Goal: Task Accomplishment & Management: Complete application form

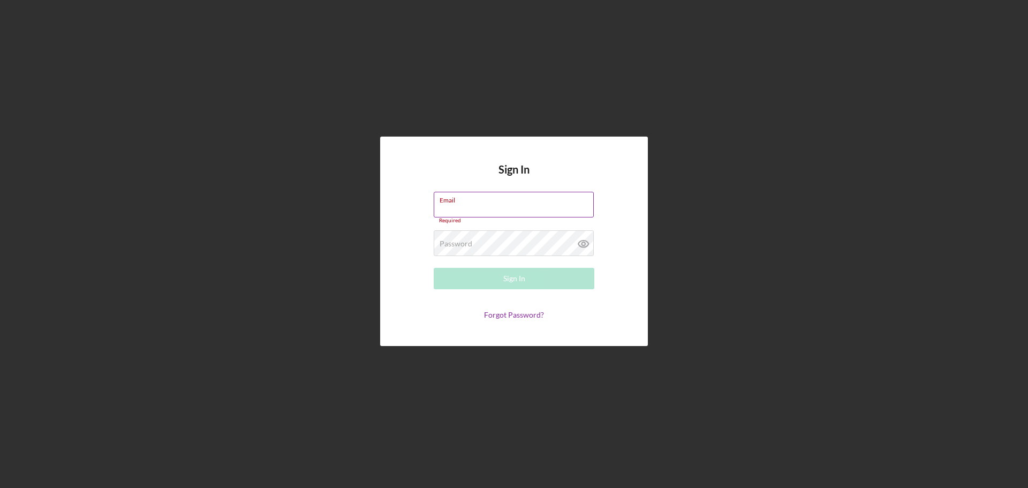
click at [457, 209] on input "Email" at bounding box center [514, 205] width 160 height 26
type input "allenm@freedomequity.org"
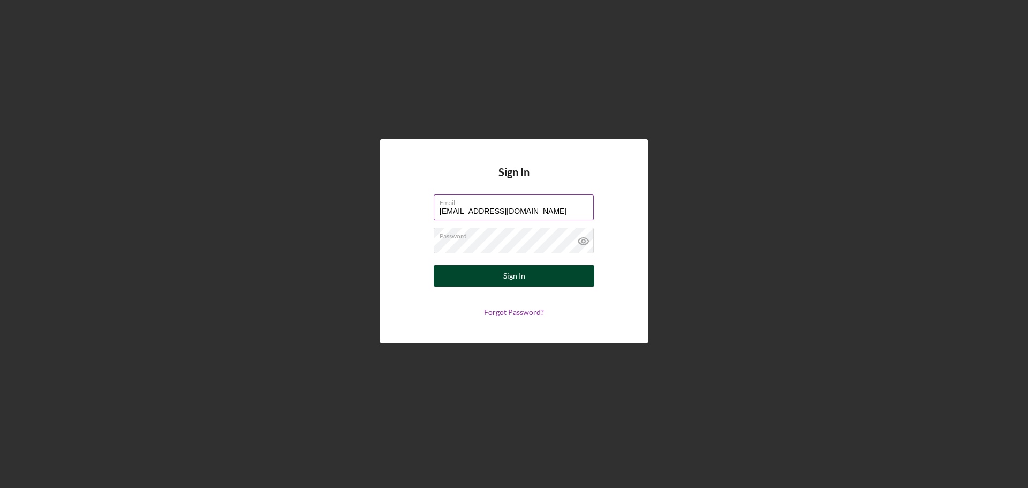
click at [498, 277] on button "Sign In" at bounding box center [514, 275] width 161 height 21
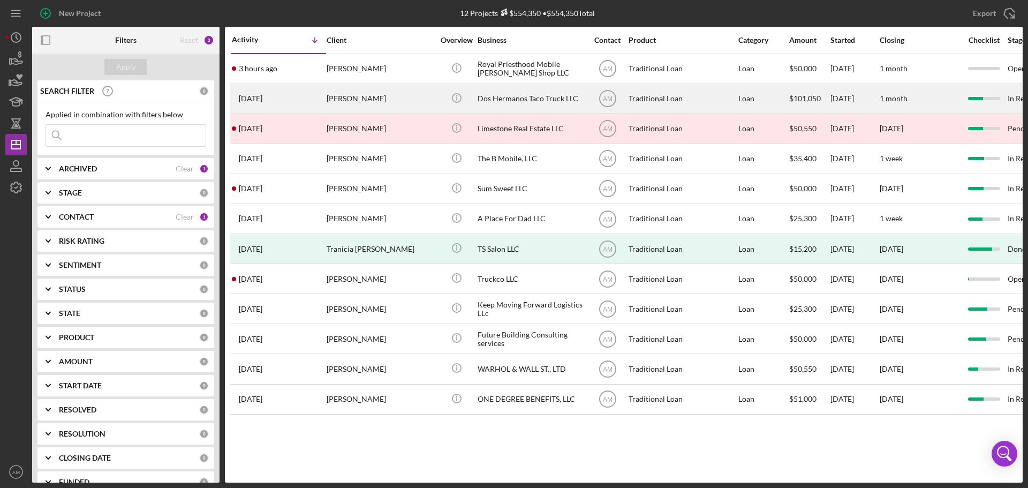
click at [370, 98] on div "[PERSON_NAME]" at bounding box center [380, 99] width 107 height 28
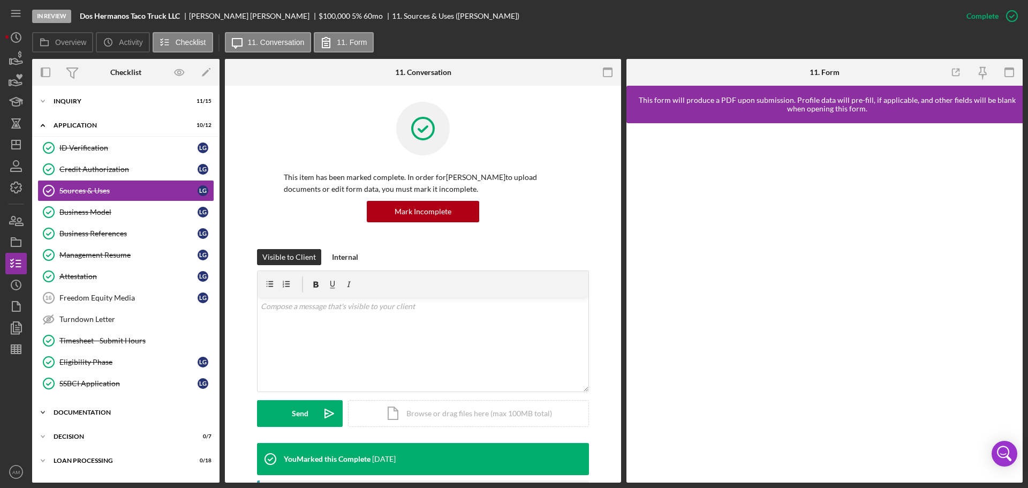
click at [76, 412] on div "Documentation" at bounding box center [130, 412] width 153 height 6
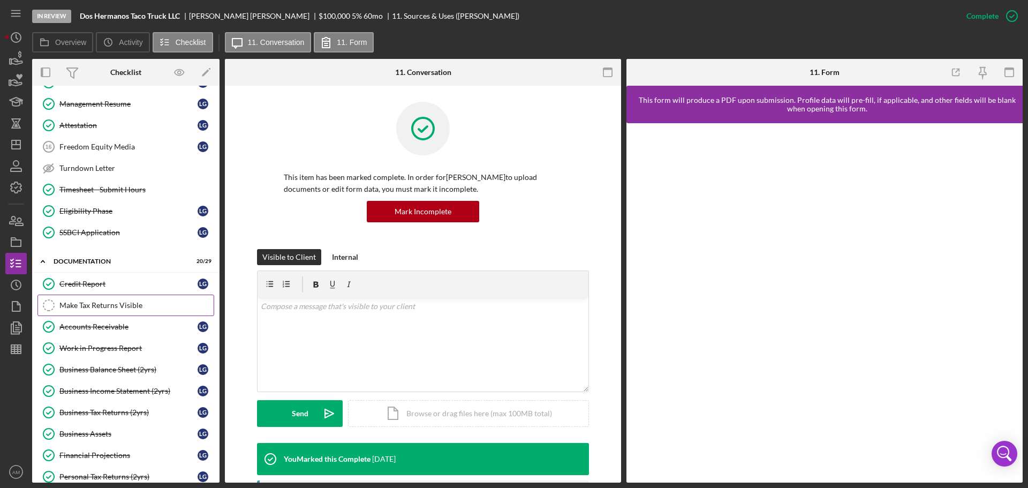
scroll to position [107, 0]
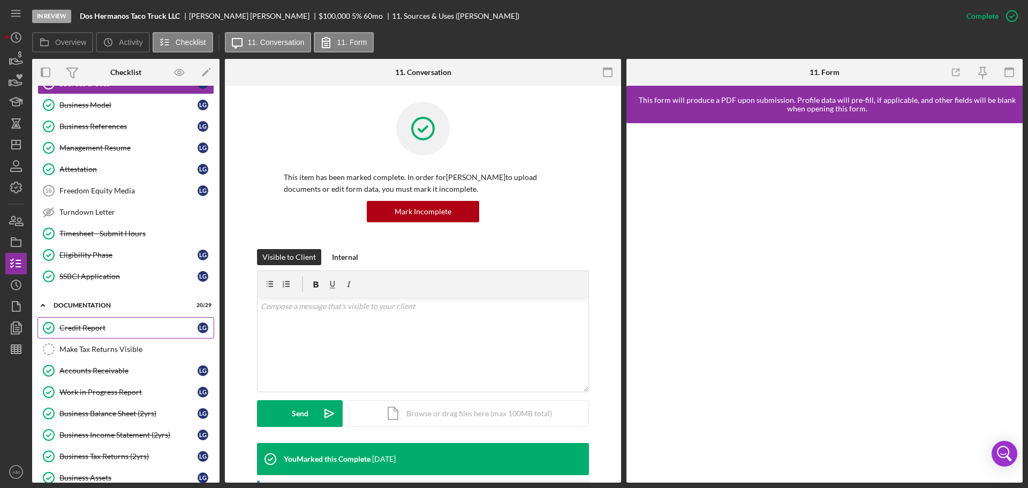
click at [87, 329] on div "Credit Report" at bounding box center [128, 327] width 138 height 9
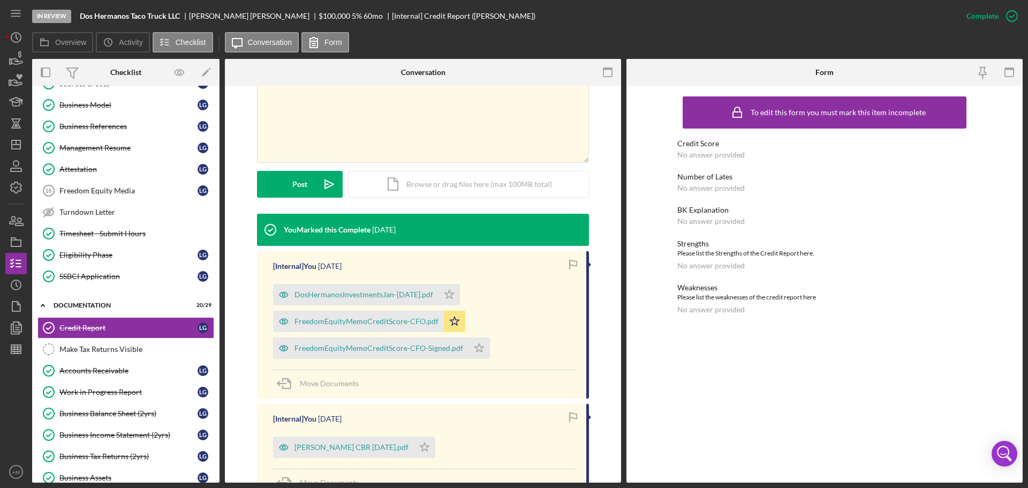
scroll to position [214, 0]
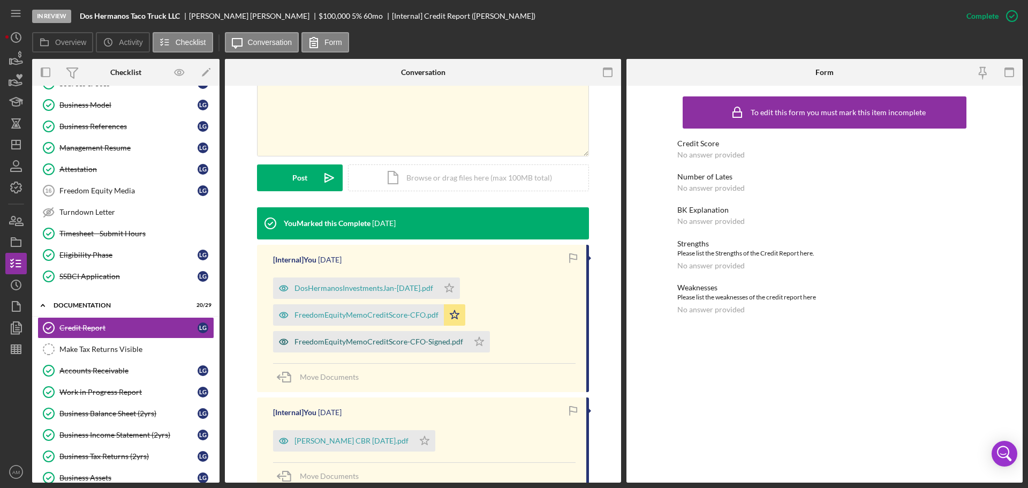
click at [386, 341] on div "FreedomEquityMemoCreditScore-CFO-Signed.pdf" at bounding box center [378, 341] width 169 height 9
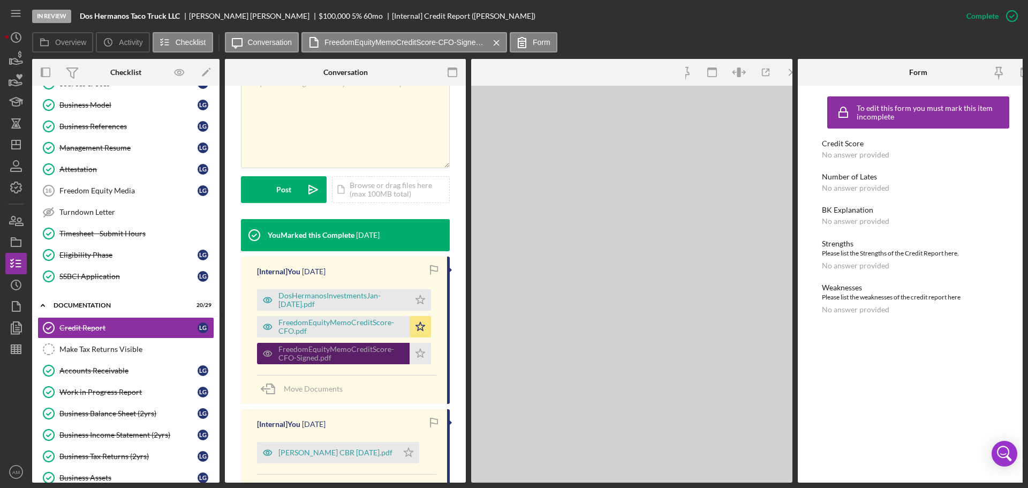
scroll to position [226, 0]
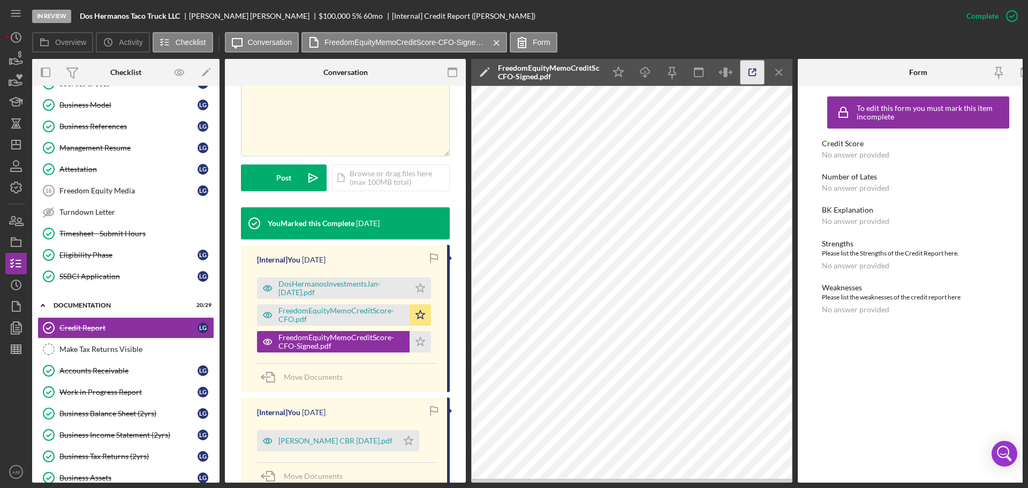
click at [750, 69] on icon "button" at bounding box center [752, 72] width 7 height 7
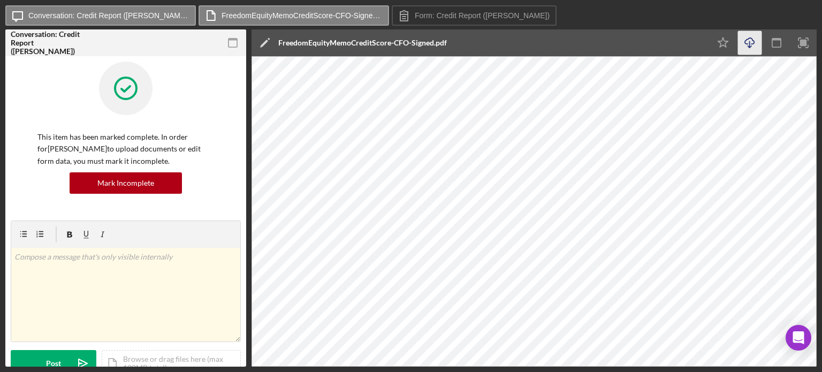
click at [752, 42] on icon "Icon/Download" at bounding box center [750, 43] width 24 height 24
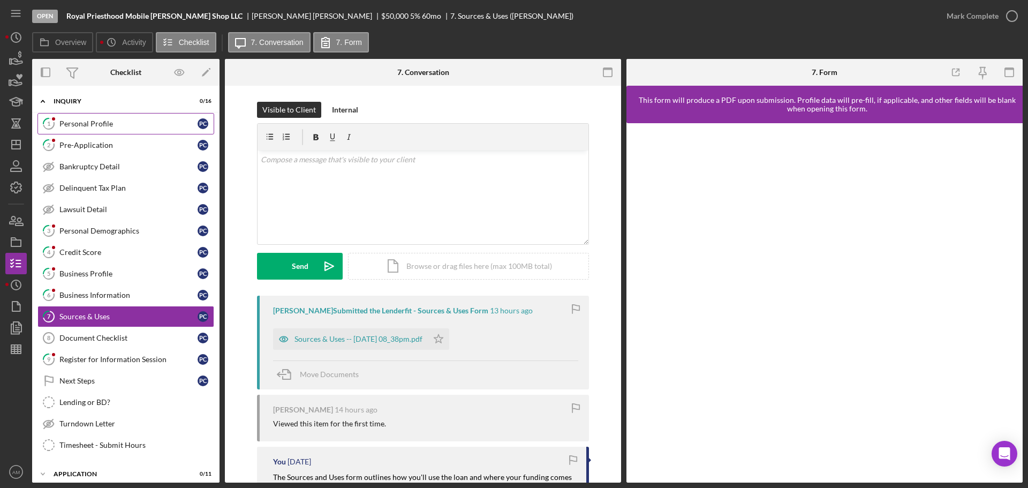
click at [87, 125] on div "Personal Profile" at bounding box center [128, 123] width 138 height 9
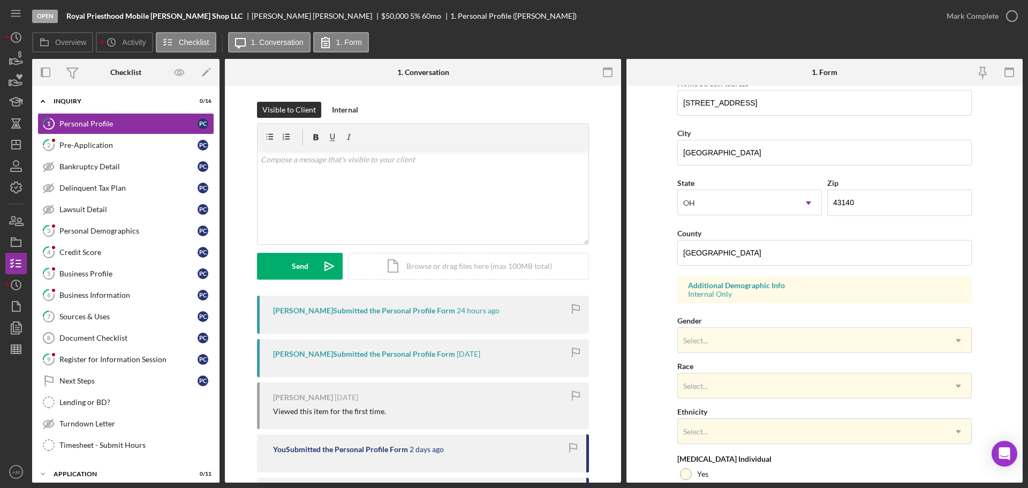
scroll to position [211, 0]
click at [751, 347] on div "Select..." at bounding box center [812, 343] width 268 height 25
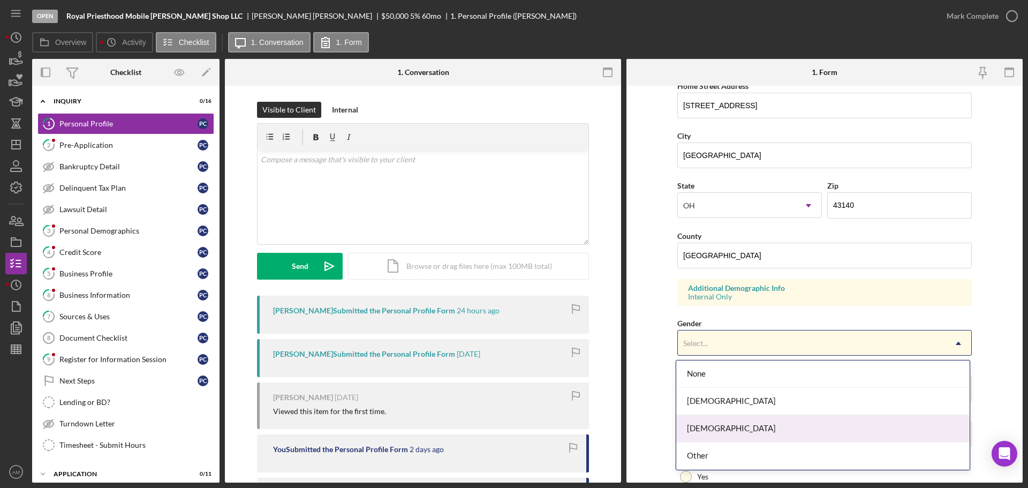
click at [702, 431] on div "Male" at bounding box center [822, 428] width 293 height 27
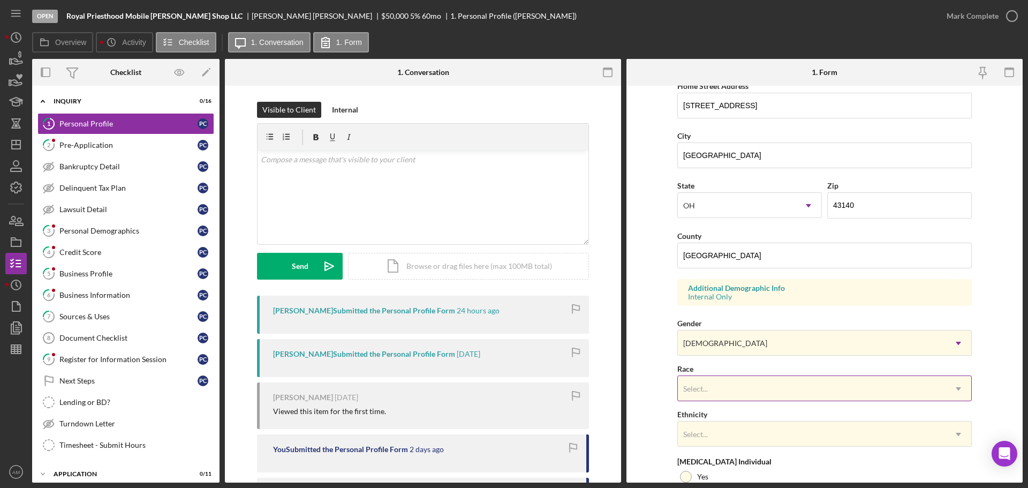
click at [698, 389] on div "Select..." at bounding box center [695, 388] width 25 height 9
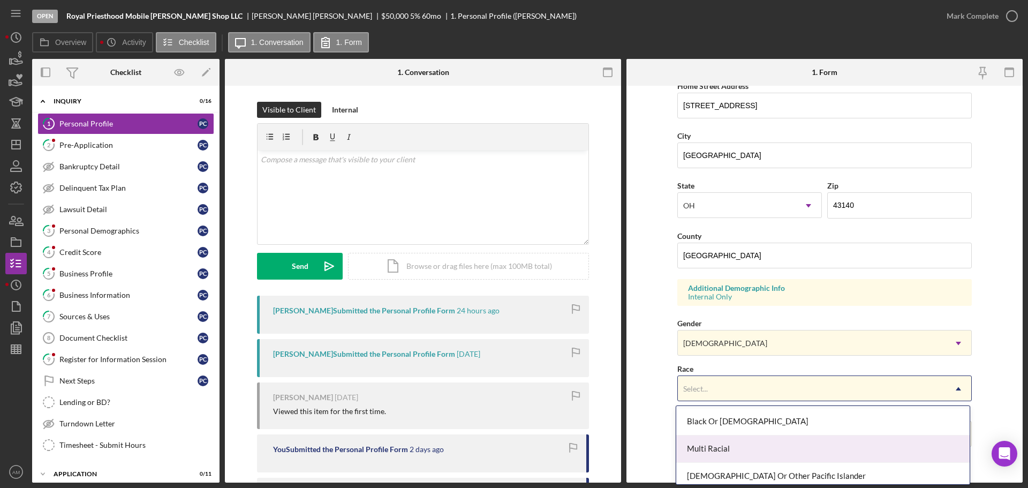
scroll to position [54, 0]
click at [730, 446] on div "Black Or African American" at bounding box center [822, 447] width 293 height 27
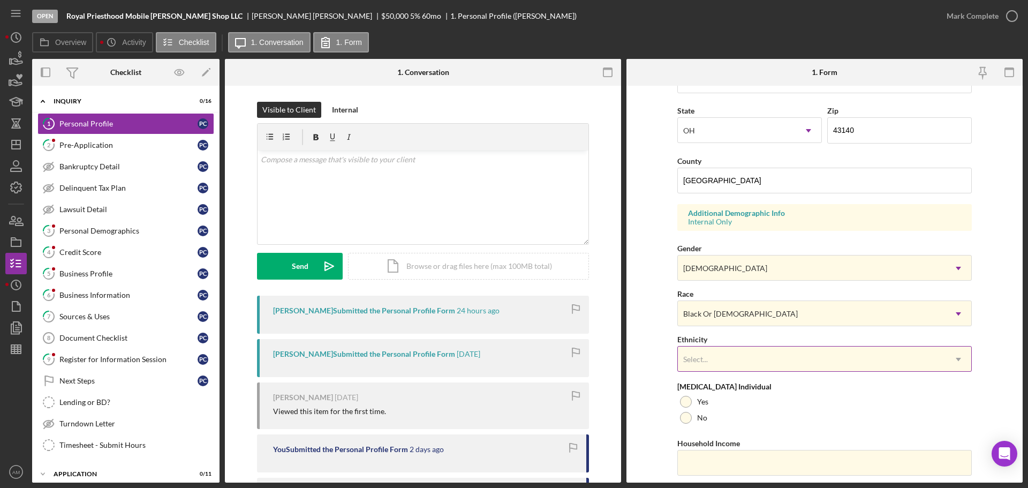
scroll to position [318, 0]
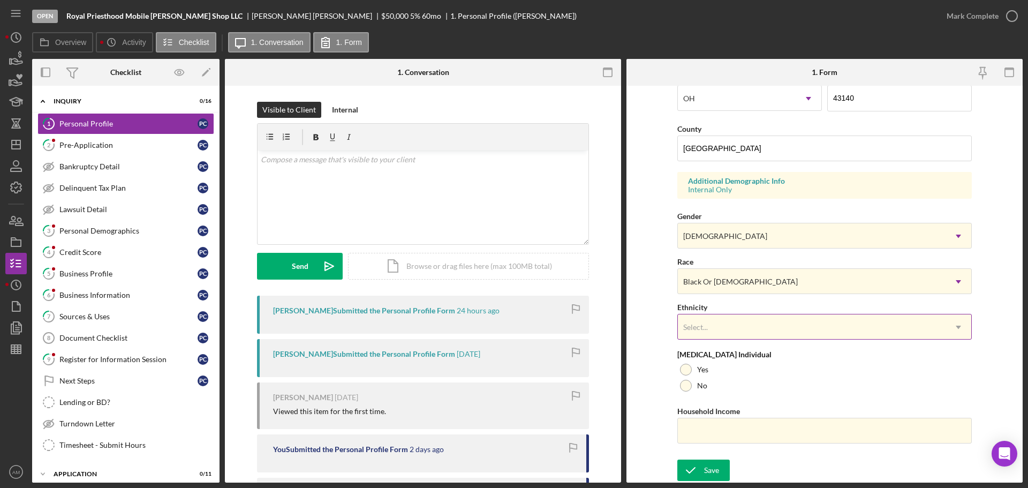
click at [747, 325] on div "Select..." at bounding box center [812, 327] width 268 height 25
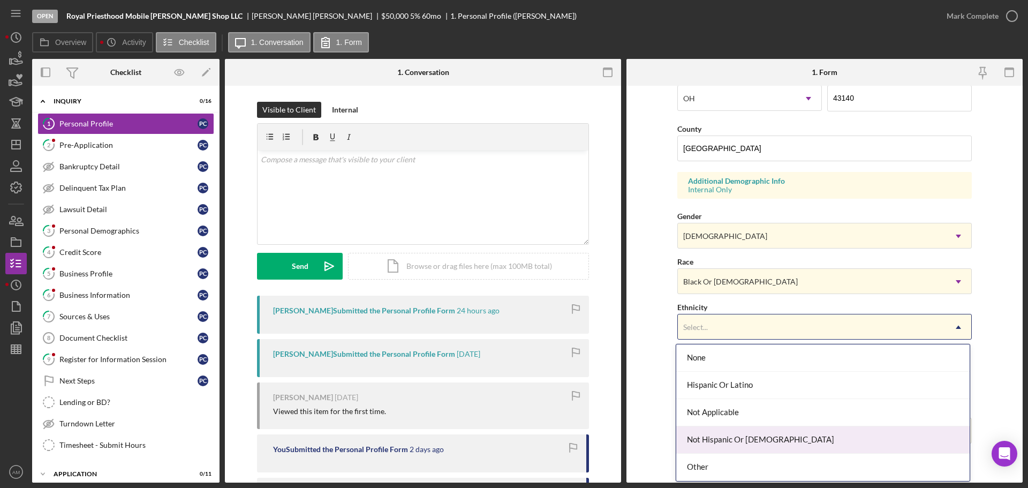
click at [757, 440] on div "Not Hispanic Or Latino" at bounding box center [822, 439] width 293 height 27
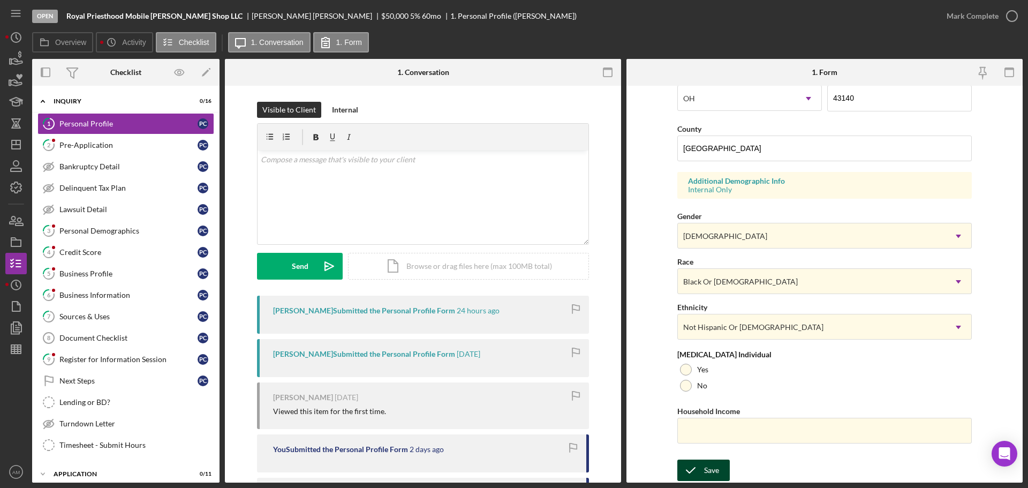
click at [697, 468] on icon "submit" at bounding box center [690, 470] width 27 height 27
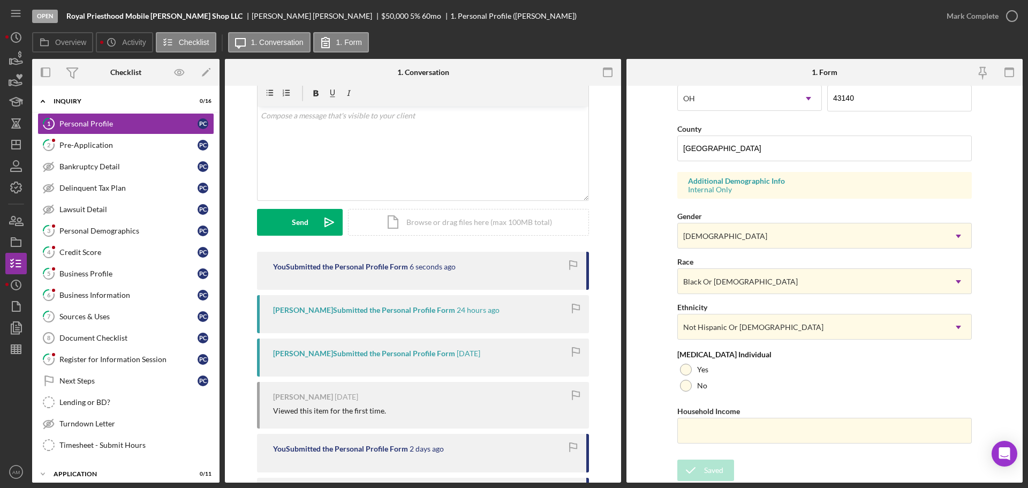
scroll to position [0, 0]
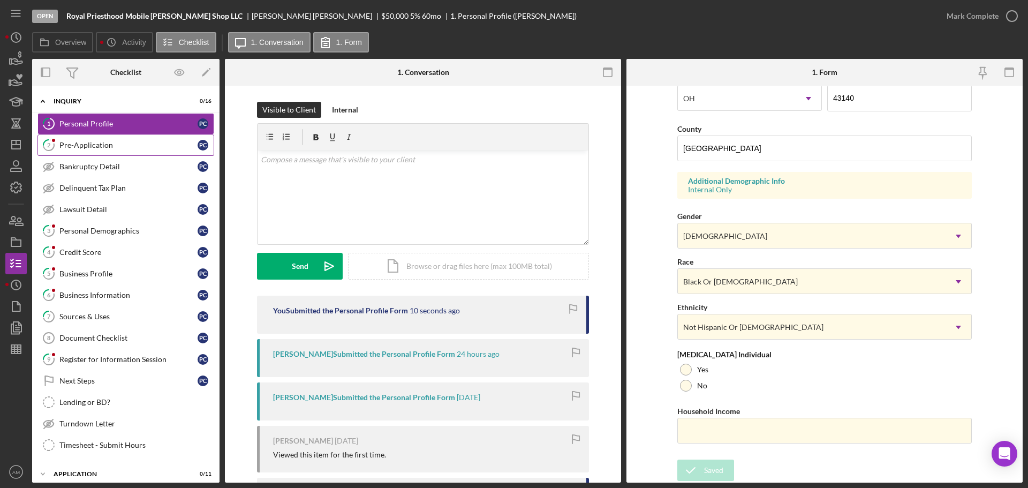
click at [75, 143] on div "Pre-Application" at bounding box center [128, 145] width 138 height 9
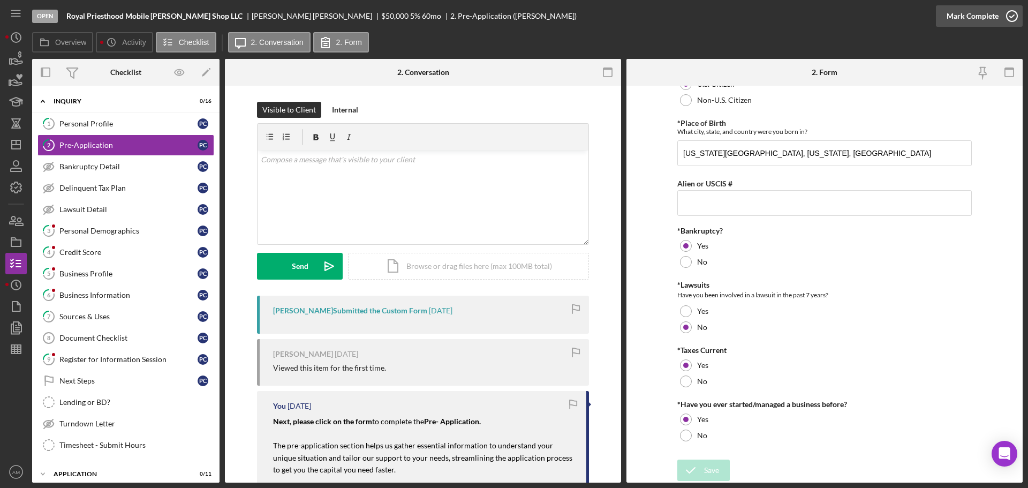
click at [961, 11] on div "Mark Complete" at bounding box center [972, 15] width 52 height 21
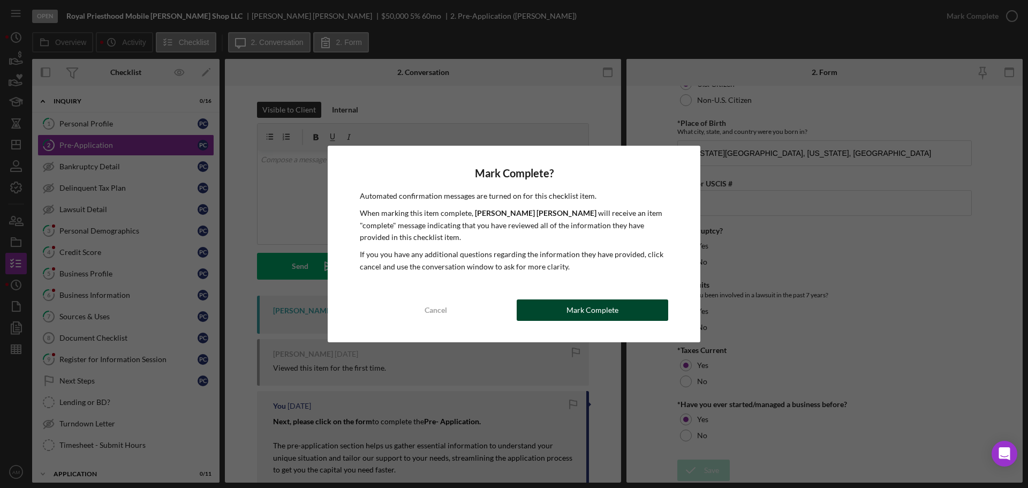
click at [610, 314] on div "Mark Complete" at bounding box center [592, 309] width 52 height 21
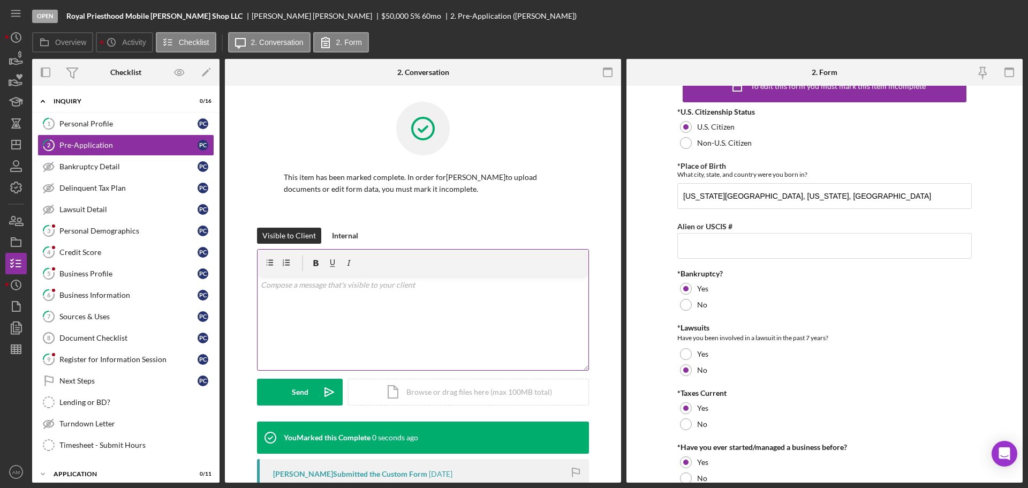
scroll to position [69, 0]
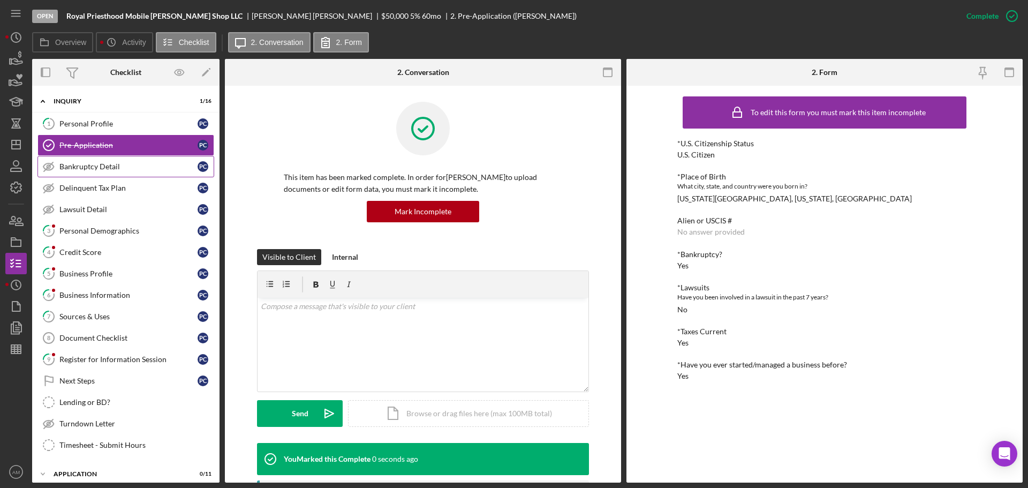
click at [93, 168] on div "Bankruptcy Detail" at bounding box center [128, 166] width 138 height 9
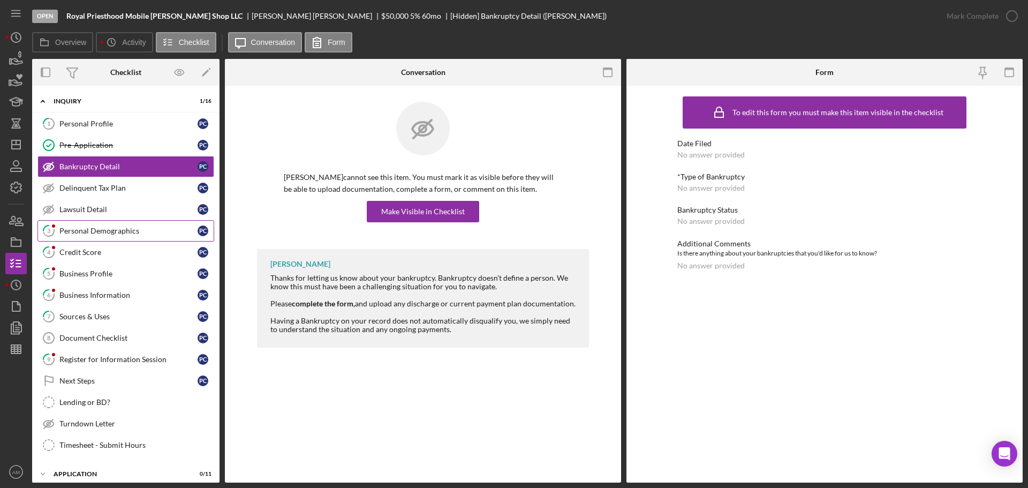
click at [101, 228] on div "Personal Demographics" at bounding box center [128, 230] width 138 height 9
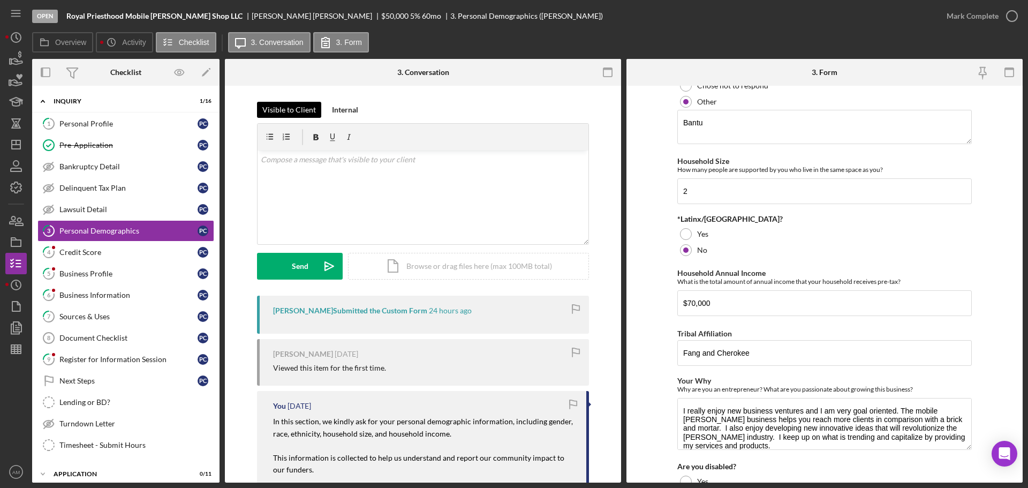
scroll to position [297, 0]
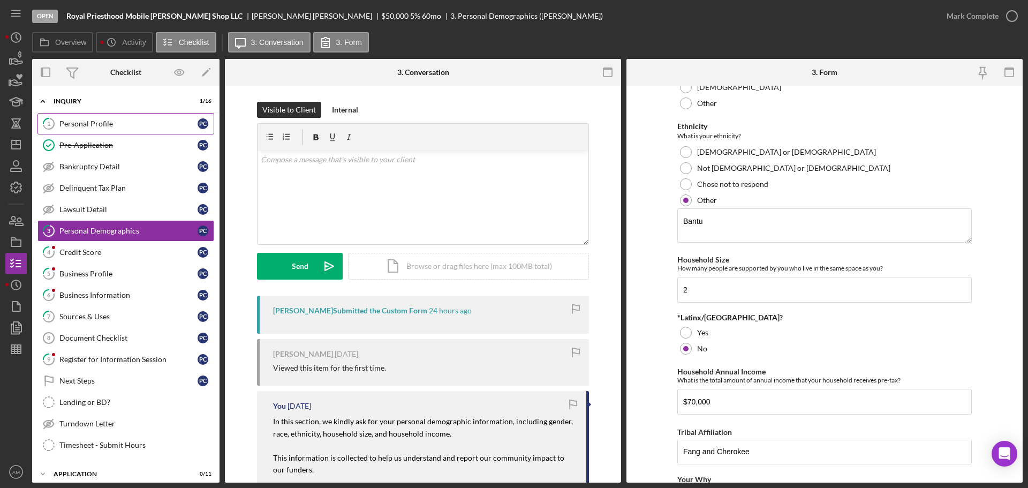
click at [105, 124] on div "Personal Profile" at bounding box center [128, 123] width 138 height 9
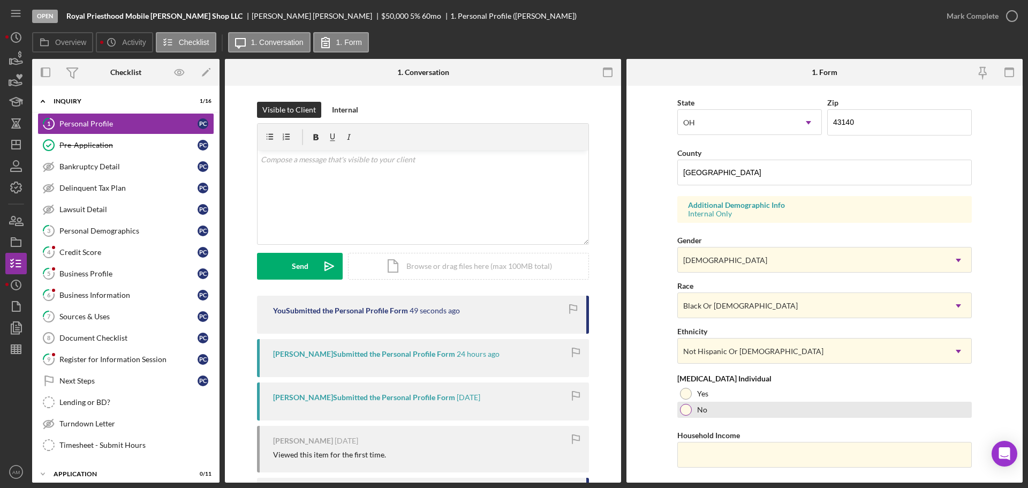
scroll to position [318, 0]
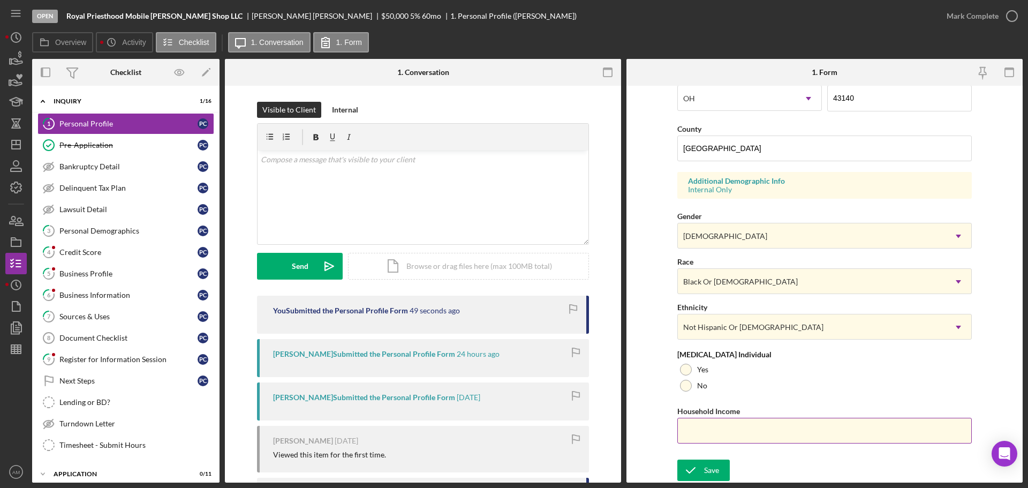
click at [722, 430] on input "Household Income" at bounding box center [824, 431] width 294 height 26
type input "$70,000"
click at [685, 385] on div at bounding box center [686, 386] width 12 height 12
click at [697, 468] on icon "submit" at bounding box center [690, 470] width 27 height 27
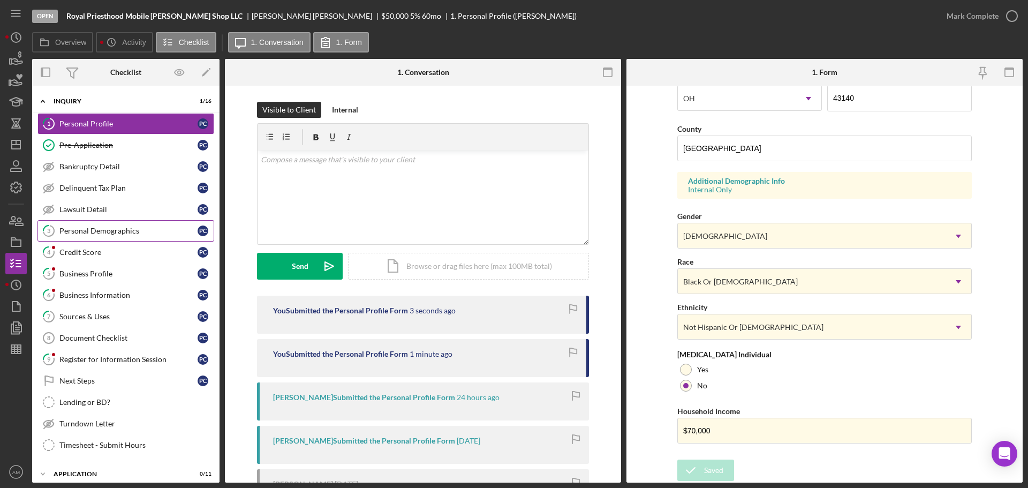
click at [104, 227] on div "Personal Demographics" at bounding box center [128, 230] width 138 height 9
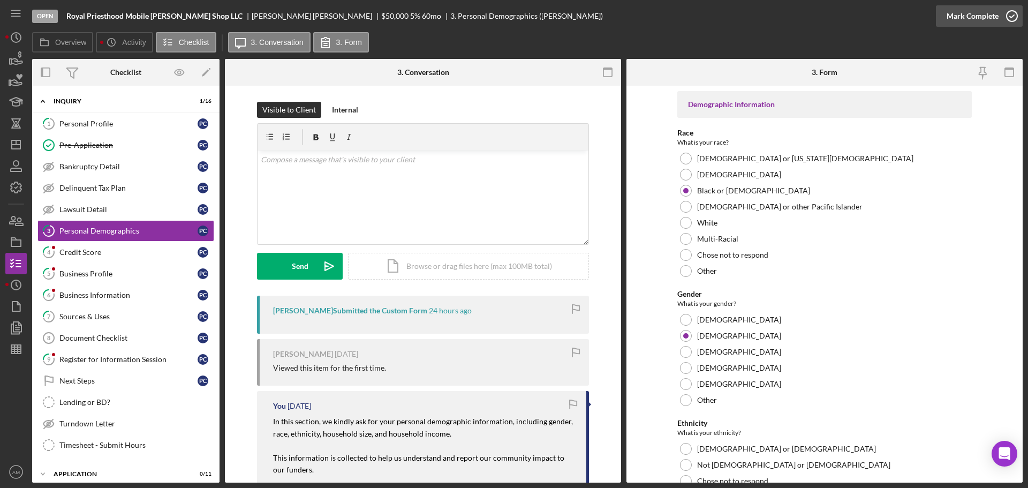
click at [960, 17] on div "Mark Complete" at bounding box center [972, 15] width 52 height 21
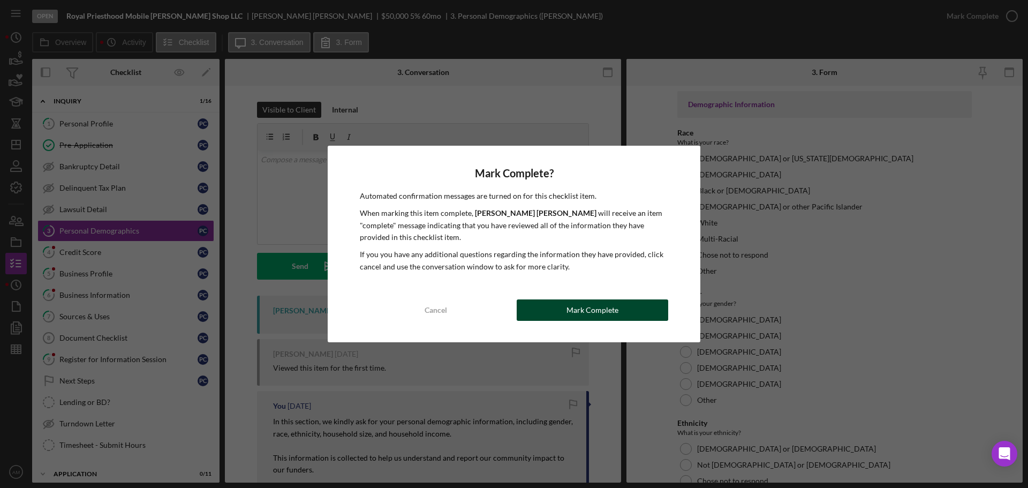
click at [571, 310] on div "Mark Complete" at bounding box center [592, 309] width 52 height 21
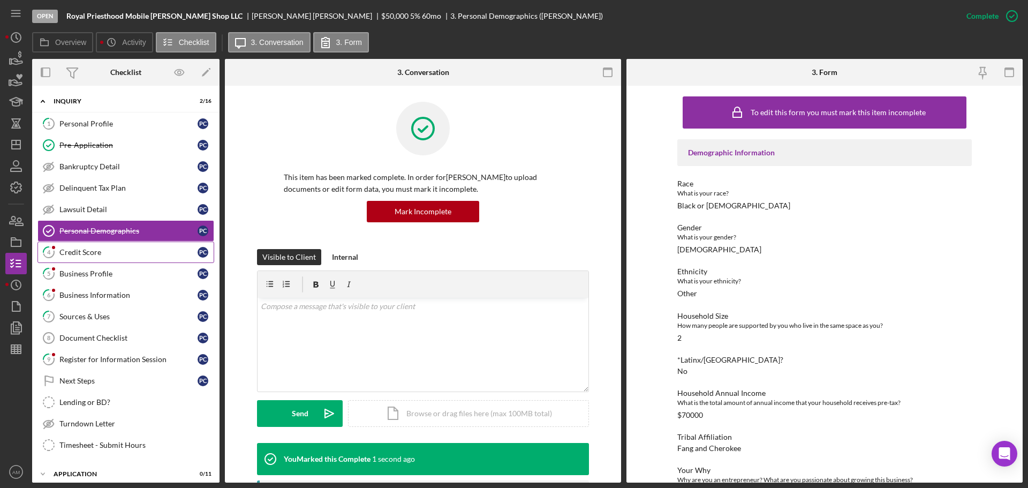
click at [91, 254] on div "Credit Score" at bounding box center [128, 252] width 138 height 9
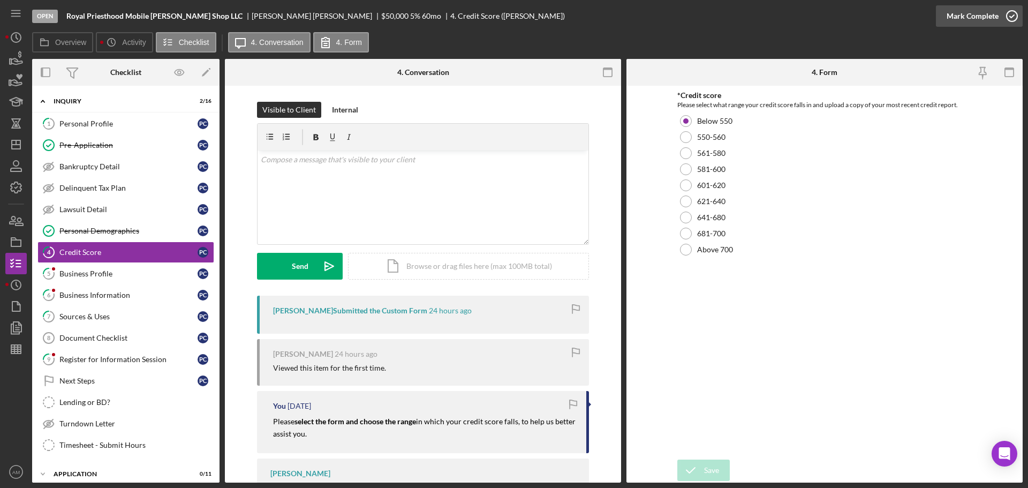
click at [969, 13] on div "Mark Complete" at bounding box center [972, 15] width 52 height 21
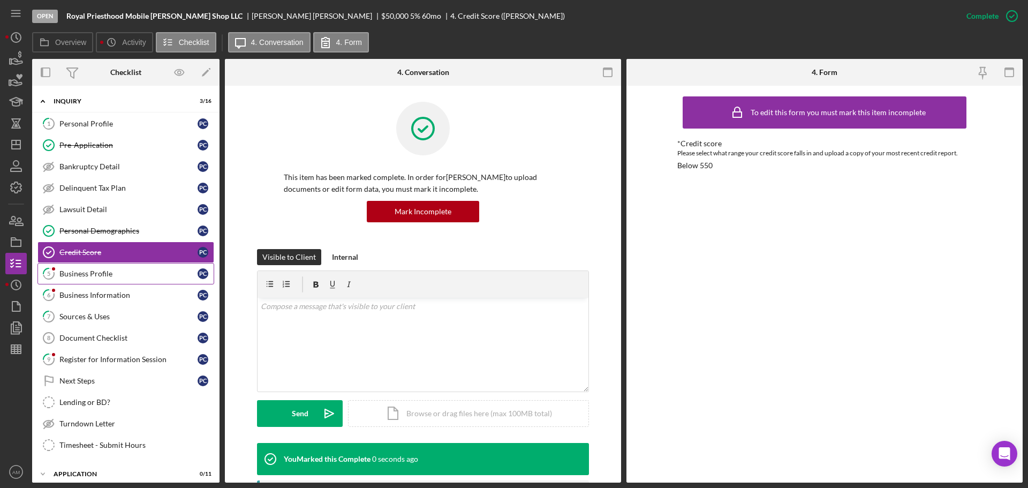
click at [98, 269] on div "Business Profile" at bounding box center [128, 273] width 138 height 9
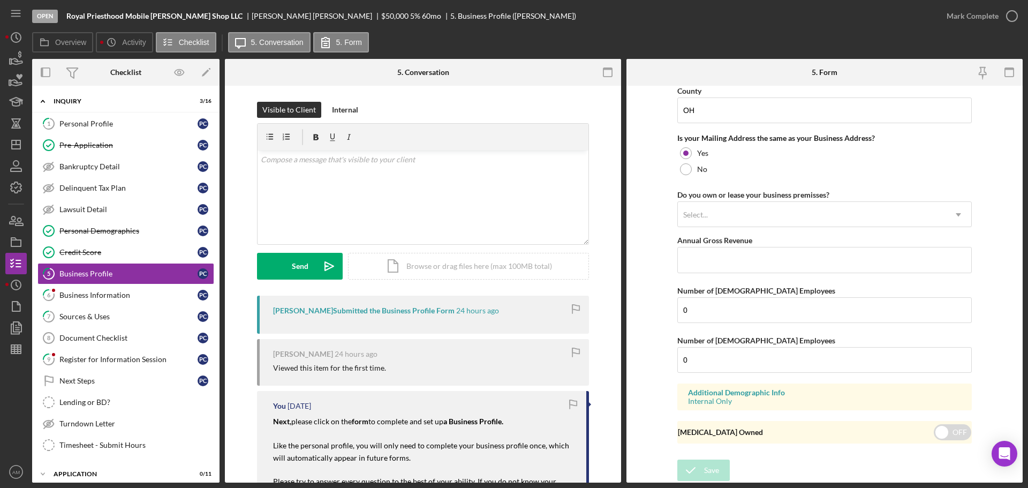
scroll to position [631, 0]
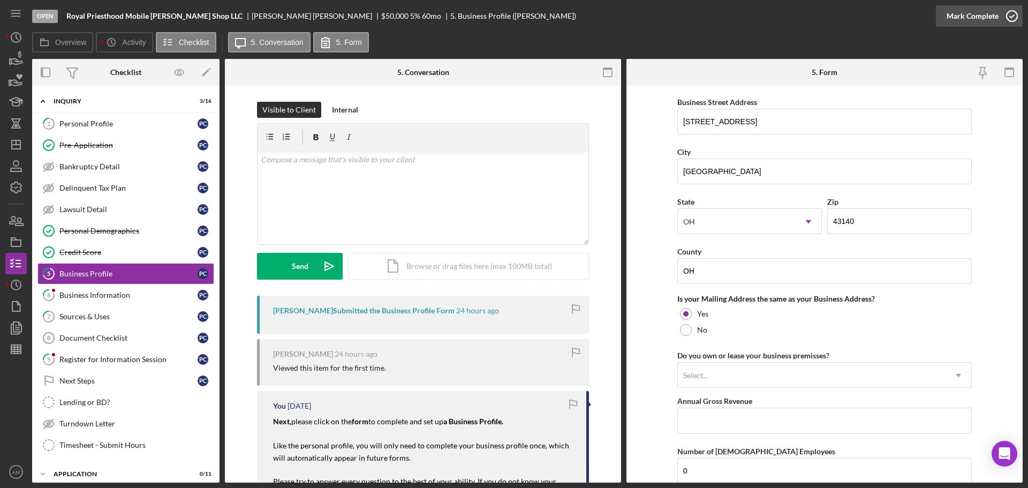
click at [962, 14] on div "Mark Complete" at bounding box center [972, 15] width 52 height 21
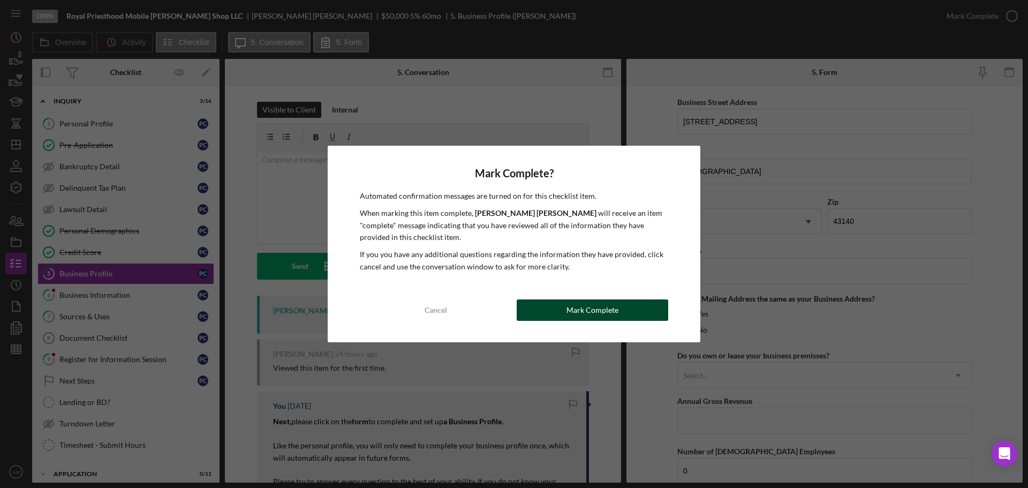
click at [573, 308] on div "Mark Complete" at bounding box center [592, 309] width 52 height 21
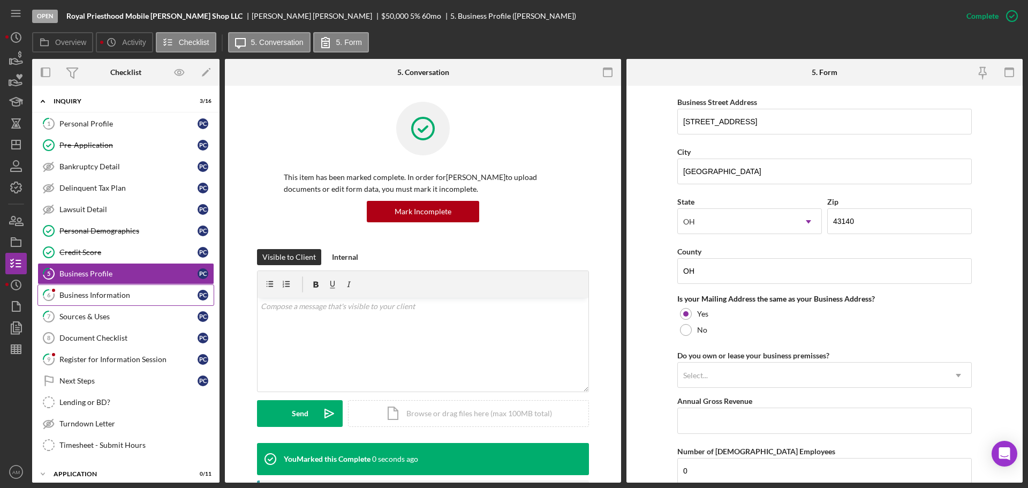
scroll to position [411, 0]
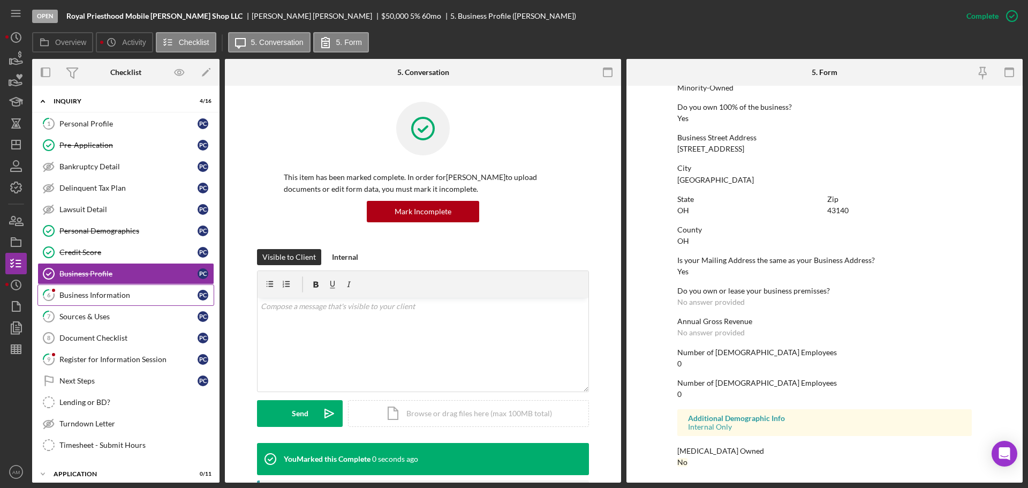
click at [124, 296] on div "Business Information" at bounding box center [128, 295] width 138 height 9
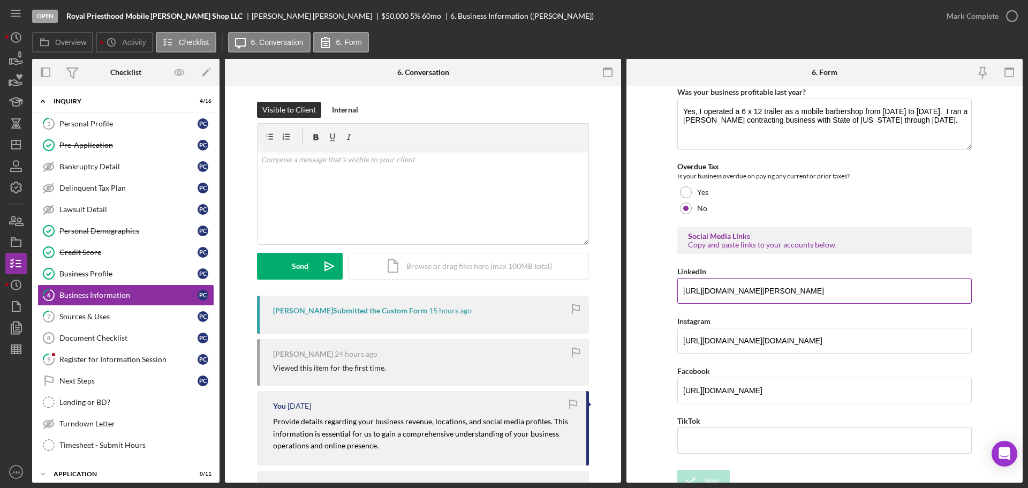
scroll to position [448, 0]
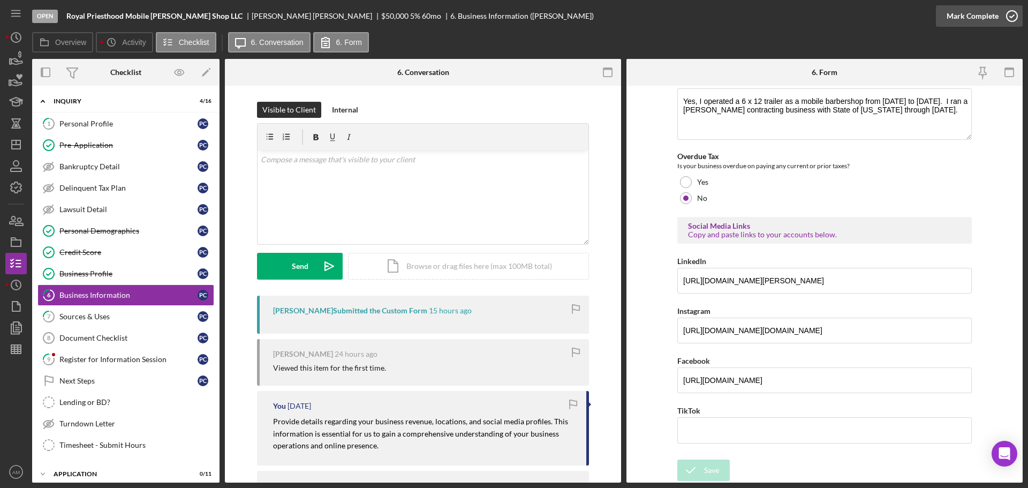
click at [973, 13] on div "Mark Complete" at bounding box center [972, 15] width 52 height 21
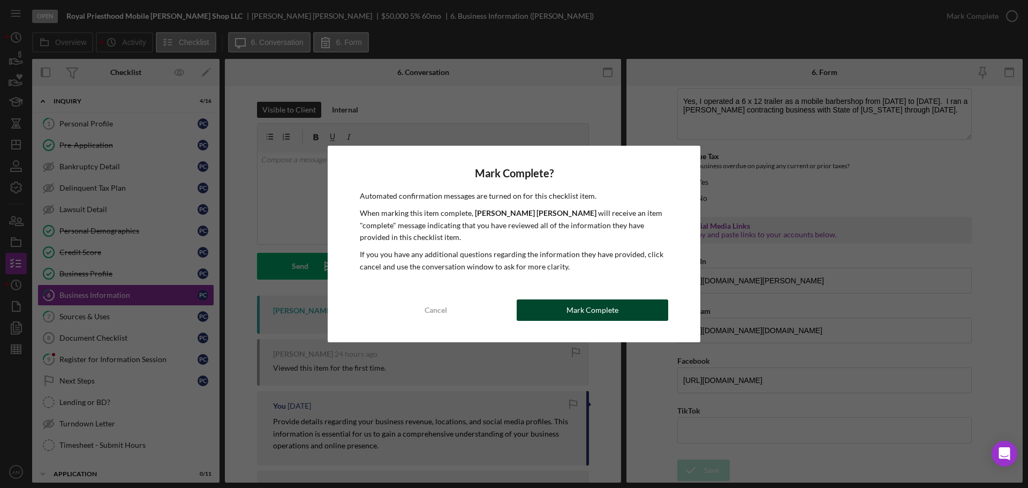
click at [579, 313] on div "Mark Complete" at bounding box center [592, 309] width 52 height 21
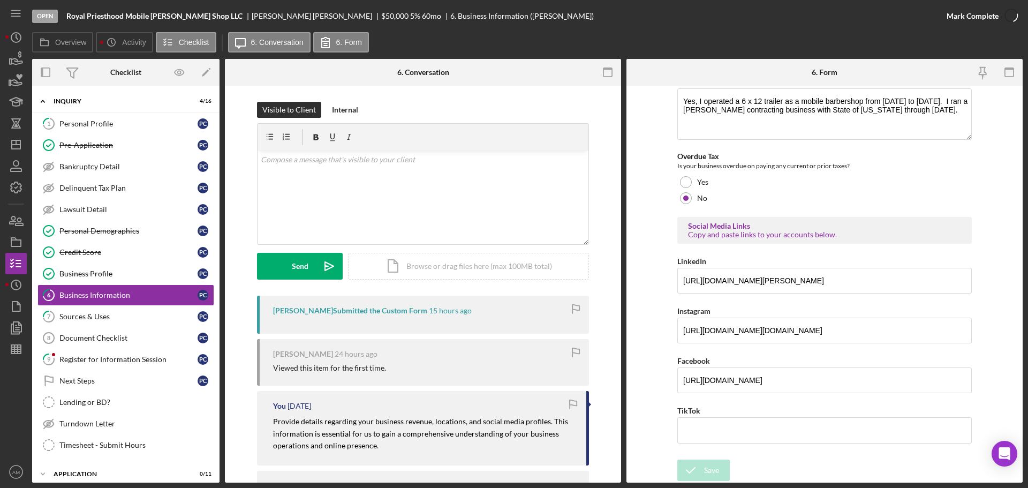
scroll to position [490, 0]
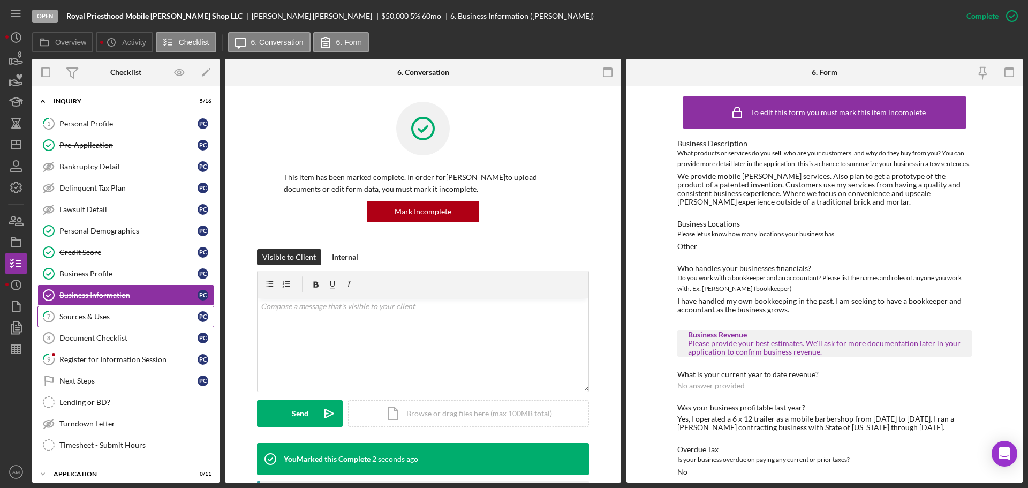
click at [81, 317] on div "Sources & Uses" at bounding box center [128, 316] width 138 height 9
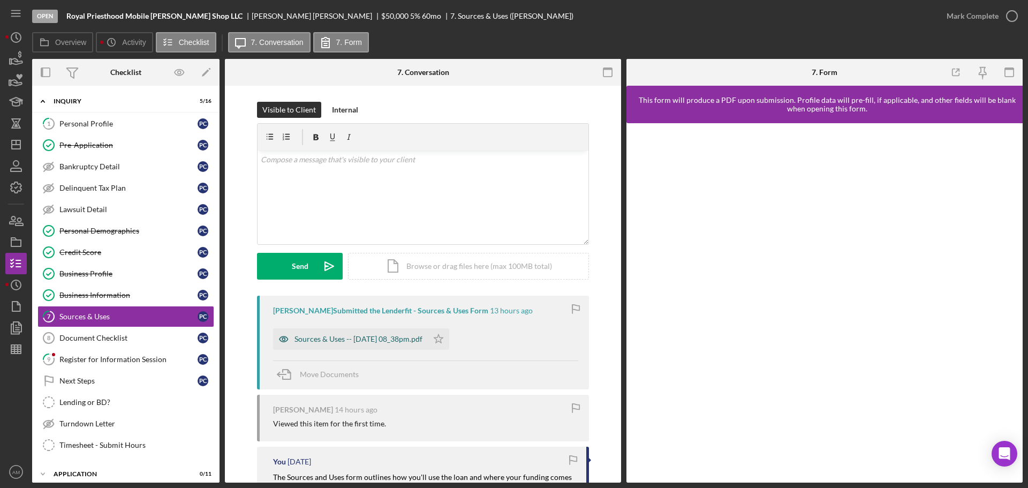
click at [340, 336] on div "Sources & Uses -- 2025-10-07 08_38pm.pdf" at bounding box center [358, 339] width 128 height 9
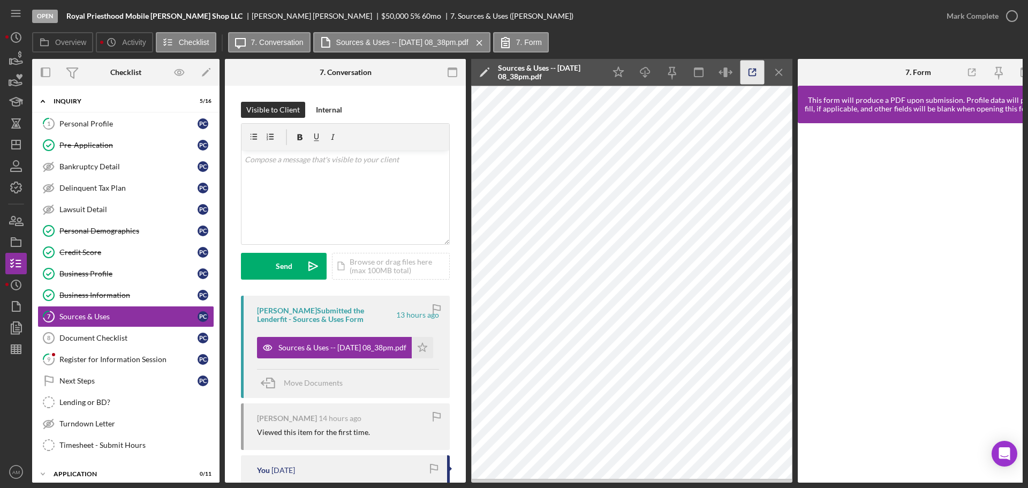
click at [753, 70] on icon "button" at bounding box center [752, 72] width 24 height 24
click at [124, 358] on div "Register for Information Session" at bounding box center [128, 359] width 138 height 9
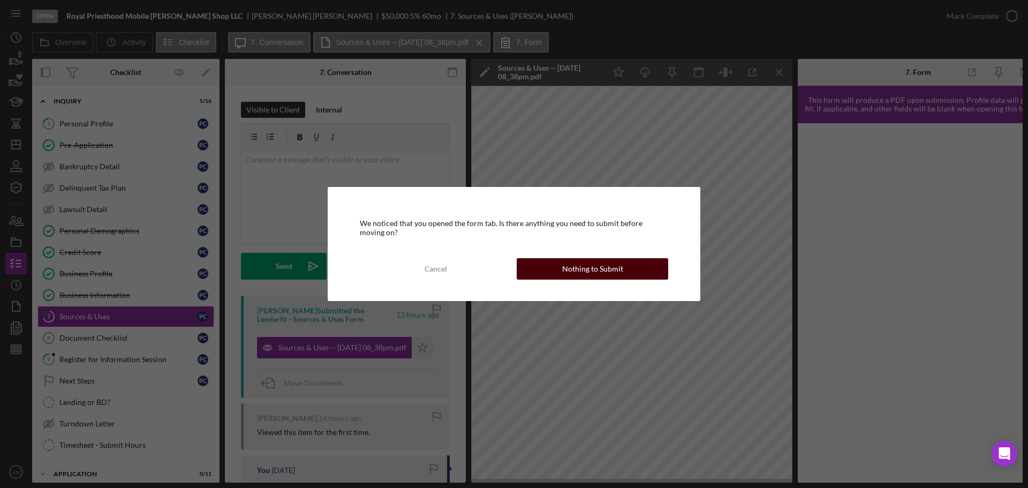
click at [602, 272] on div "Nothing to Submit" at bounding box center [592, 268] width 61 height 21
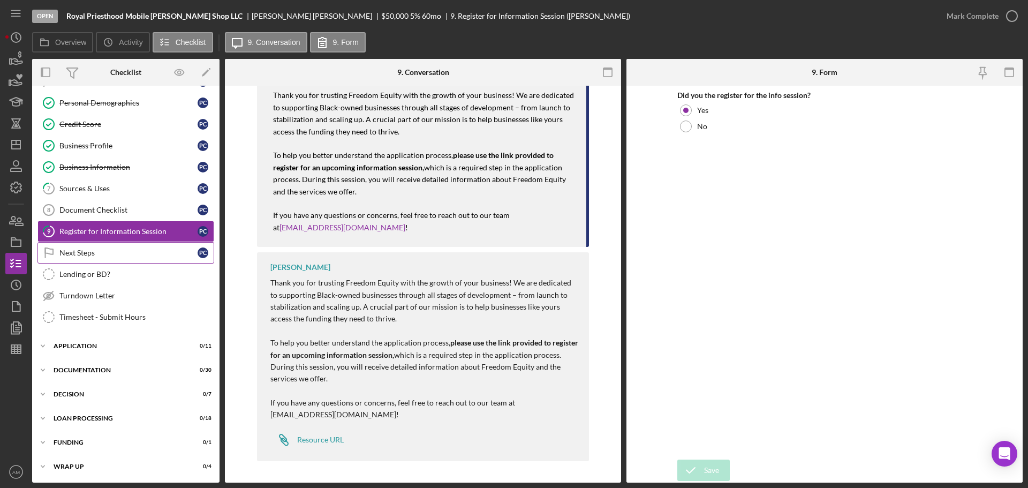
scroll to position [128, 0]
click at [80, 343] on div "Application" at bounding box center [130, 345] width 153 height 6
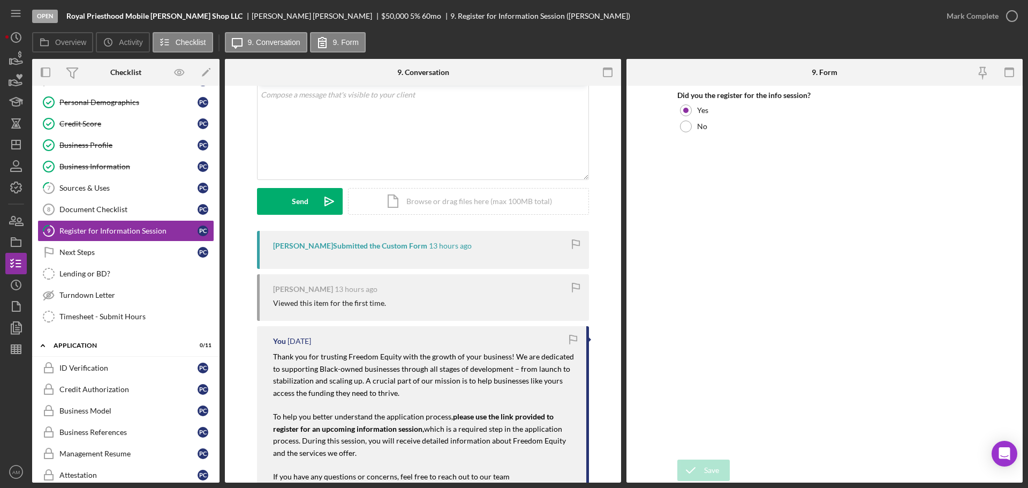
scroll to position [54, 0]
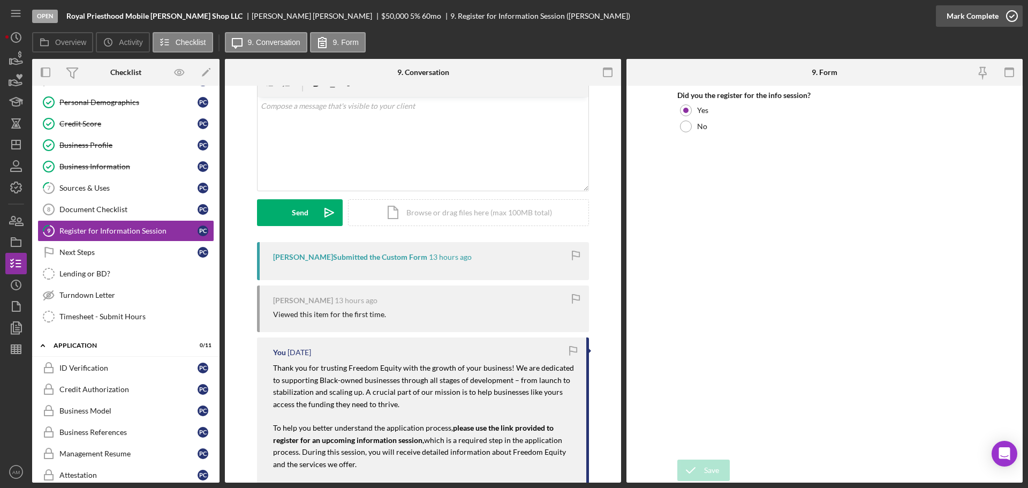
click at [976, 16] on div "Mark Complete" at bounding box center [972, 15] width 52 height 21
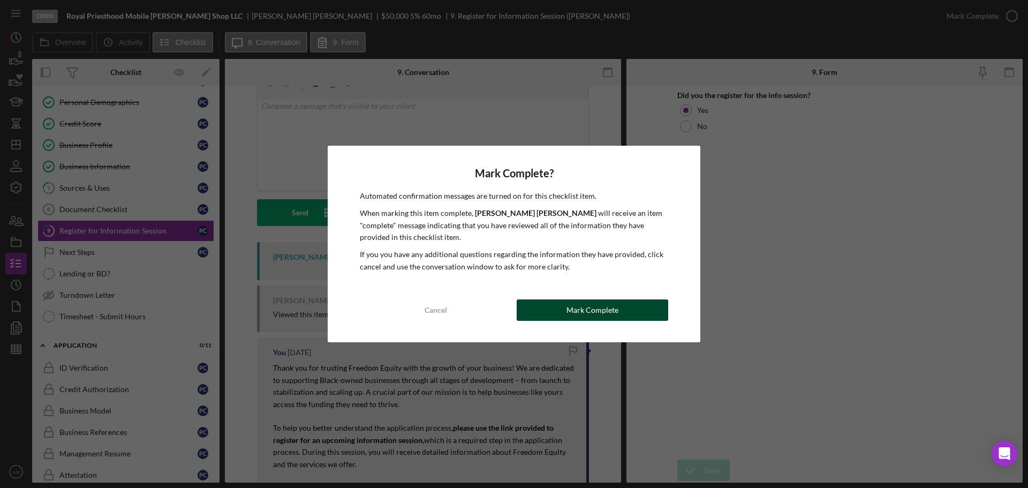
click at [595, 307] on div "Mark Complete" at bounding box center [592, 309] width 52 height 21
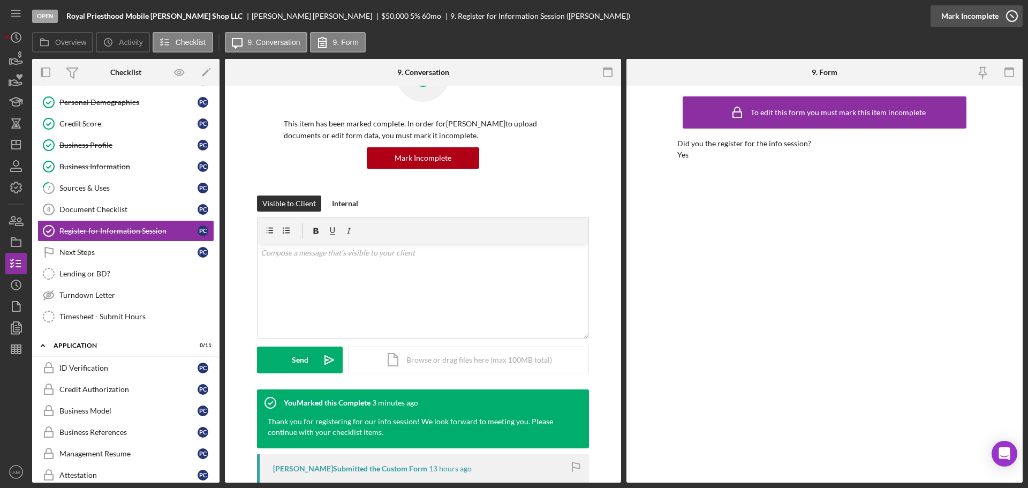
click at [982, 12] on div "Mark Incomplete" at bounding box center [969, 15] width 57 height 21
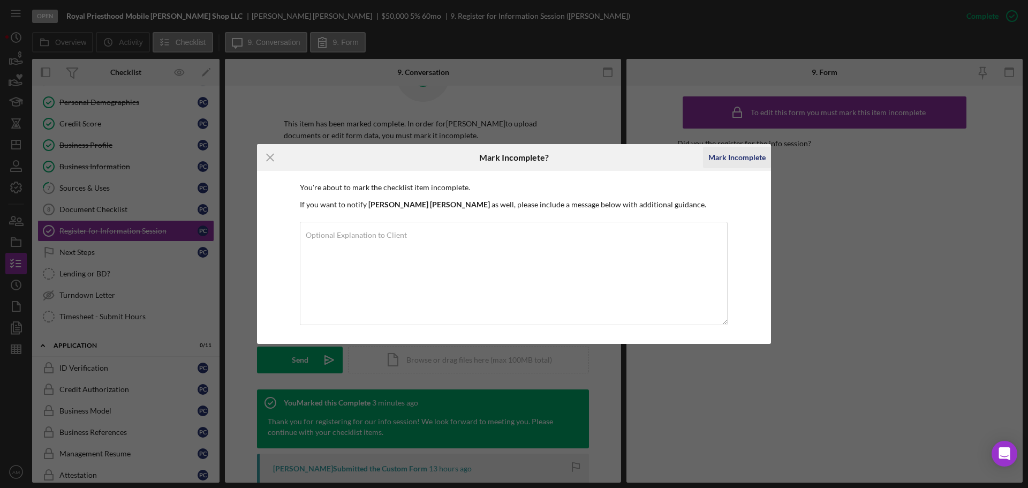
click at [727, 157] on div "Mark Incomplete" at bounding box center [736, 157] width 57 height 21
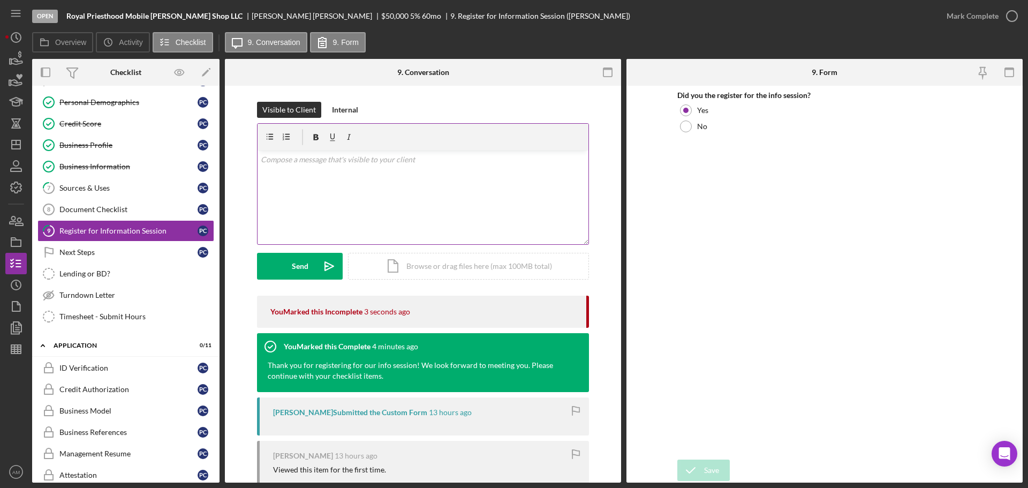
click at [269, 164] on p at bounding box center [423, 160] width 325 height 12
click at [328, 245] on form "v Color teal Color pink Remove color Add row above Add row below Add column bef…" at bounding box center [423, 201] width 332 height 156
click at [338, 224] on div "v Color teal Color pink Remove color Add row above Add row below Add column bef…" at bounding box center [422, 197] width 331 height 94
drag, startPoint x: 388, startPoint y: 177, endPoint x: 250, endPoint y: 157, distance: 139.4
click at [250, 157] on div "Visible to Client Internal v Color teal Color pink Remove color Add row above A…" at bounding box center [423, 199] width 364 height 194
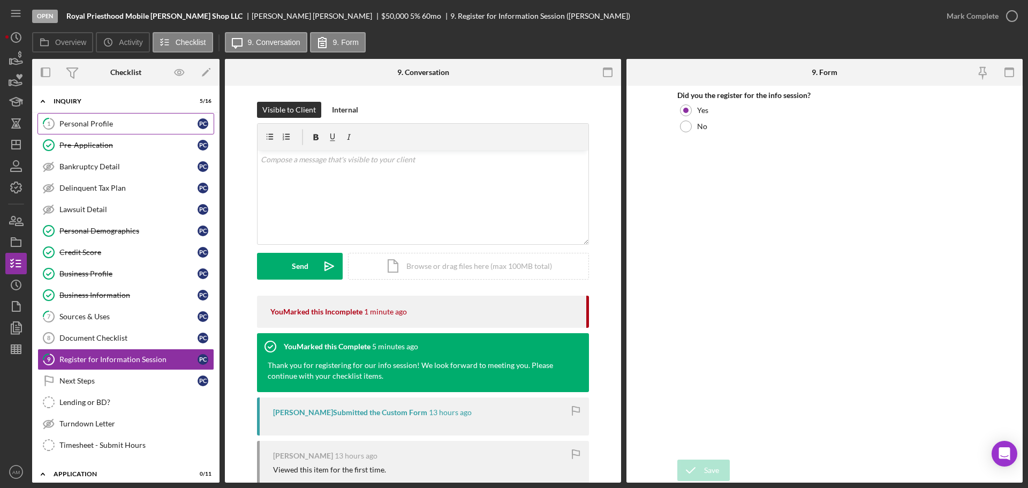
click at [102, 123] on div "Personal Profile" at bounding box center [128, 123] width 138 height 9
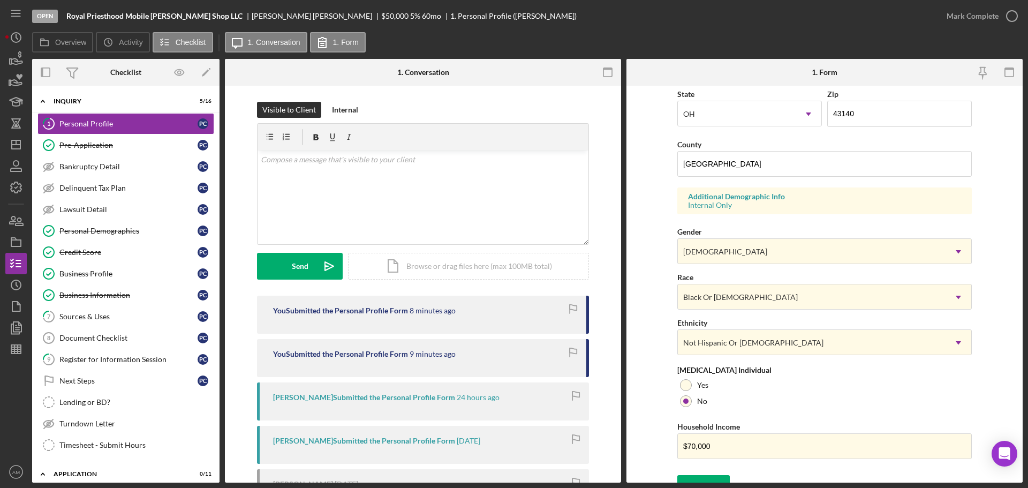
scroll to position [318, 0]
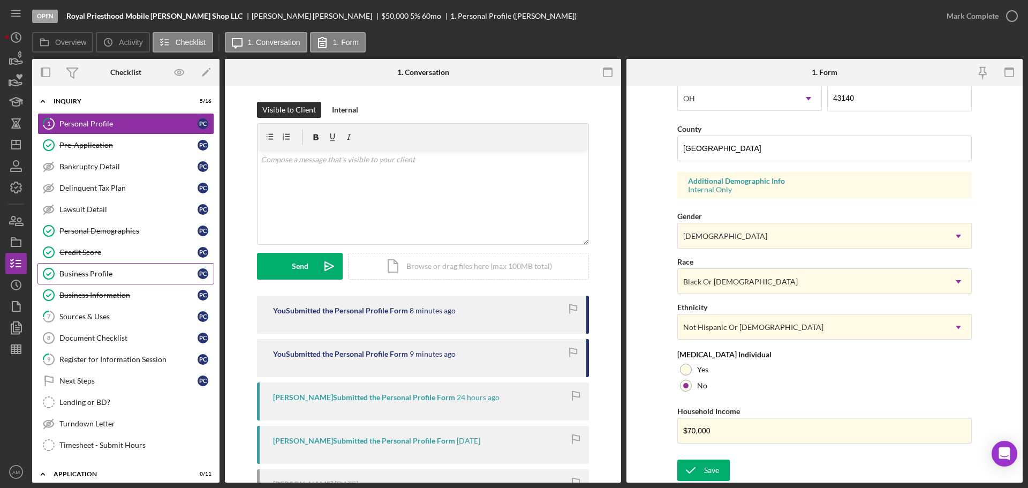
click at [93, 272] on div "Business Profile" at bounding box center [128, 273] width 138 height 9
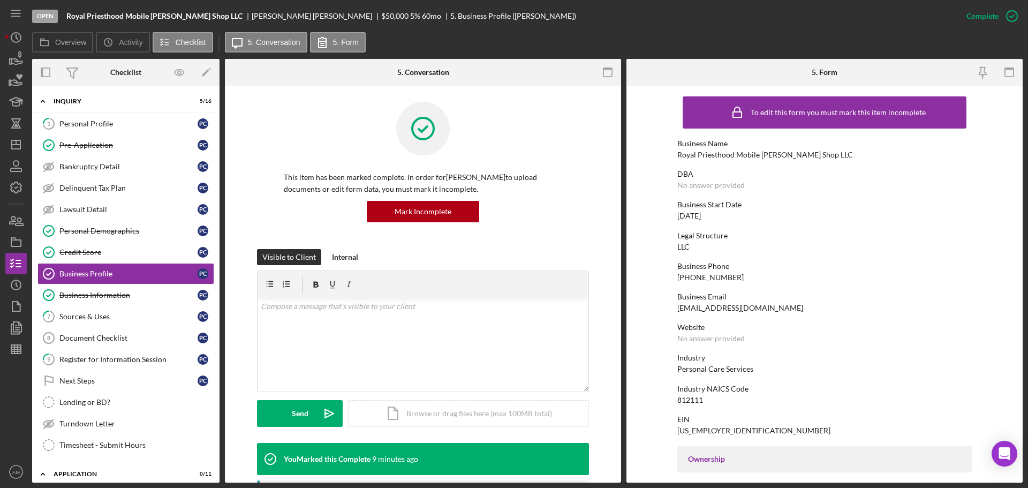
click at [746, 307] on div "phillyfades@gmail.com" at bounding box center [740, 308] width 126 height 9
drag, startPoint x: 754, startPoint y: 308, endPoint x: 669, endPoint y: 307, distance: 85.1
click at [669, 307] on form "To edit this form you must mark this item incomplete Business Name Royal Priest…" at bounding box center [824, 284] width 396 height 397
copy div "phillyfades@gmail.com"
click at [598, 321] on div "Visible to Client Internal v Color teal Color pink Remove color Add row above A…" at bounding box center [423, 346] width 364 height 194
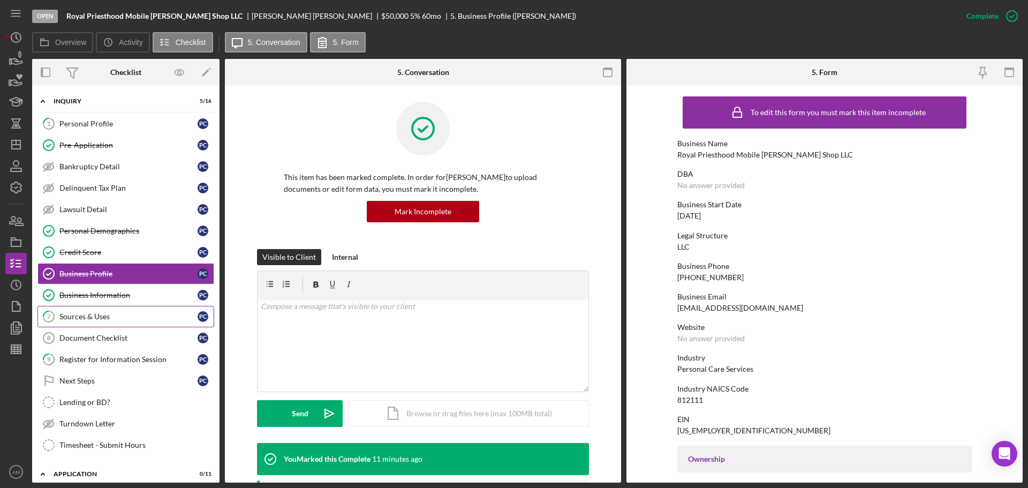
click at [86, 315] on div "Sources & Uses" at bounding box center [128, 316] width 138 height 9
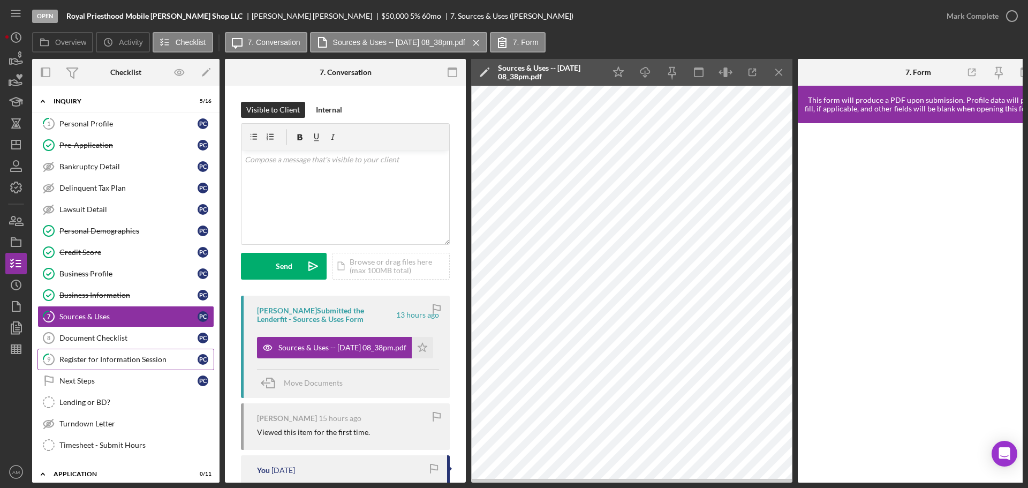
click at [99, 358] on div "Register for Information Session" at bounding box center [128, 359] width 138 height 9
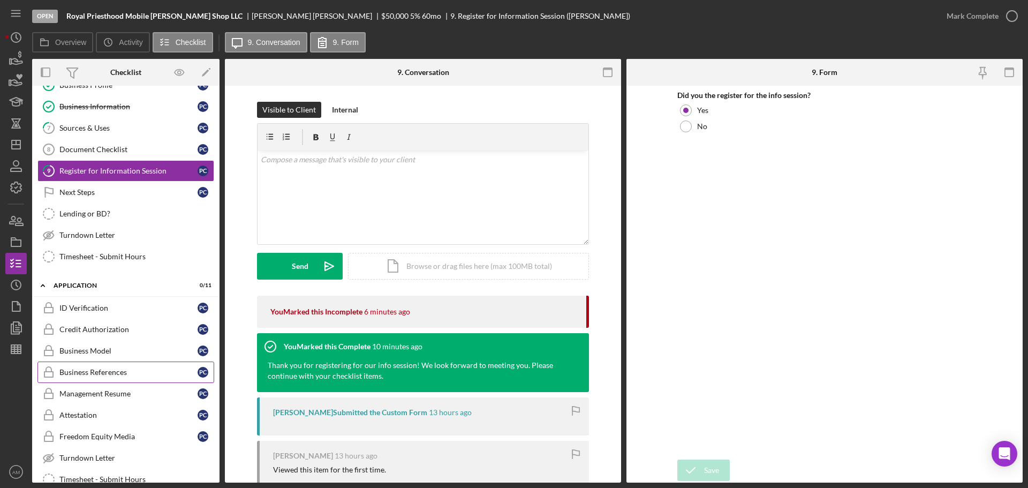
scroll to position [214, 0]
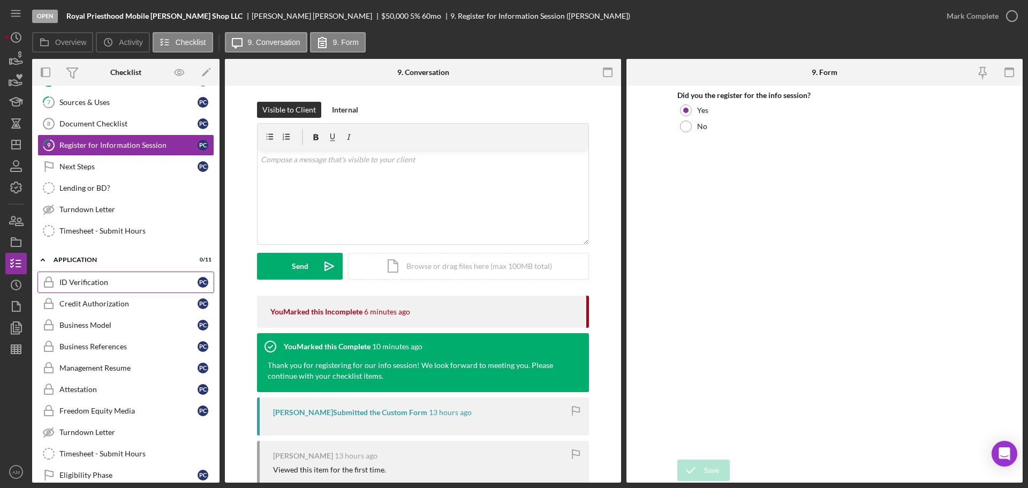
click at [85, 282] on div "ID Verification" at bounding box center [128, 282] width 138 height 9
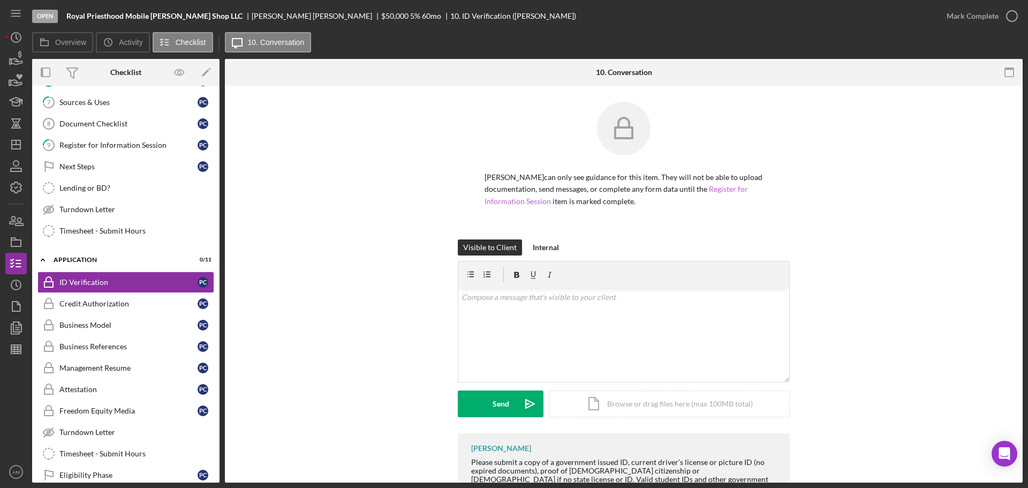
click at [729, 186] on link "Register for Information Session" at bounding box center [615, 194] width 263 height 21
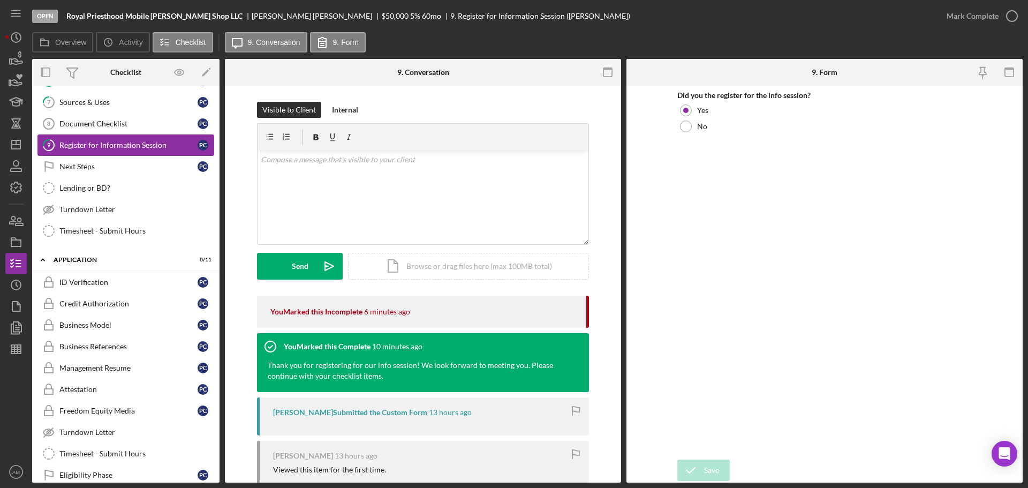
click at [122, 148] on div "Register for Information Session" at bounding box center [128, 145] width 138 height 9
click at [963, 16] on div "Mark Complete" at bounding box center [972, 15] width 52 height 21
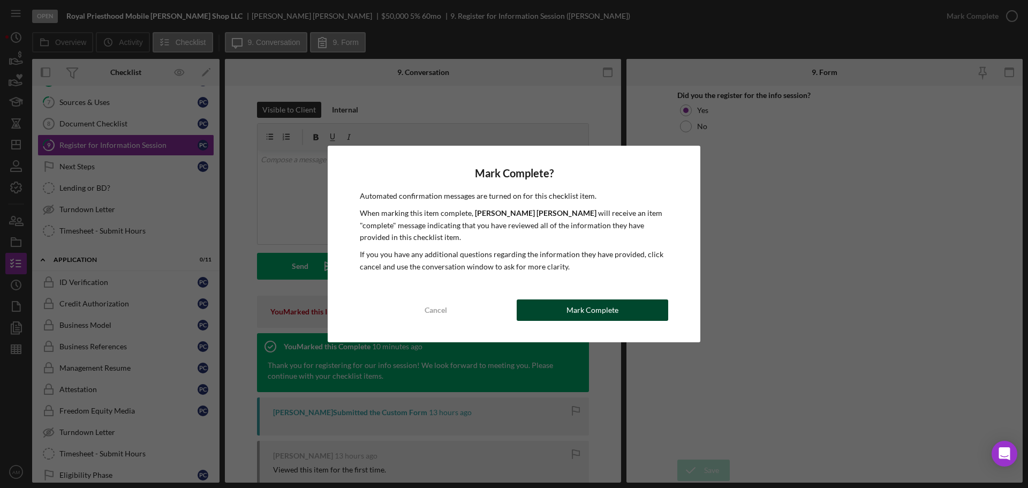
click at [588, 314] on div "Mark Complete" at bounding box center [592, 309] width 52 height 21
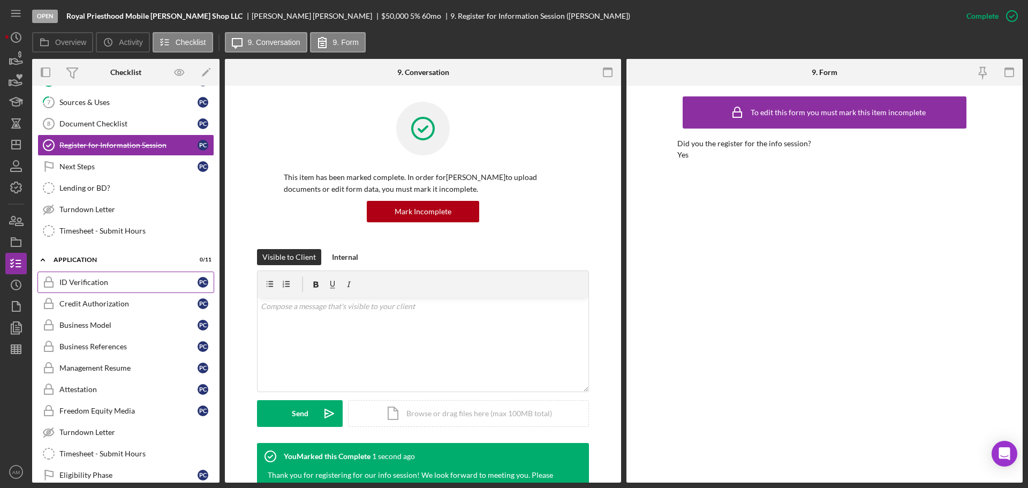
click at [94, 282] on div "ID Verification" at bounding box center [128, 282] width 138 height 9
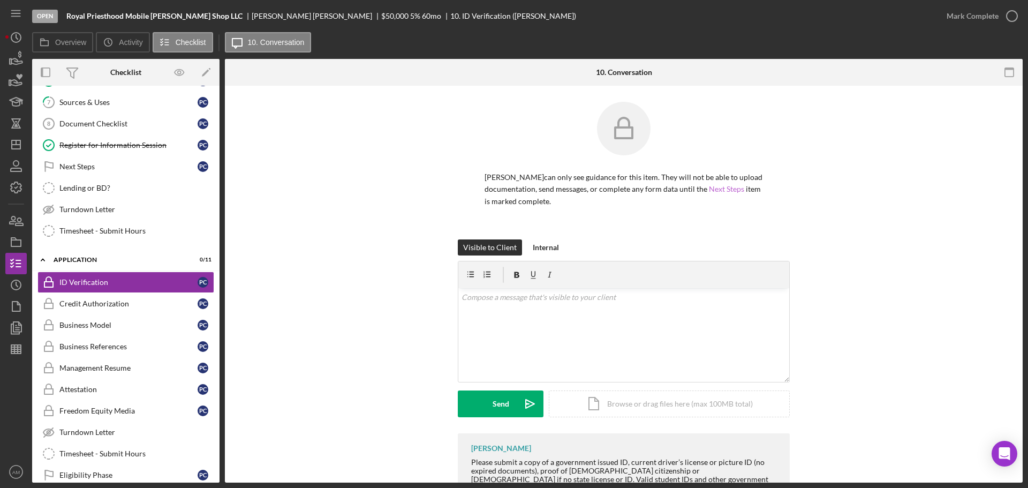
click at [718, 187] on link "Next Steps" at bounding box center [726, 188] width 35 height 9
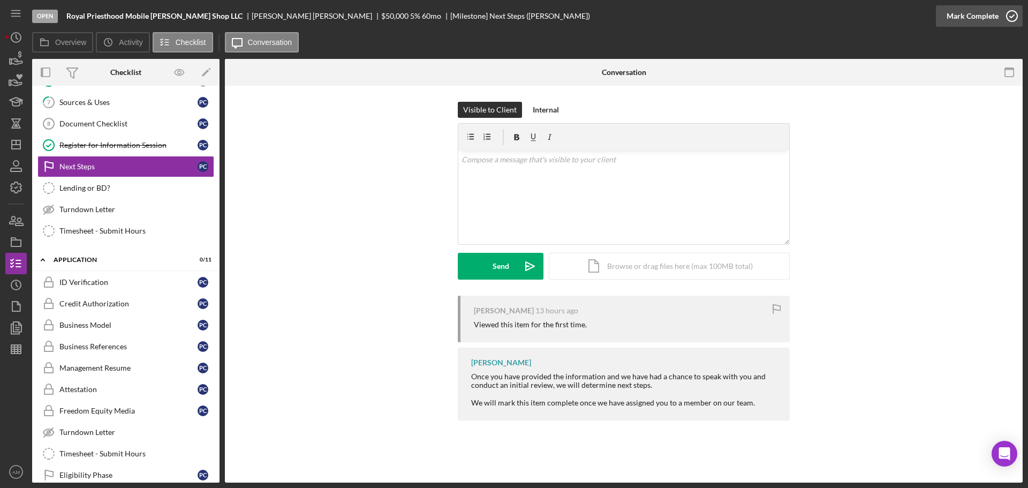
click at [969, 11] on div "Mark Complete" at bounding box center [972, 15] width 52 height 21
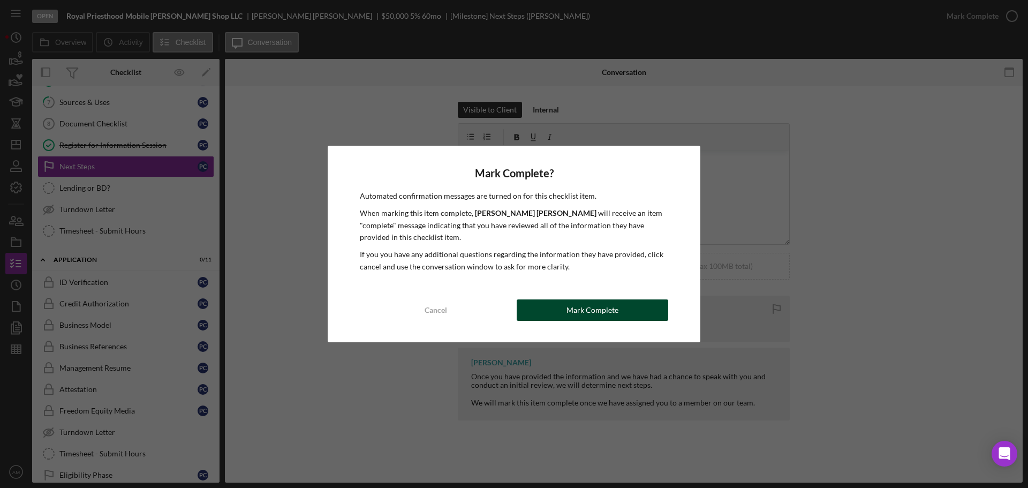
click at [582, 313] on div "Mark Complete" at bounding box center [592, 309] width 52 height 21
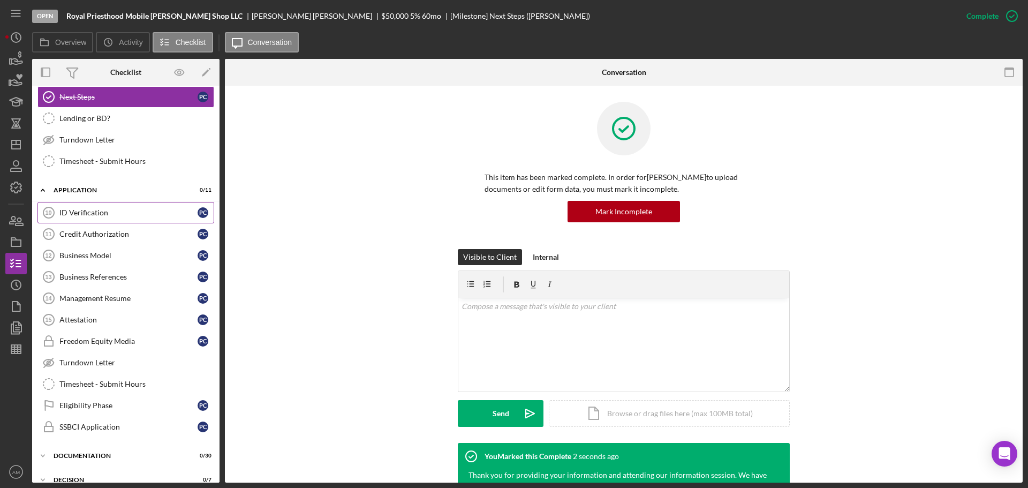
scroll to position [321, 0]
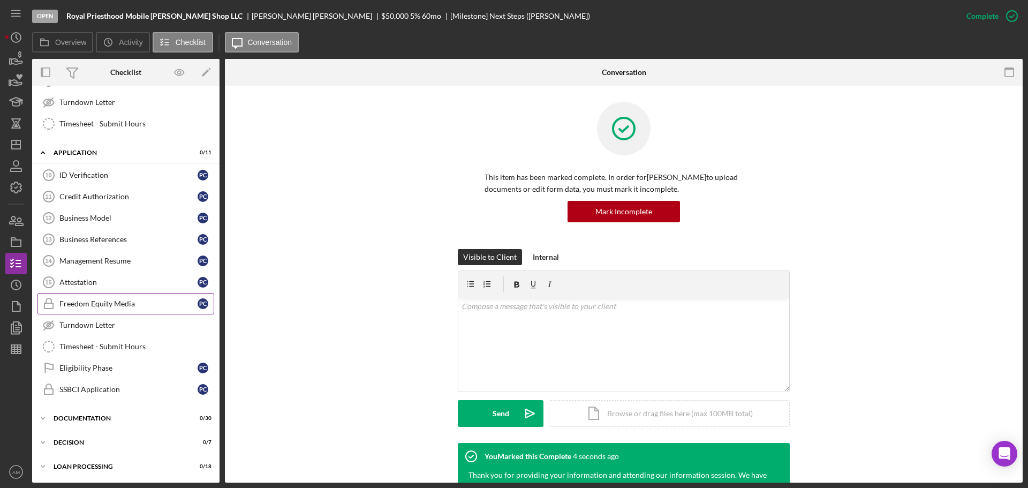
click at [101, 303] on div "Freedom Equity Media" at bounding box center [128, 303] width 138 height 9
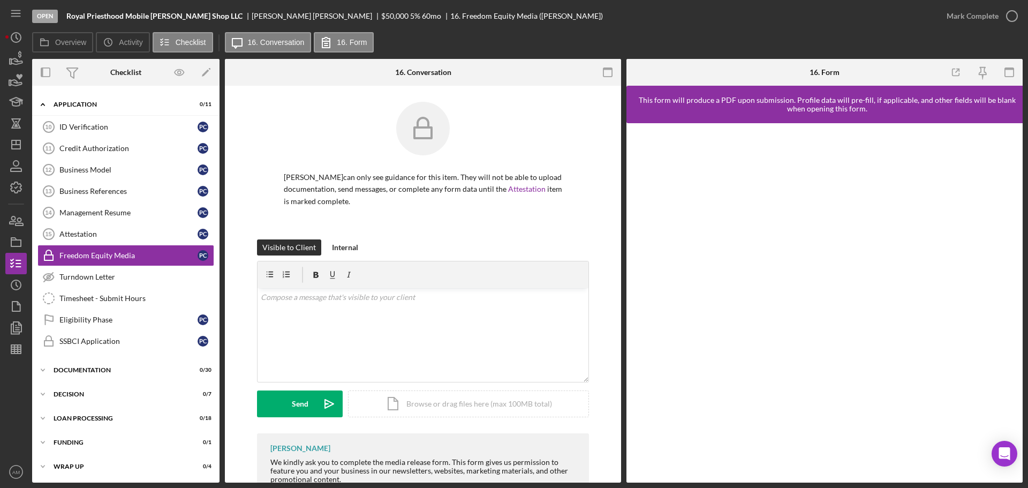
scroll to position [370, 0]
click at [99, 341] on div "SSBCI Application" at bounding box center [128, 340] width 138 height 9
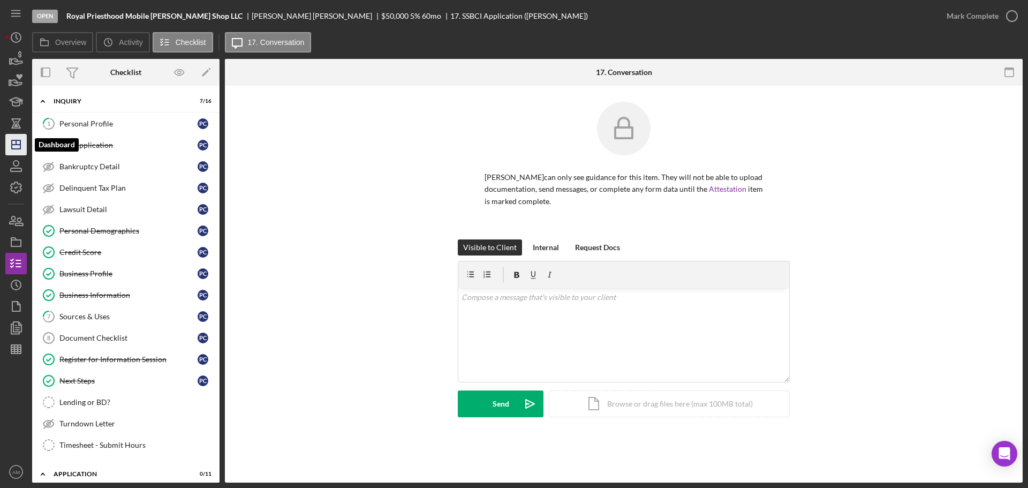
click at [19, 150] on icon "Icon/Dashboard" at bounding box center [16, 144] width 27 height 27
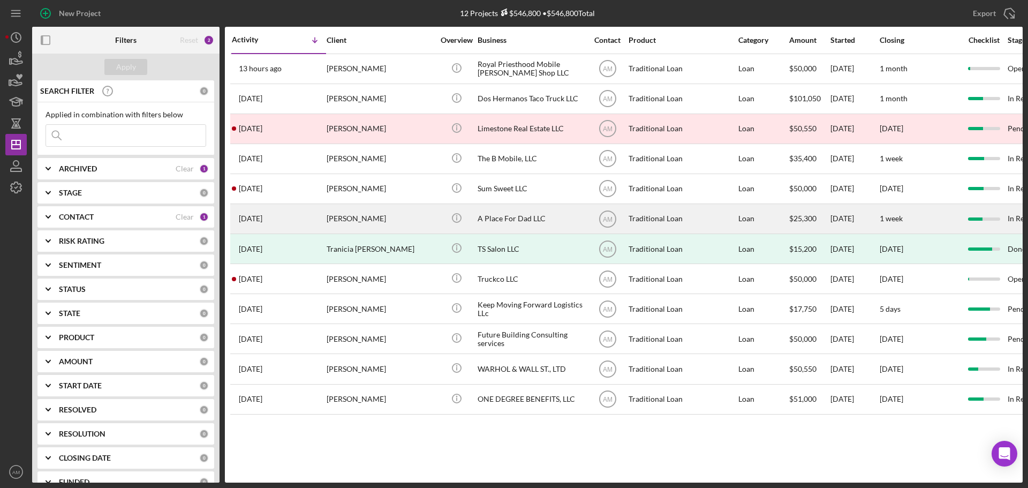
click at [369, 219] on div "Angela Lima" at bounding box center [380, 218] width 107 height 28
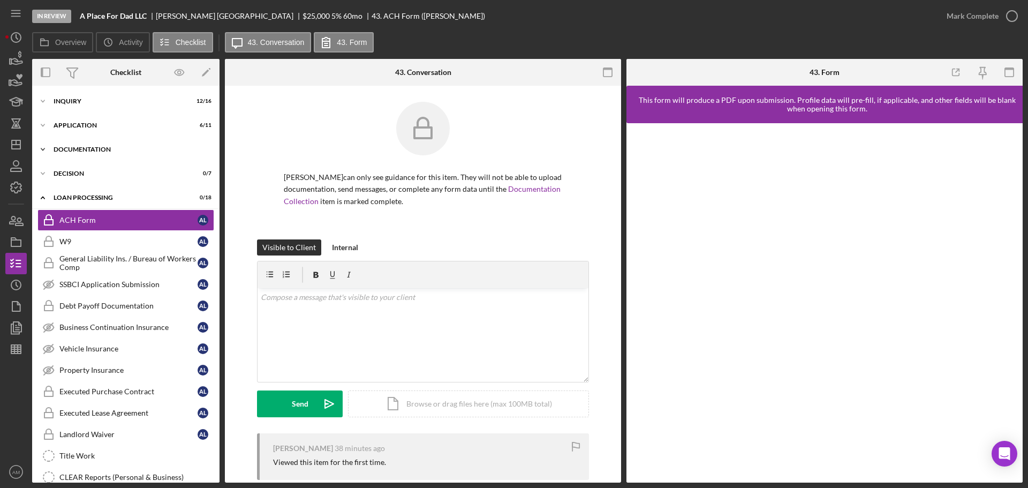
click at [83, 146] on div "Icon/Expander Documentation 22 / 30" at bounding box center [125, 149] width 187 height 21
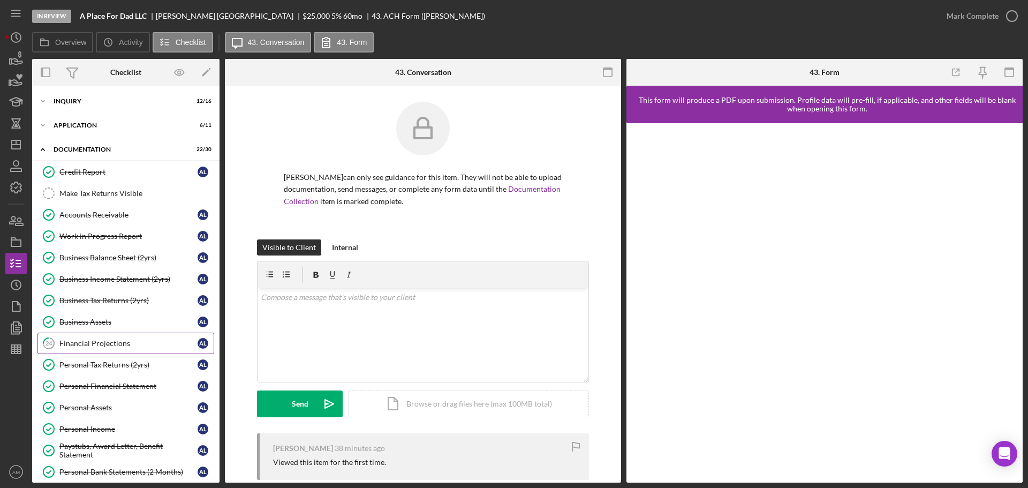
click at [75, 340] on div "Financial Projections" at bounding box center [128, 343] width 138 height 9
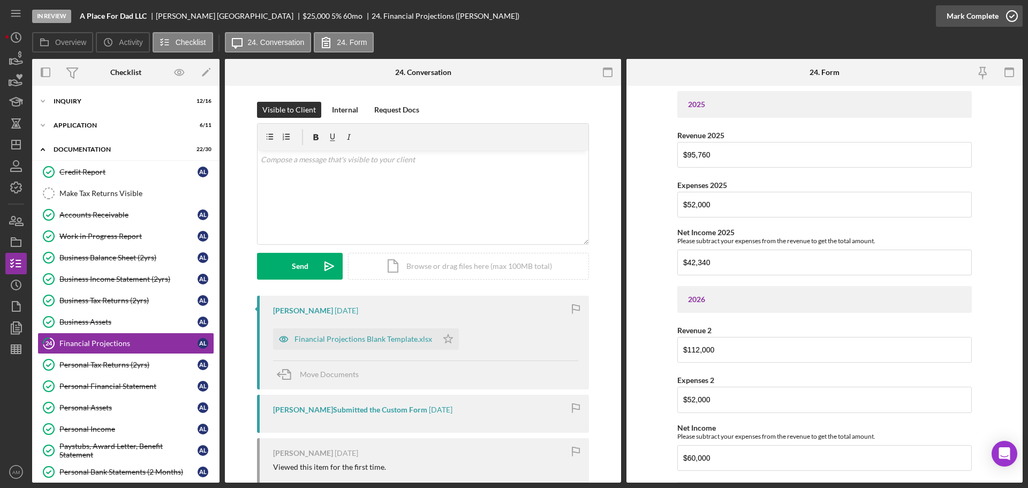
click at [968, 12] on div "Mark Complete" at bounding box center [972, 15] width 52 height 21
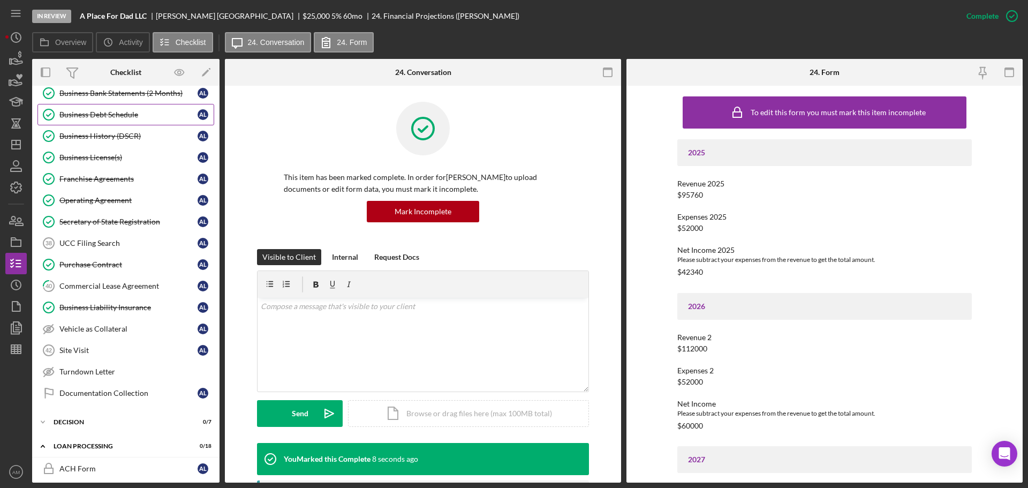
scroll to position [375, 0]
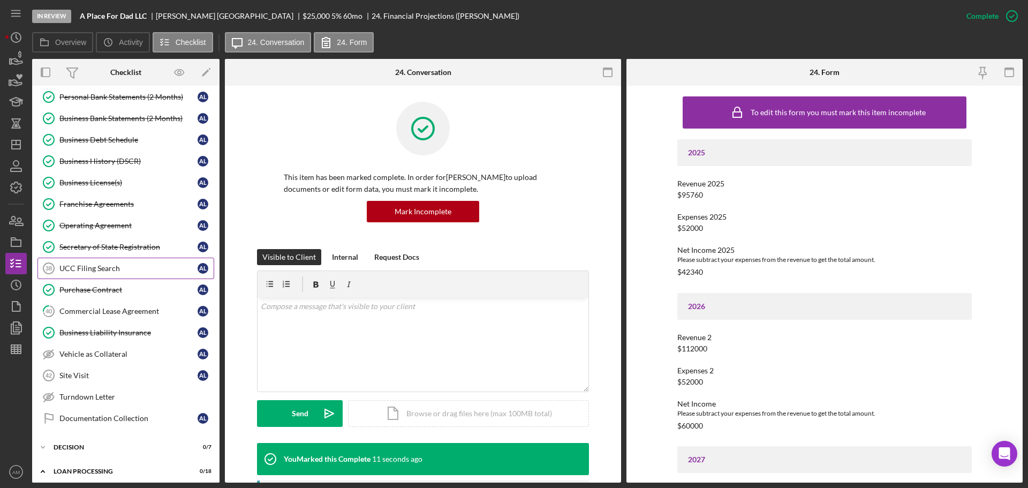
click at [95, 268] on div "UCC Filing Search" at bounding box center [128, 268] width 138 height 9
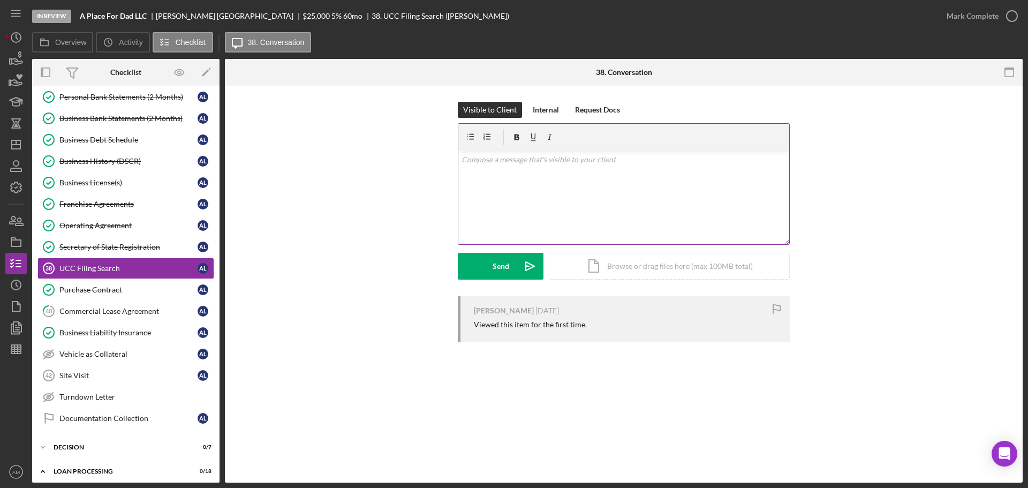
click at [514, 186] on div "v Color teal Color pink Remove color Add row above Add row below Add column bef…" at bounding box center [623, 197] width 331 height 94
click at [105, 313] on div "Commercial Lease Agreement" at bounding box center [128, 311] width 138 height 9
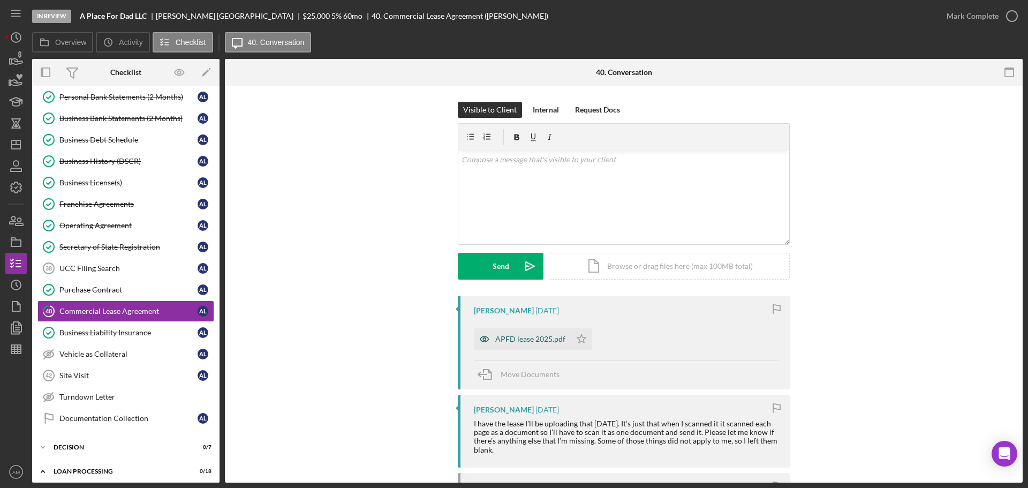
click at [520, 340] on div "APFD lease 2025.pdf" at bounding box center [530, 339] width 70 height 9
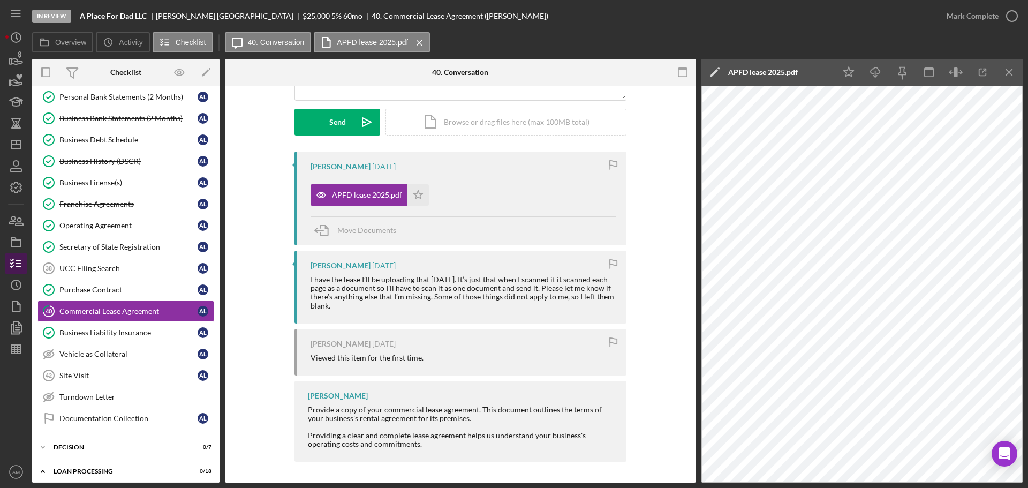
scroll to position [145, 0]
click at [110, 310] on div "Commercial Lease Agreement" at bounding box center [128, 311] width 138 height 9
click at [972, 13] on div "Mark Complete" at bounding box center [972, 15] width 52 height 21
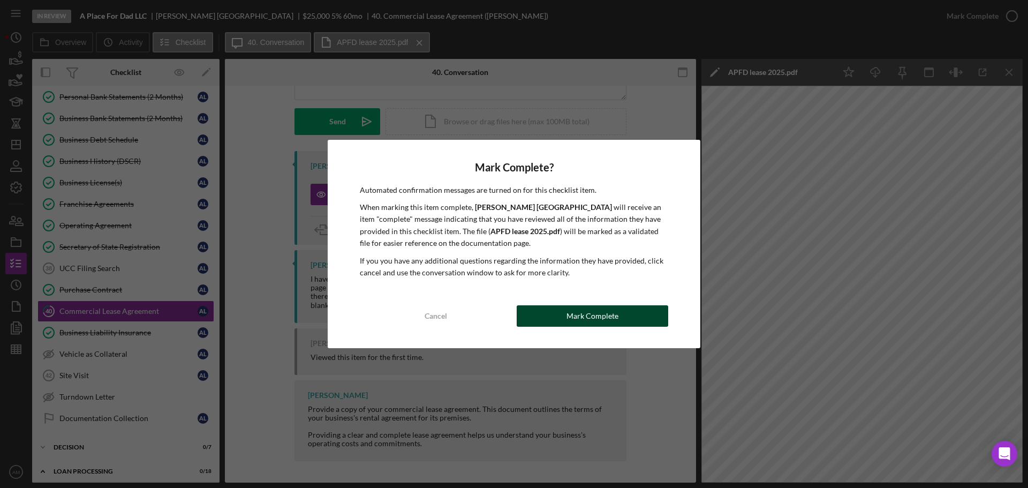
click at [598, 322] on div "Mark Complete" at bounding box center [592, 315] width 52 height 21
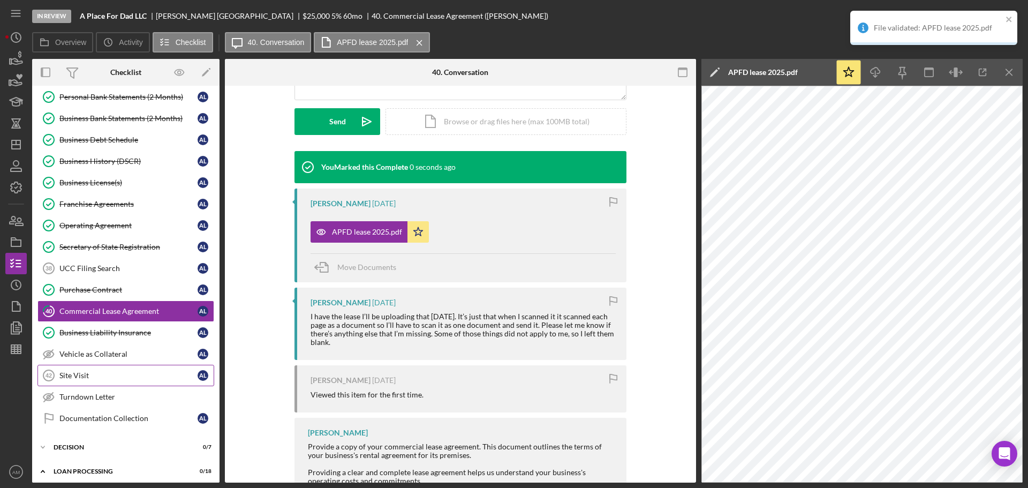
scroll to position [292, 0]
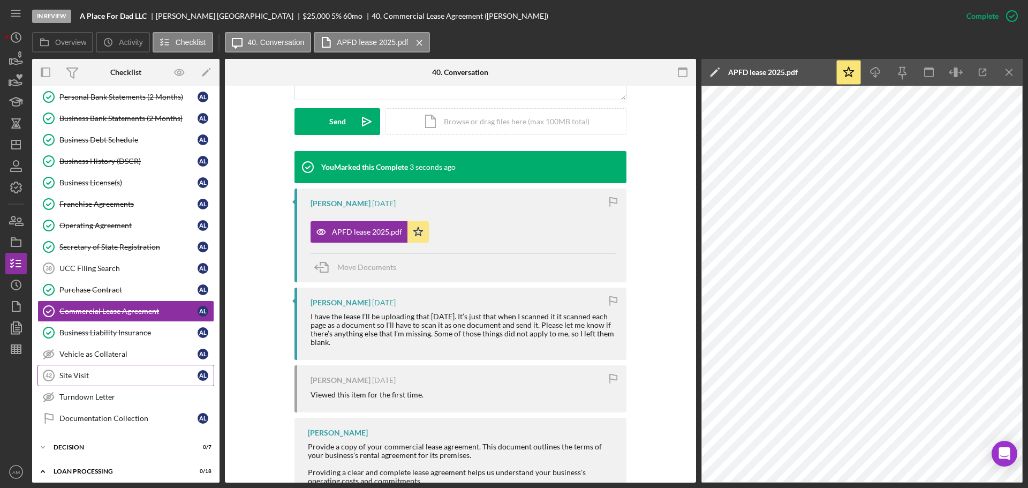
click at [102, 373] on div "Site Visit" at bounding box center [128, 375] width 138 height 9
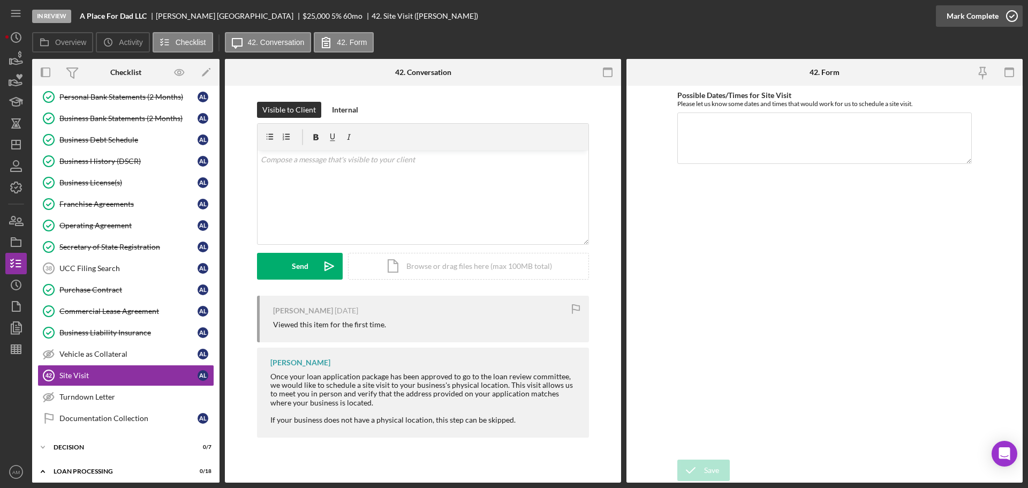
click at [977, 14] on div "Mark Complete" at bounding box center [972, 15] width 52 height 21
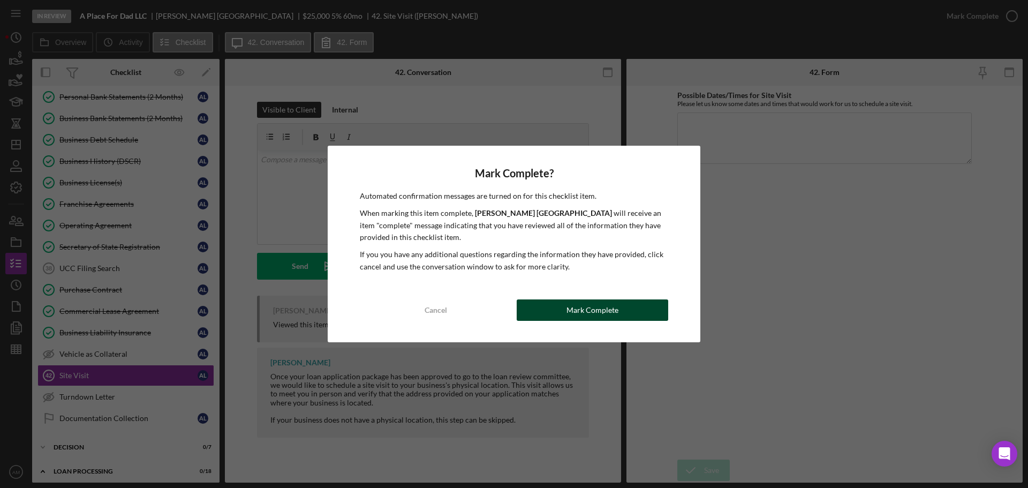
click at [603, 314] on div "Mark Complete" at bounding box center [592, 309] width 52 height 21
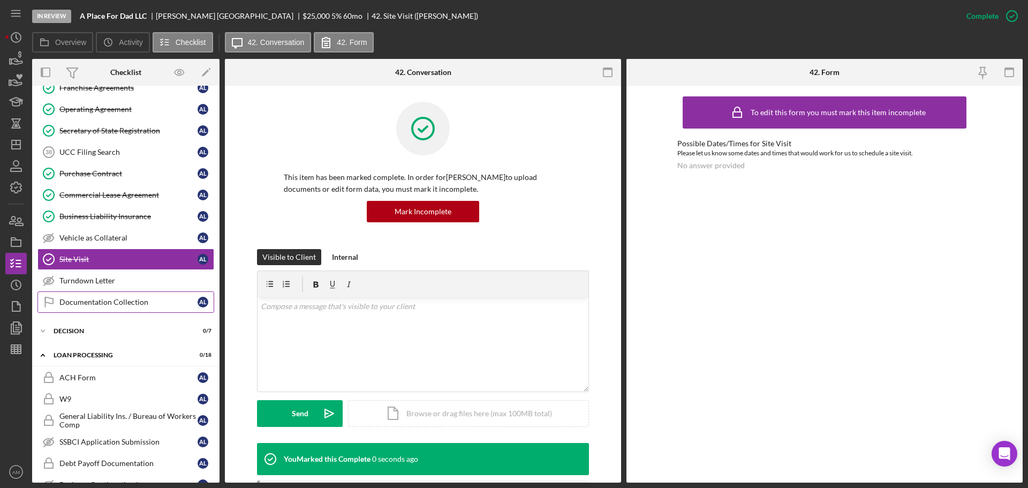
scroll to position [535, 0]
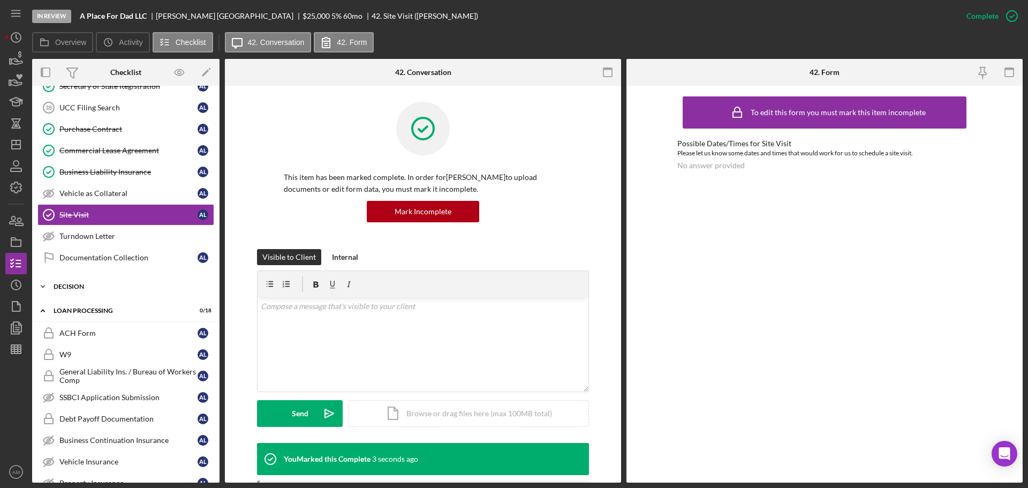
click at [68, 287] on div "Decision" at bounding box center [130, 286] width 153 height 6
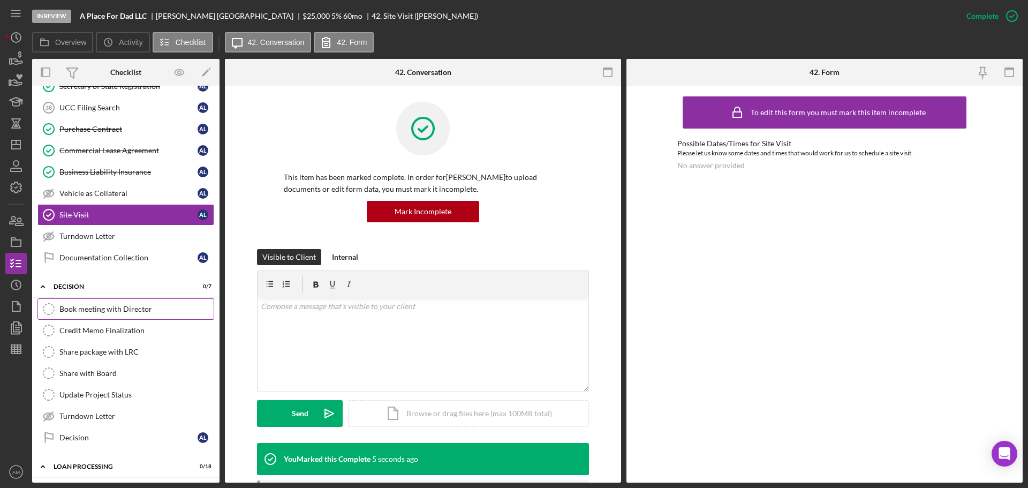
click at [91, 310] on div "Book meeting with Director" at bounding box center [136, 309] width 154 height 9
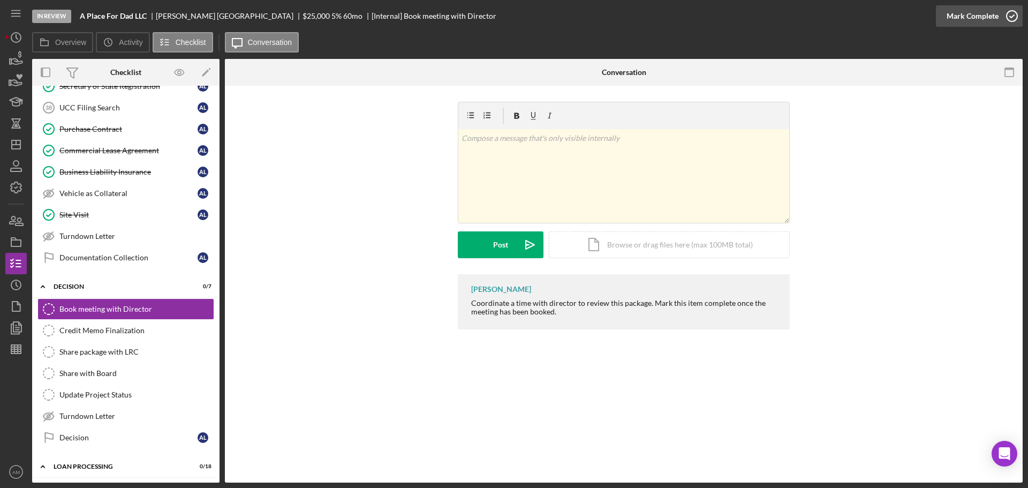
click at [981, 14] on div "Mark Complete" at bounding box center [972, 15] width 52 height 21
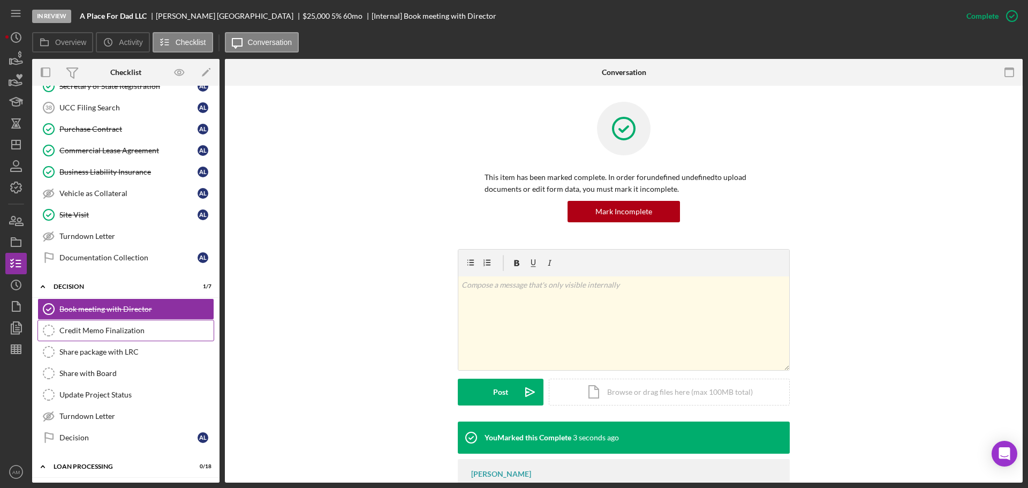
click at [105, 330] on div "Credit Memo Finalization" at bounding box center [136, 330] width 154 height 9
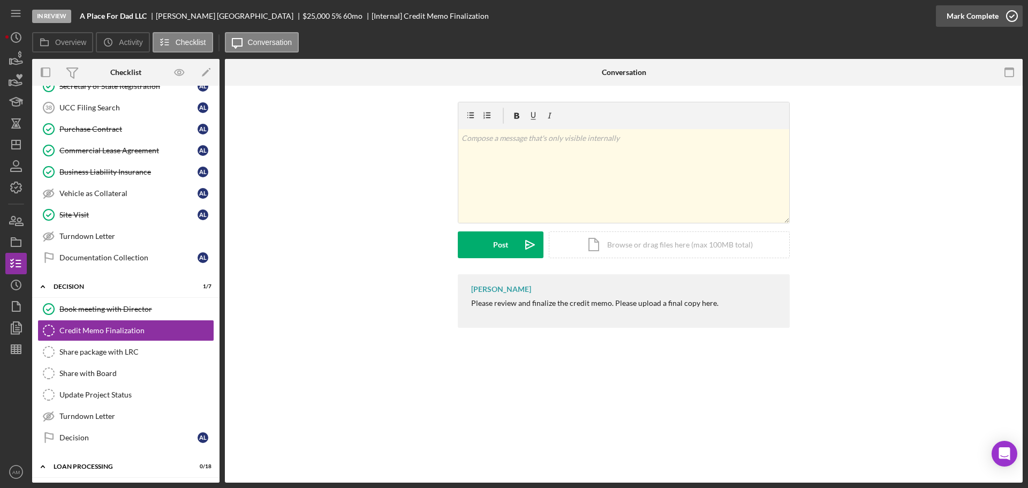
click at [960, 14] on div "Mark Complete" at bounding box center [972, 15] width 52 height 21
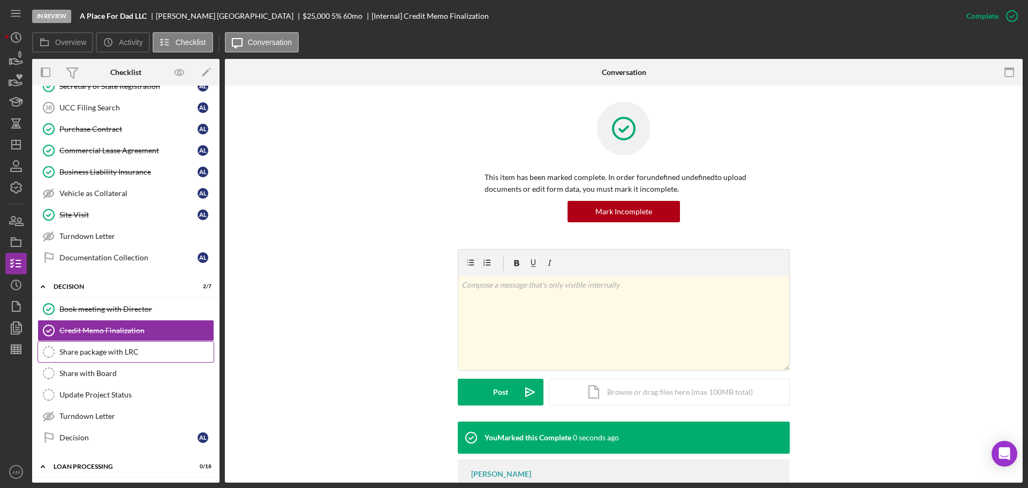
click at [94, 350] on div "Share package with LRC" at bounding box center [136, 351] width 154 height 9
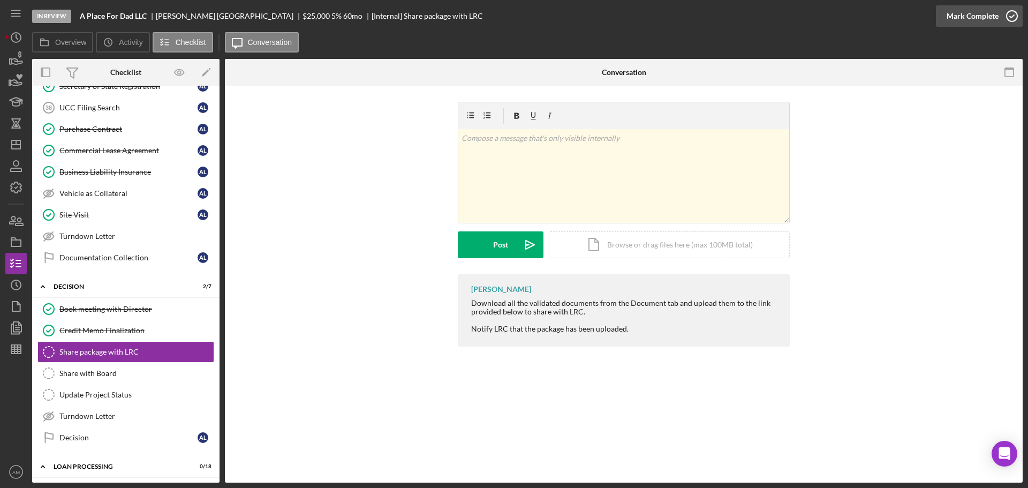
click at [960, 13] on div "Mark Complete" at bounding box center [972, 15] width 52 height 21
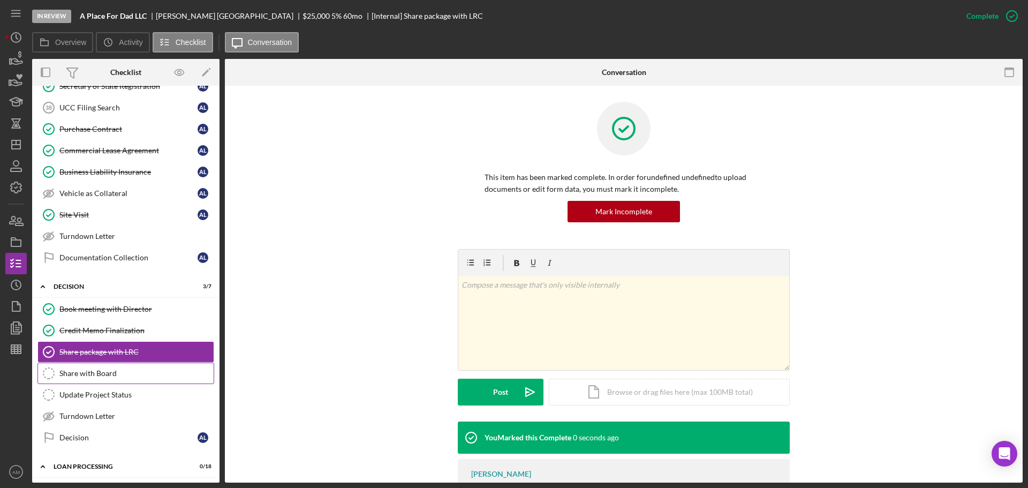
click at [87, 375] on div "Share with Board" at bounding box center [136, 373] width 154 height 9
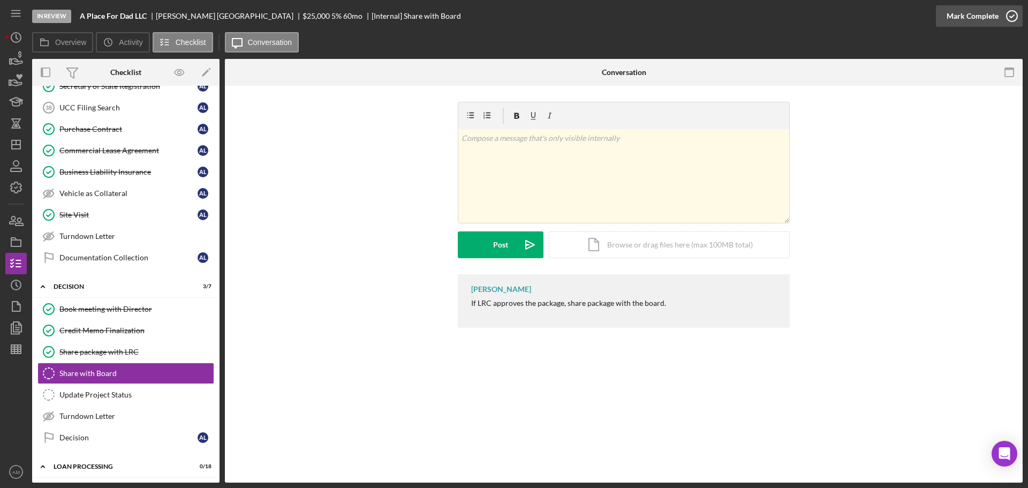
click at [978, 14] on div "Mark Complete" at bounding box center [972, 15] width 52 height 21
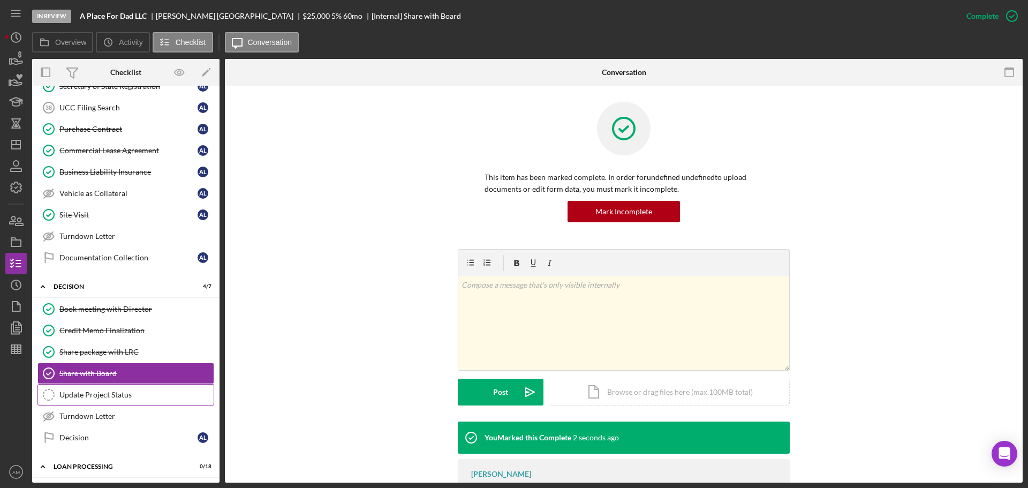
click at [87, 392] on div "Update Project Status" at bounding box center [136, 394] width 154 height 9
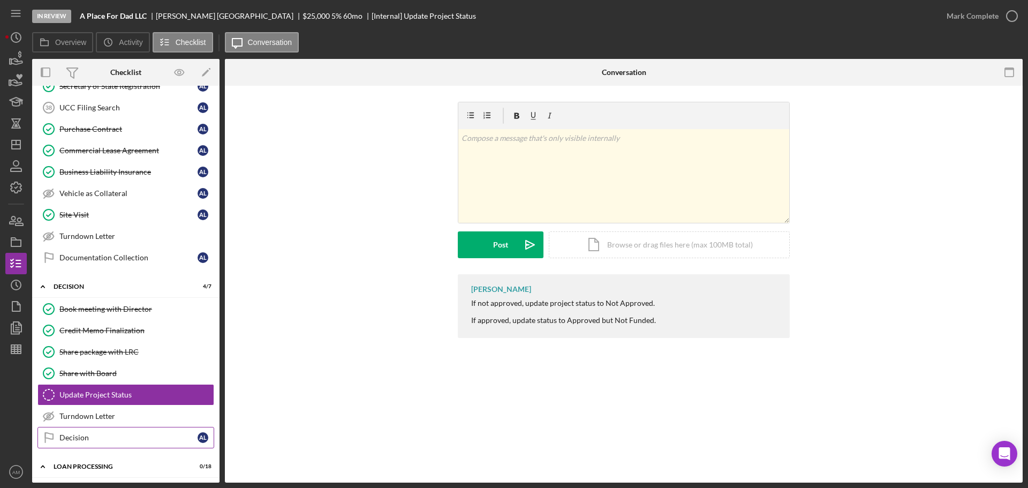
click at [69, 437] on div "Decision" at bounding box center [128, 437] width 138 height 9
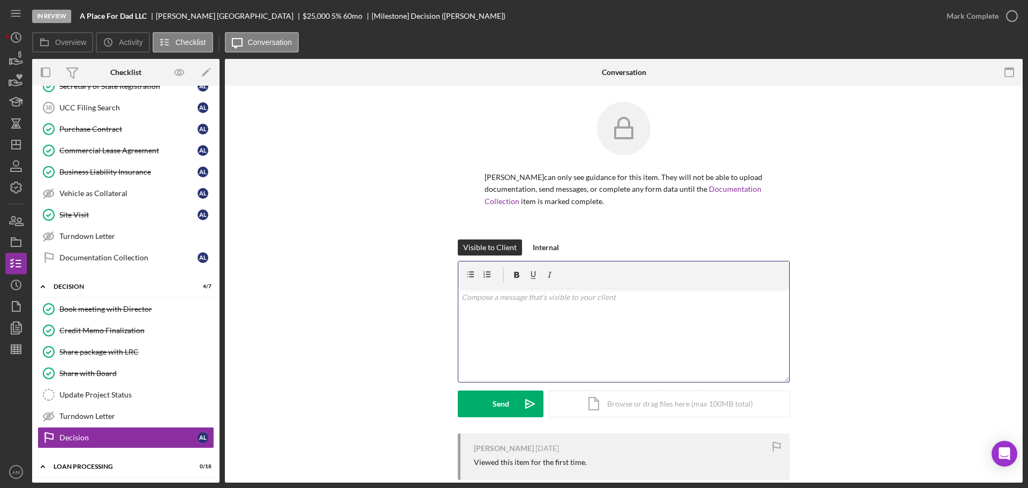
click at [505, 316] on div "v Color teal Color pink Remove color Add row above Add row below Add column bef…" at bounding box center [623, 335] width 331 height 94
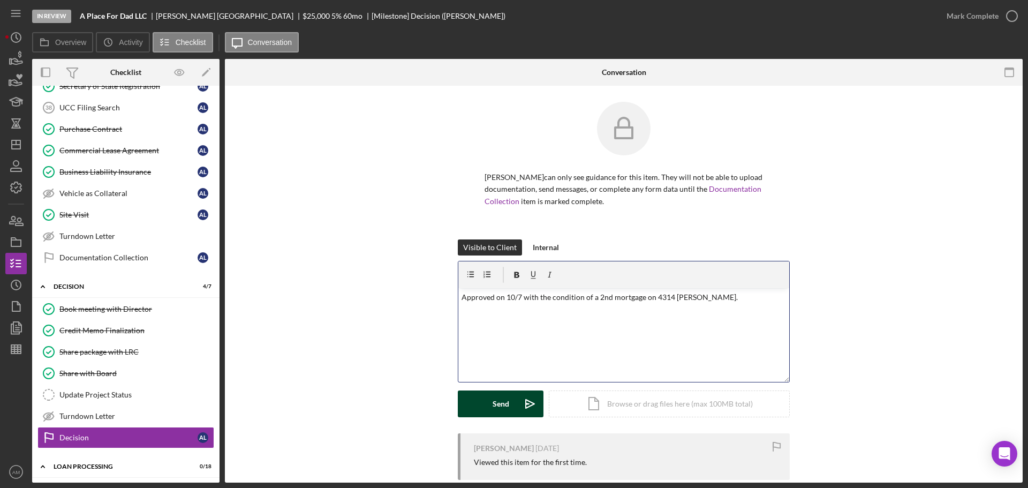
click at [487, 399] on button "Send Icon/icon-invite-send" at bounding box center [501, 403] width 86 height 27
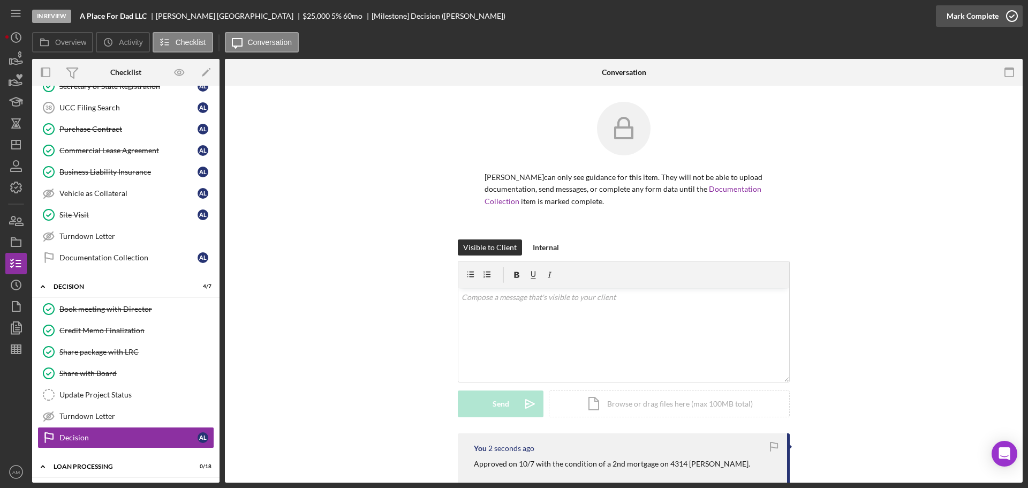
click at [964, 12] on div "Mark Complete" at bounding box center [972, 15] width 52 height 21
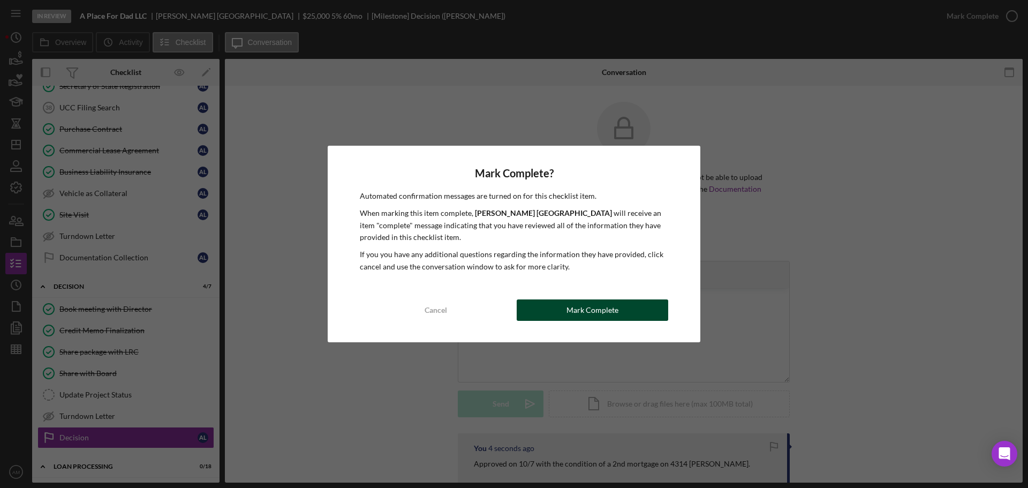
click at [602, 309] on div "Mark Complete" at bounding box center [592, 309] width 52 height 21
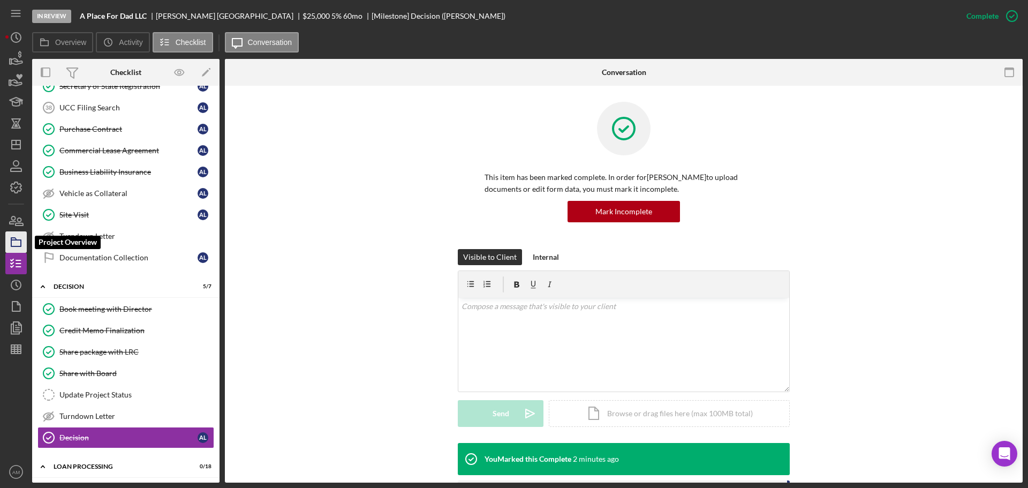
click at [13, 237] on icon "button" at bounding box center [16, 242] width 27 height 27
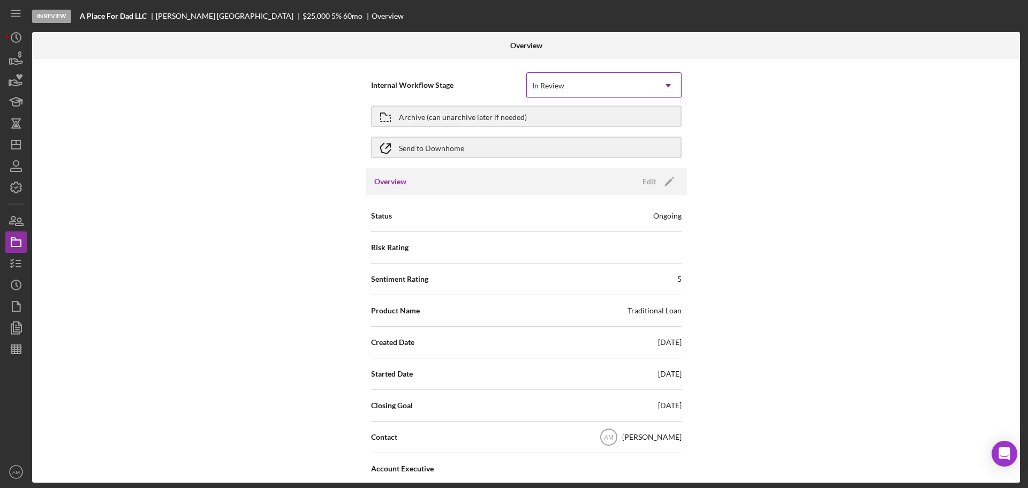
click at [592, 85] on div "In Review" at bounding box center [591, 85] width 128 height 25
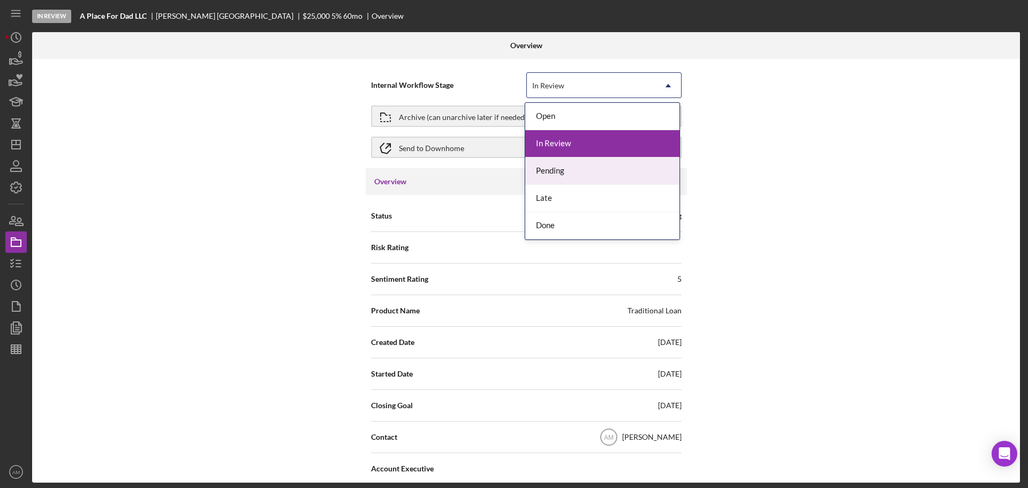
click at [581, 169] on div "Pending" at bounding box center [602, 170] width 154 height 27
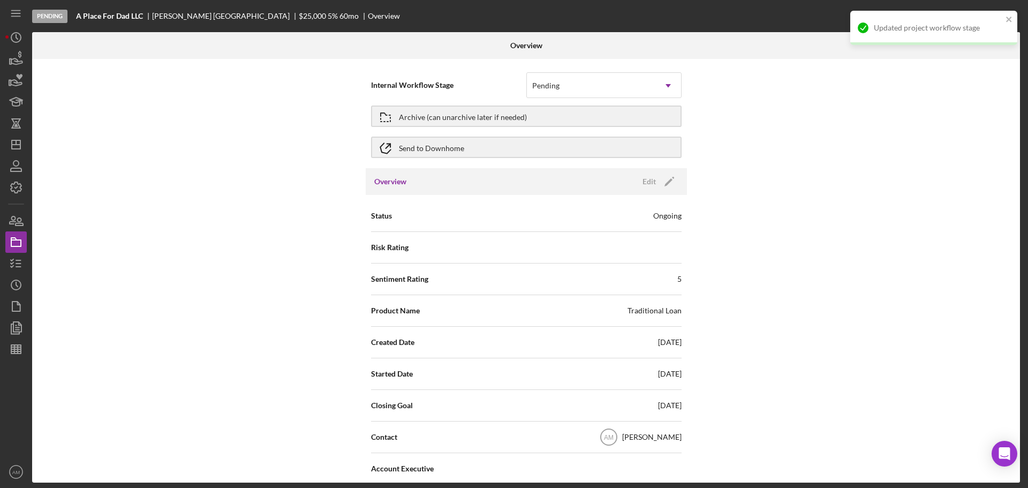
drag, startPoint x: 600, startPoint y: 252, endPoint x: 620, endPoint y: 284, distance: 38.5
drag, startPoint x: 620, startPoint y: 284, endPoint x: 839, endPoint y: 332, distance: 223.5
click at [839, 332] on div "Internal Workflow Stage Pending Icon/Dropdown Arrow Archive (can unarchive late…" at bounding box center [526, 270] width 988 height 423
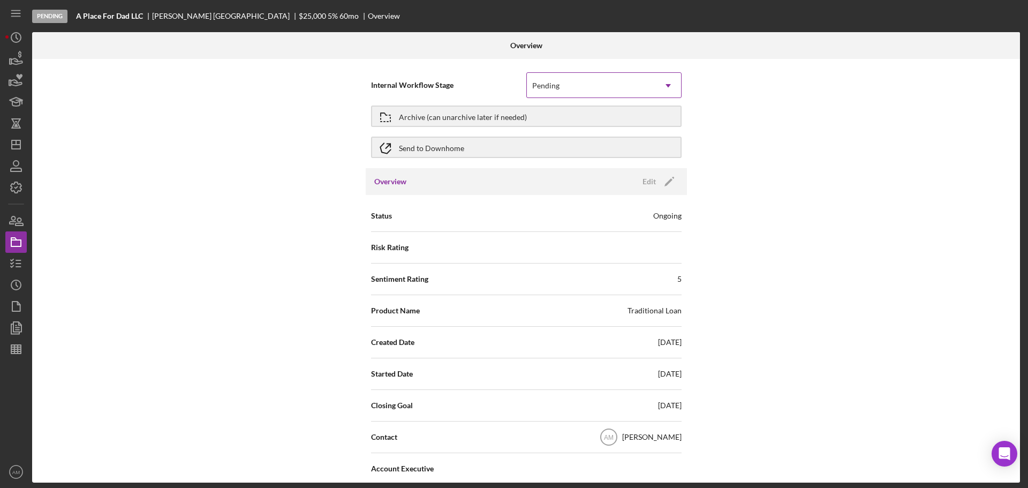
click at [653, 86] on div "Pending" at bounding box center [591, 85] width 128 height 25
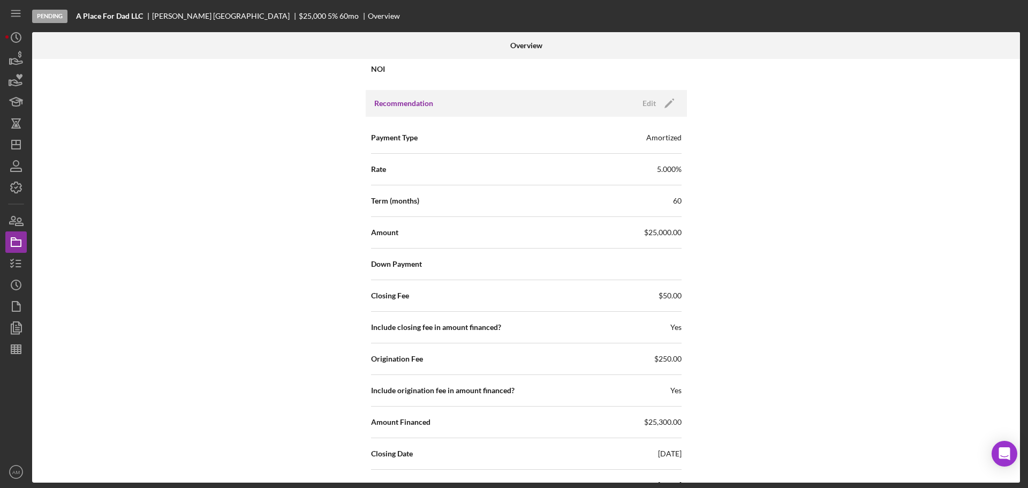
scroll to position [964, 0]
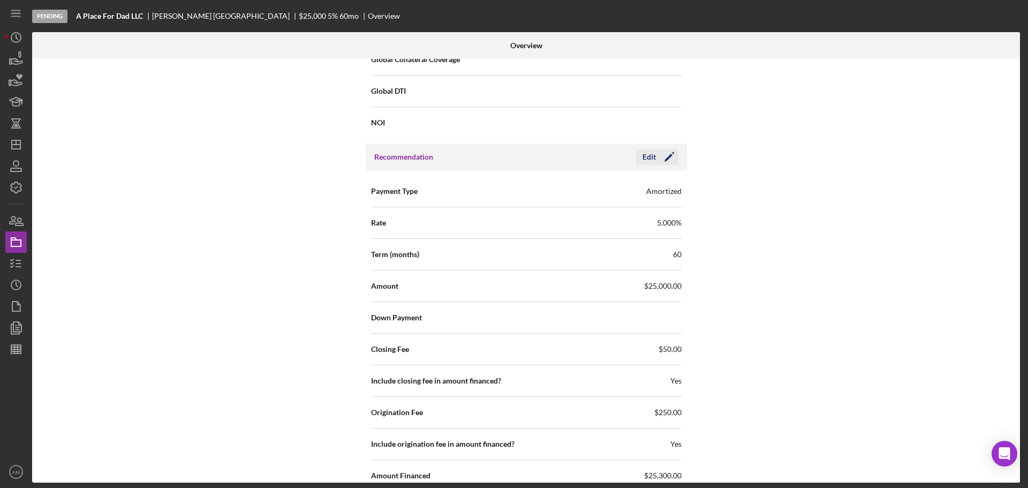
click at [662, 155] on icon "Icon/Edit" at bounding box center [669, 156] width 27 height 27
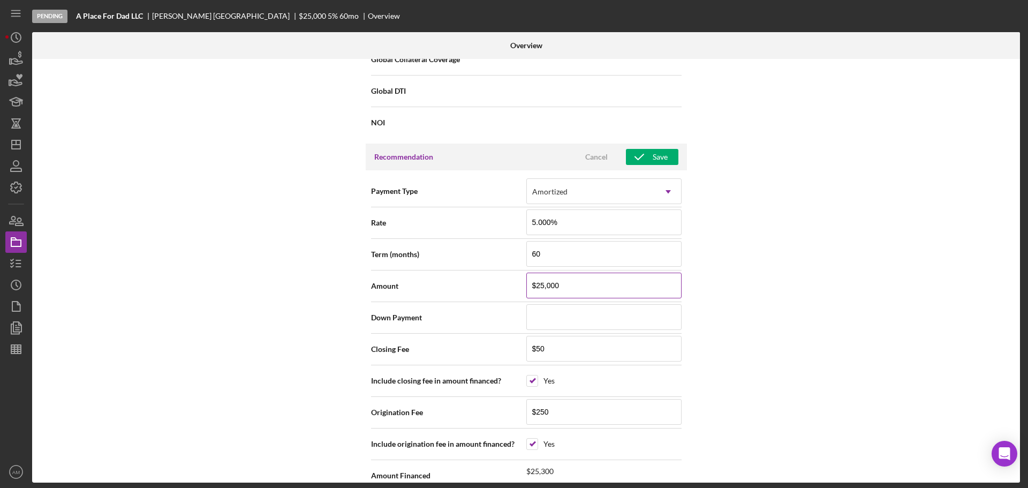
click at [586, 291] on input "$25,000" at bounding box center [603, 285] width 155 height 26
type input "$2"
type input "$34,500"
click at [560, 412] on input "$250" at bounding box center [603, 412] width 155 height 26
type input "$2"
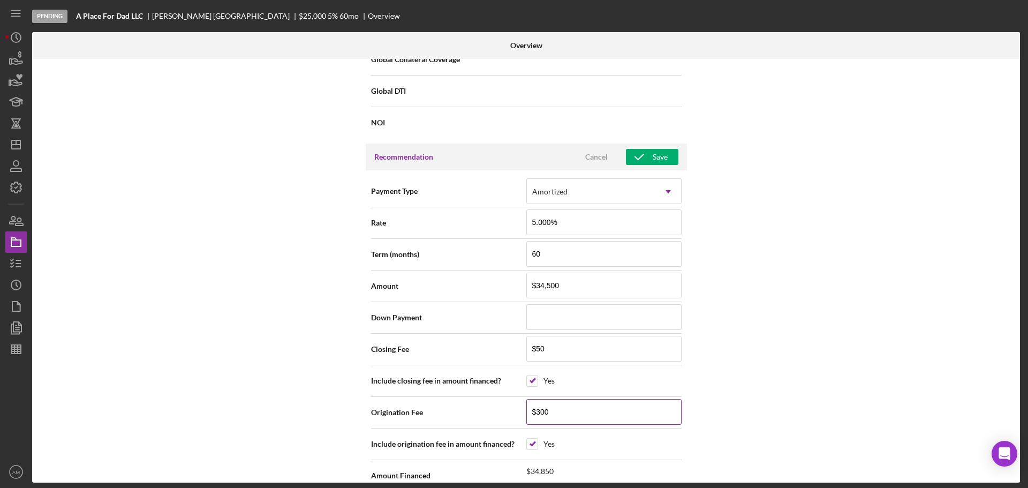
click at [565, 414] on input "$300" at bounding box center [603, 412] width 155 height 26
type input "$350"
click at [735, 424] on div "Internal Workflow Stage Pending Icon/Dropdown Arrow Archive (can unarchive late…" at bounding box center [526, 270] width 988 height 423
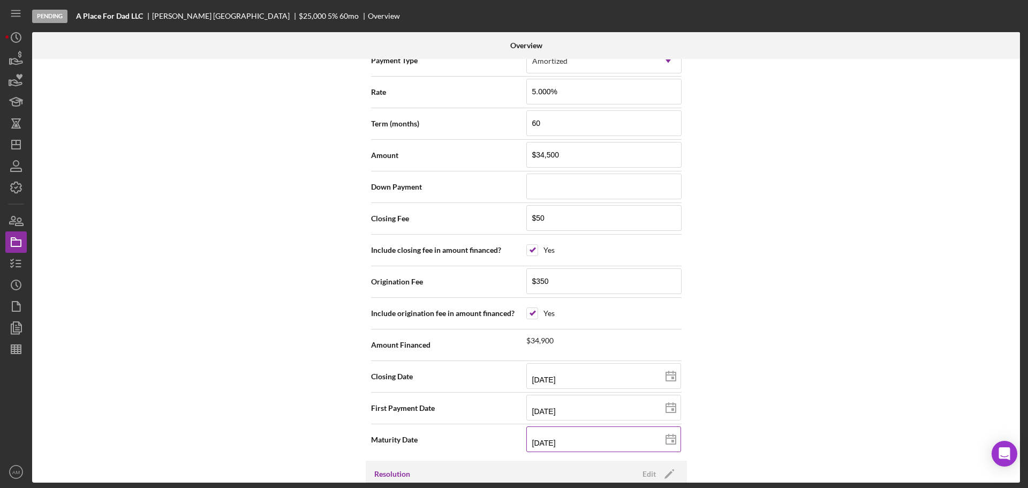
scroll to position [1124, 0]
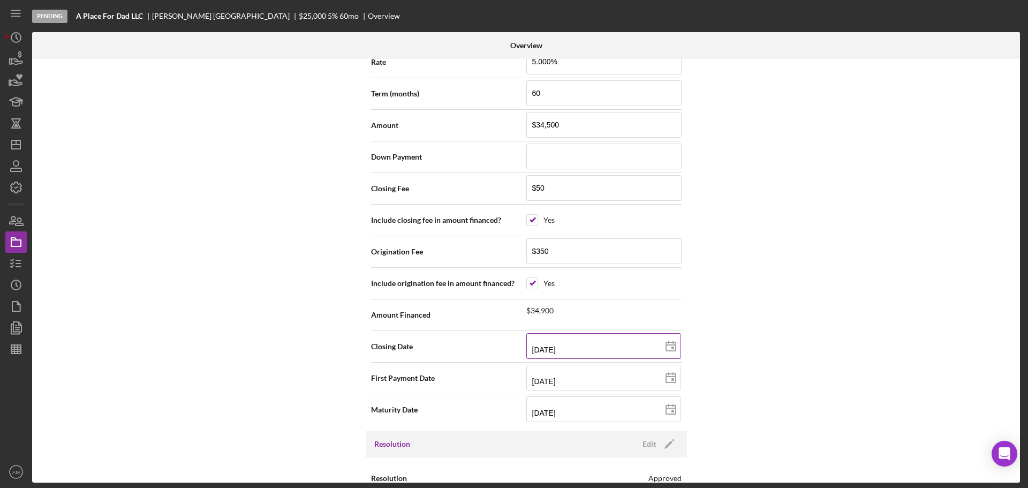
click at [587, 350] on input "10/15/2025" at bounding box center [603, 346] width 155 height 26
click at [671, 348] on rect at bounding box center [672, 347] width 3 height 3
type input "2025-10-17"
type input "10/17/2025"
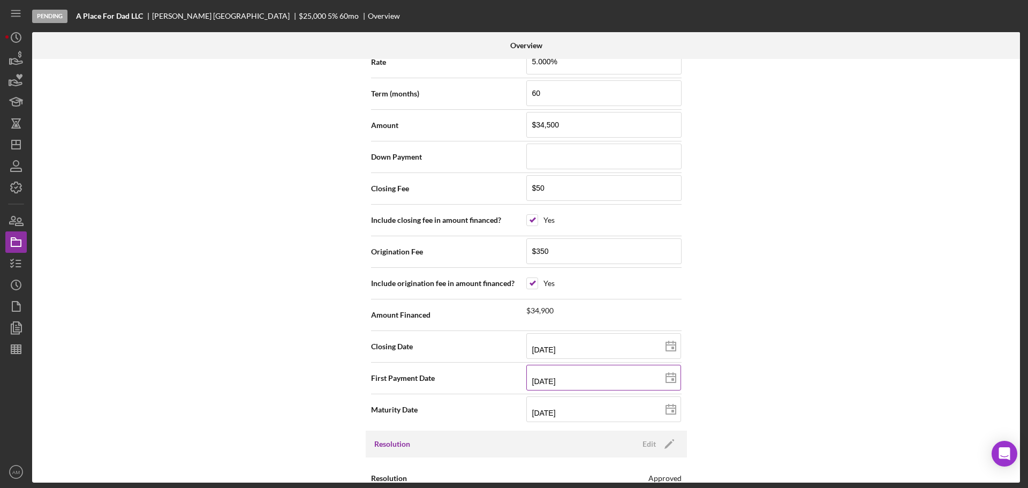
click at [670, 376] on line at bounding box center [671, 376] width 10 height 0
type input "12/01/2025"
type input "2025-12-01"
click at [591, 414] on input "11/15/2030" at bounding box center [603, 409] width 155 height 26
click at [670, 410] on icon at bounding box center [670, 409] width 27 height 27
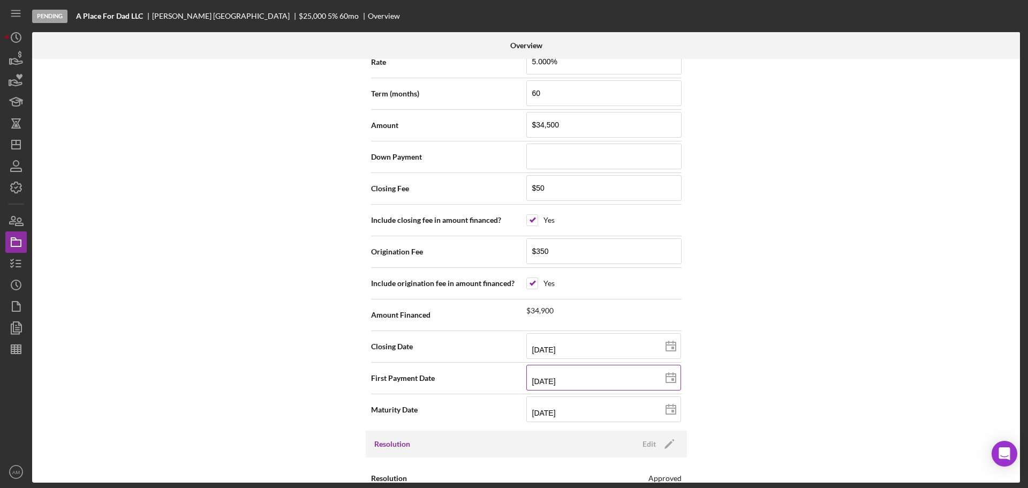
type input "2030-11-01"
type input "11/01/2030"
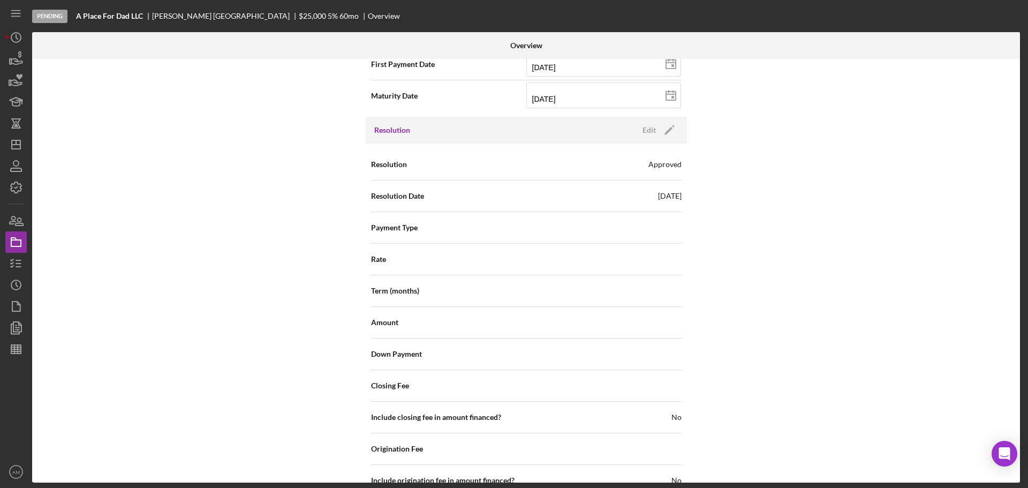
scroll to position [1445, 0]
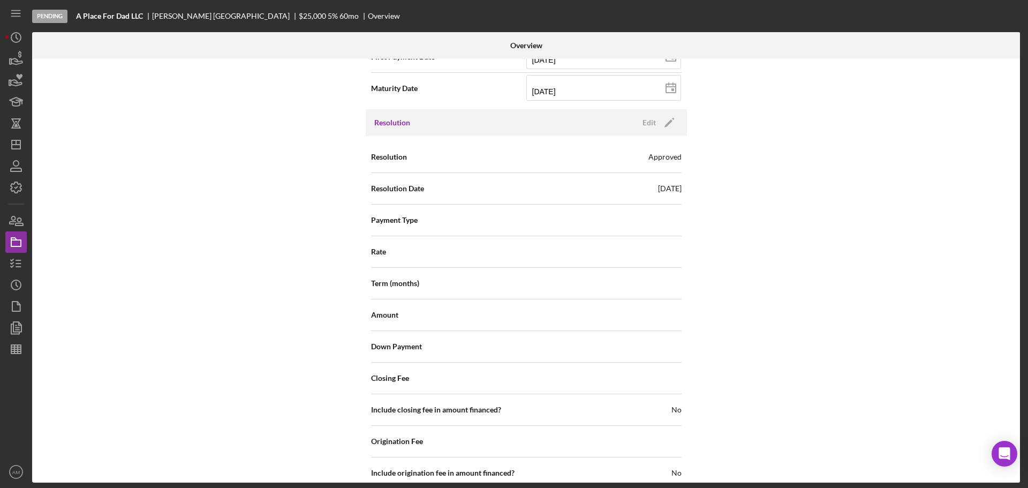
click at [628, 187] on div "Resolution Date 10/08/2025" at bounding box center [526, 188] width 310 height 27
click at [666, 119] on icon "Icon/Edit" at bounding box center [669, 122] width 27 height 27
click at [634, 186] on icon at bounding box center [633, 188] width 27 height 27
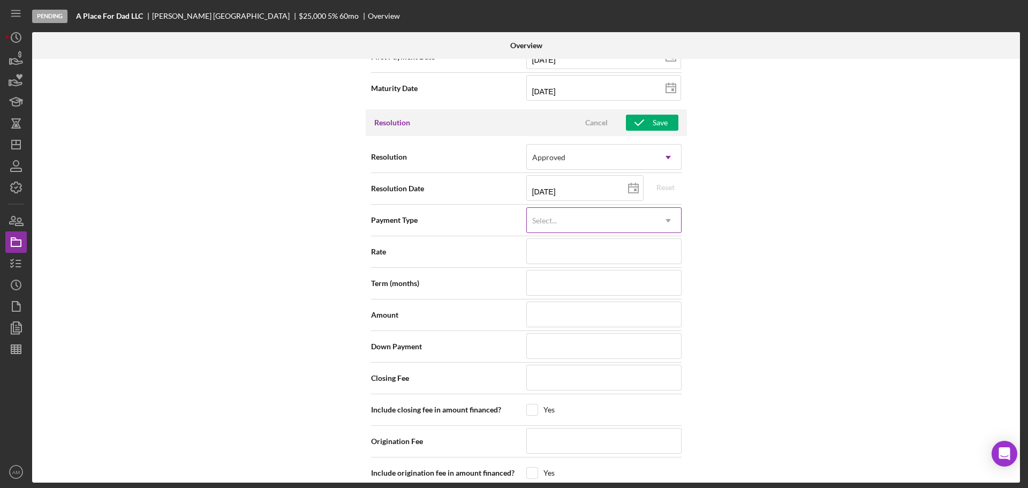
type input "2025-10-07"
type input "10/07/2025"
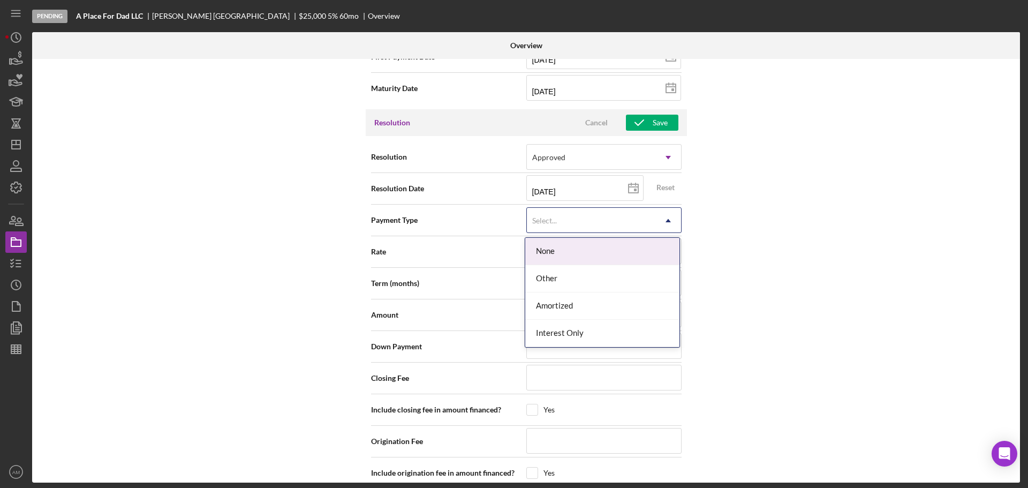
click at [646, 217] on div "Select..." at bounding box center [591, 220] width 128 height 25
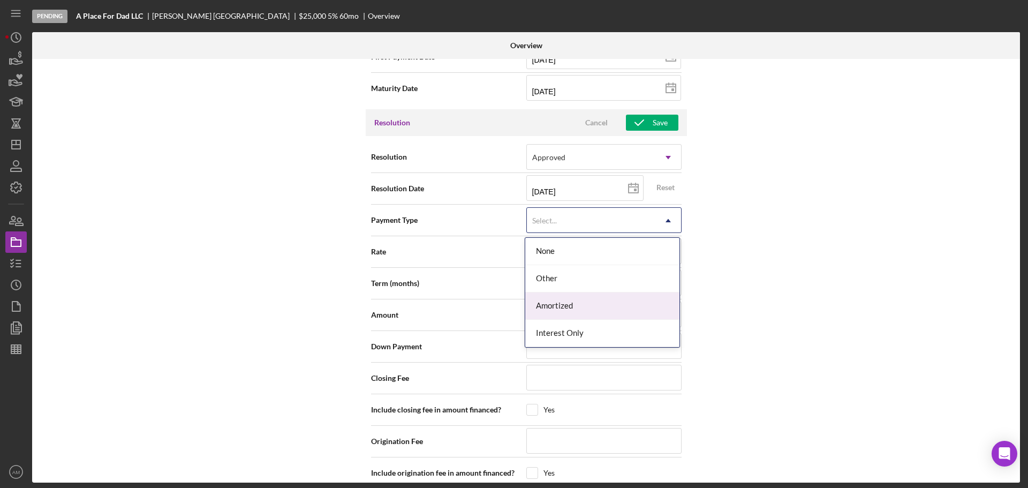
click at [579, 303] on div "Amortized" at bounding box center [602, 305] width 154 height 27
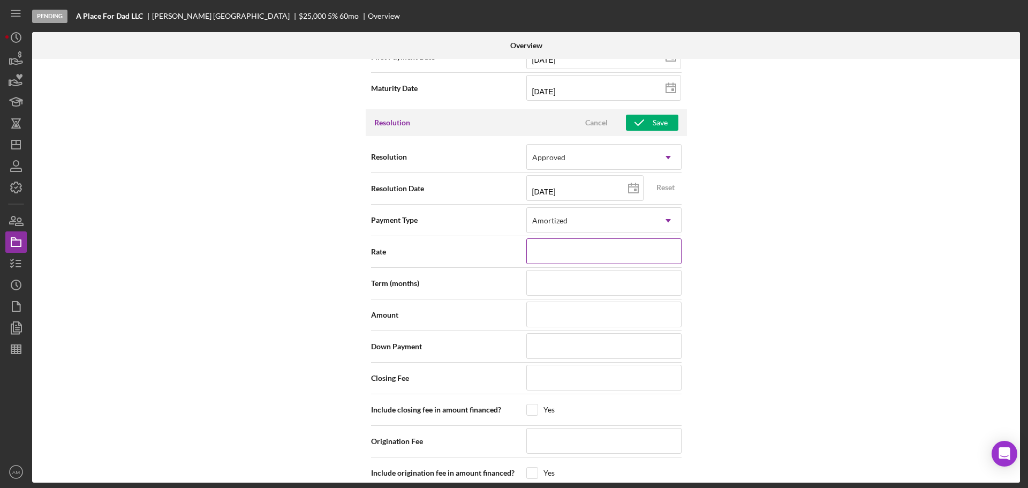
click at [565, 252] on input at bounding box center [603, 251] width 155 height 26
type input "5.000%"
click at [586, 283] on input at bounding box center [603, 283] width 155 height 26
type input "60"
click at [574, 317] on input at bounding box center [603, 314] width 155 height 26
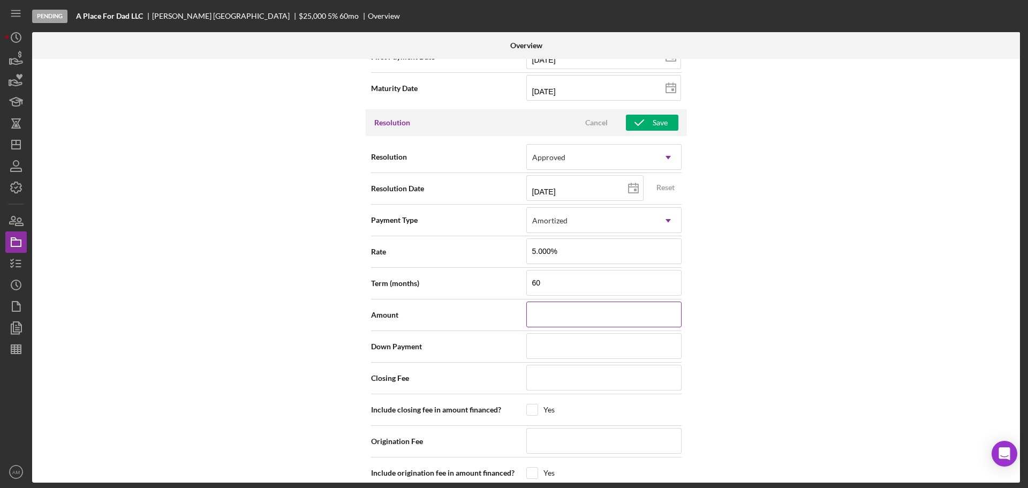
type input "$3"
type input "$34"
type input "$345"
type input "$3,450"
type input "$34,500"
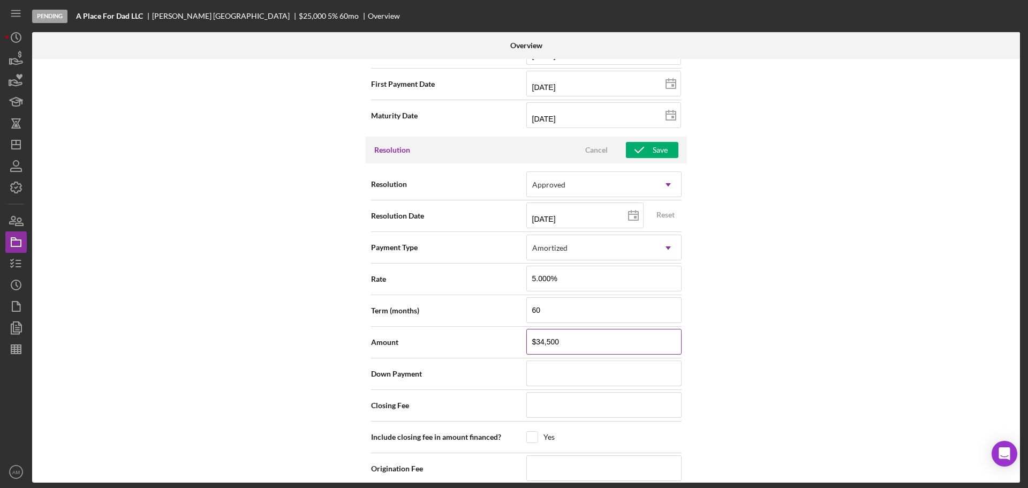
scroll to position [1392, 0]
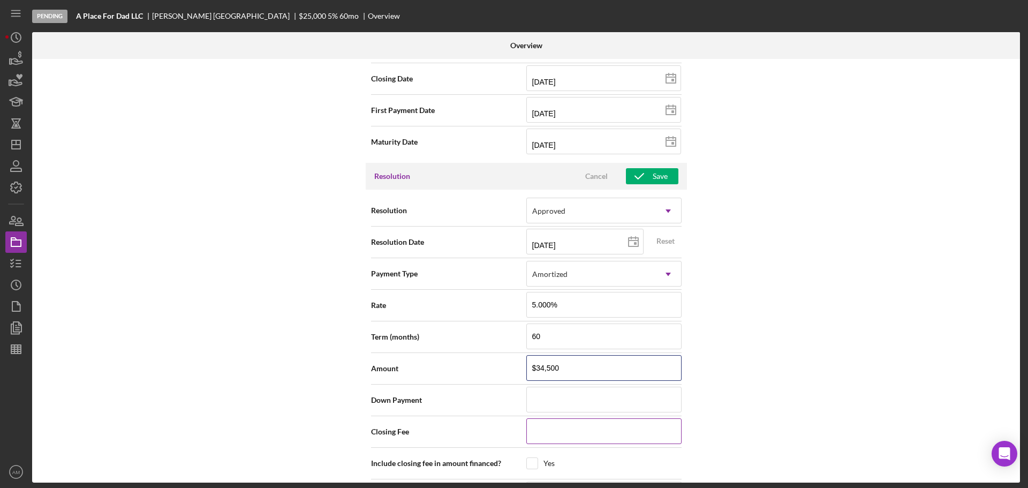
type input "$34,500"
click at [546, 424] on input at bounding box center [603, 431] width 155 height 26
type input "$5"
type input "$50"
click at [620, 441] on input "$50" at bounding box center [603, 431] width 155 height 26
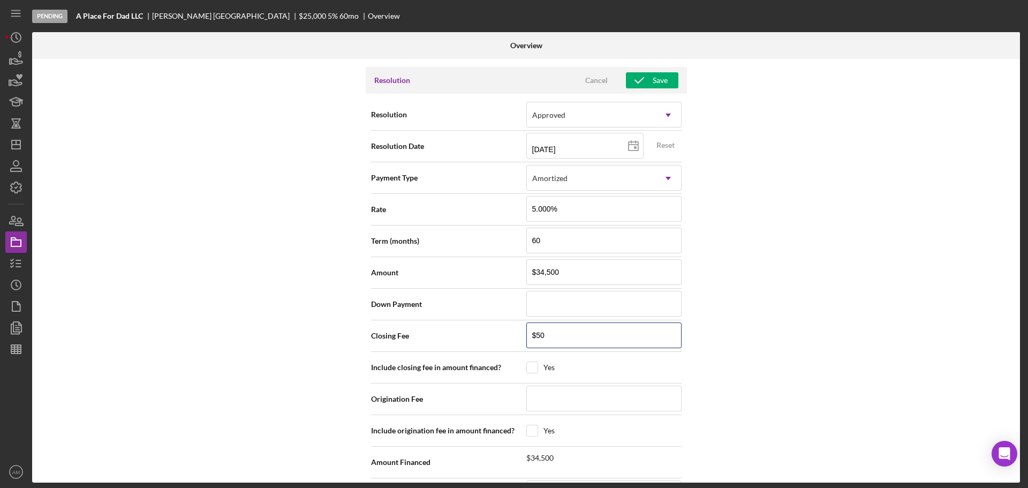
scroll to position [1499, 0]
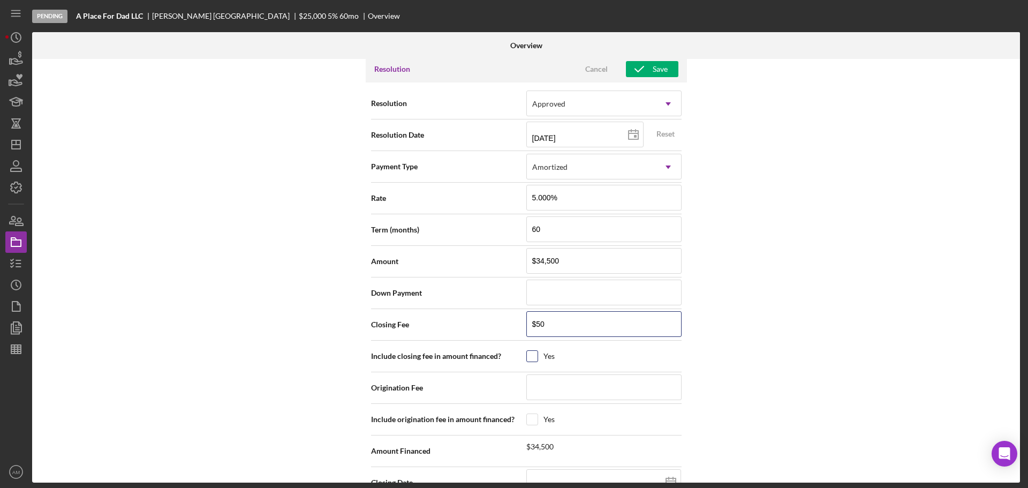
type input "$50"
click at [532, 354] on input "checkbox" at bounding box center [532, 356] width 11 height 11
checkbox input "true"
click at [548, 392] on input at bounding box center [603, 387] width 155 height 26
type input "$3"
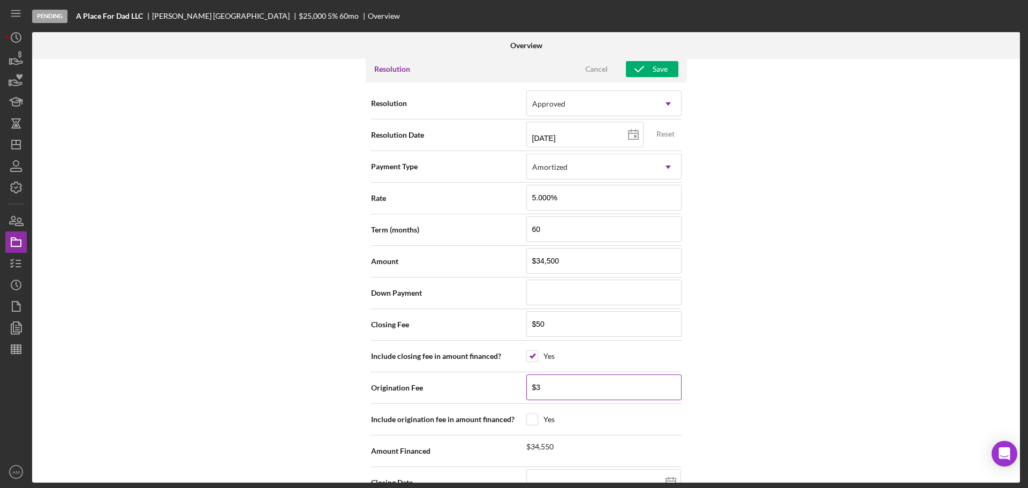
type input "$35"
type input "$350"
click at [532, 416] on input "checkbox" at bounding box center [532, 419] width 11 height 11
checkbox input "true"
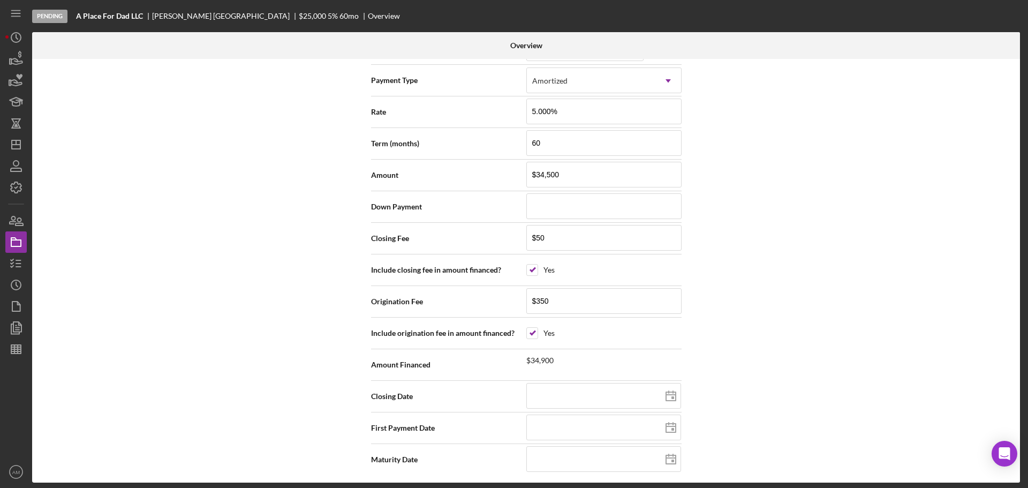
scroll to position [1588, 0]
click at [579, 393] on input at bounding box center [603, 393] width 155 height 26
click at [592, 400] on input at bounding box center [603, 393] width 155 height 26
click at [665, 393] on icon at bounding box center [670, 393] width 27 height 27
type input "10/15/2025"
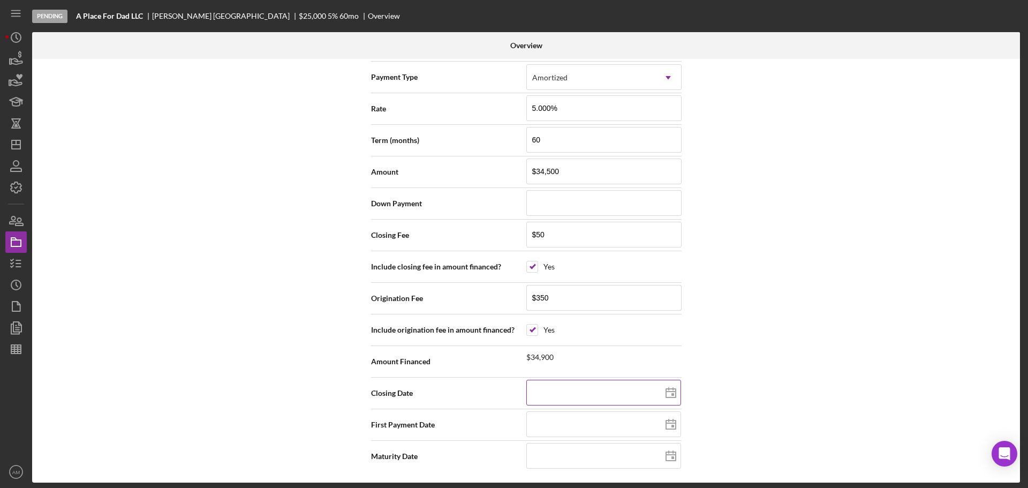
type input "2025-10-15"
click at [671, 396] on rect at bounding box center [672, 394] width 3 height 3
type input "10/17/2025"
type input "2025-10-17"
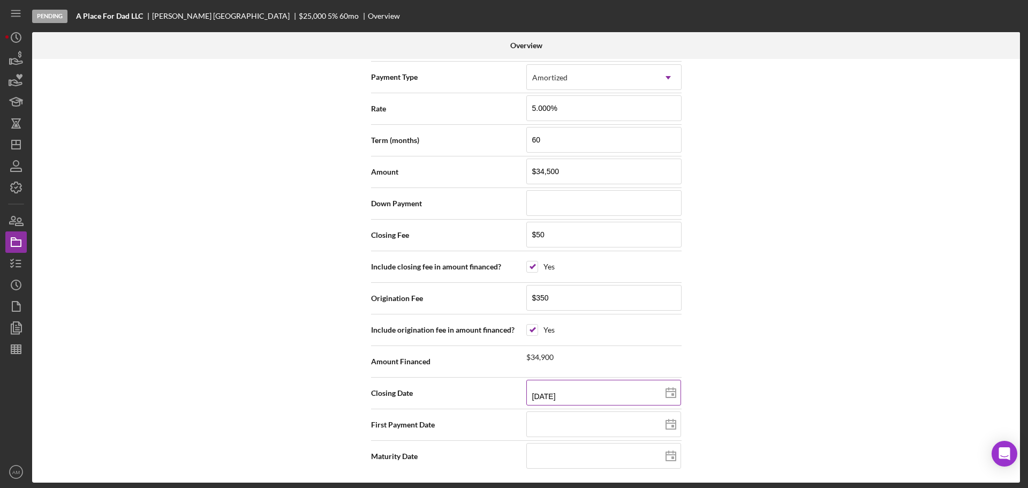
type input "2025-10-17"
click at [618, 427] on input at bounding box center [603, 424] width 155 height 26
type input "1m/dd/yyyy"
type input "12/dd/yyyy"
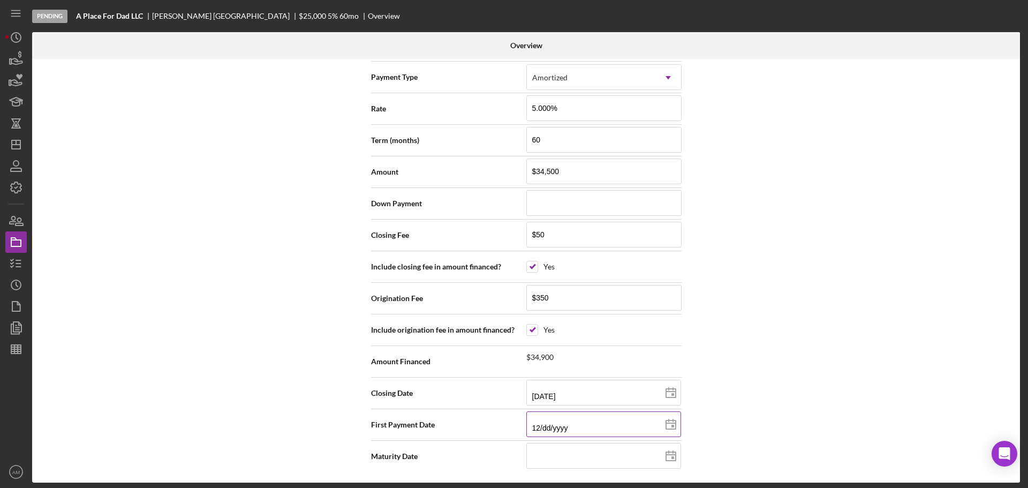
type input "12/1d/yyyy"
type input "12/dd/yyyy"
type input "12/0d/yyyy"
type input "12/01/yyyy"
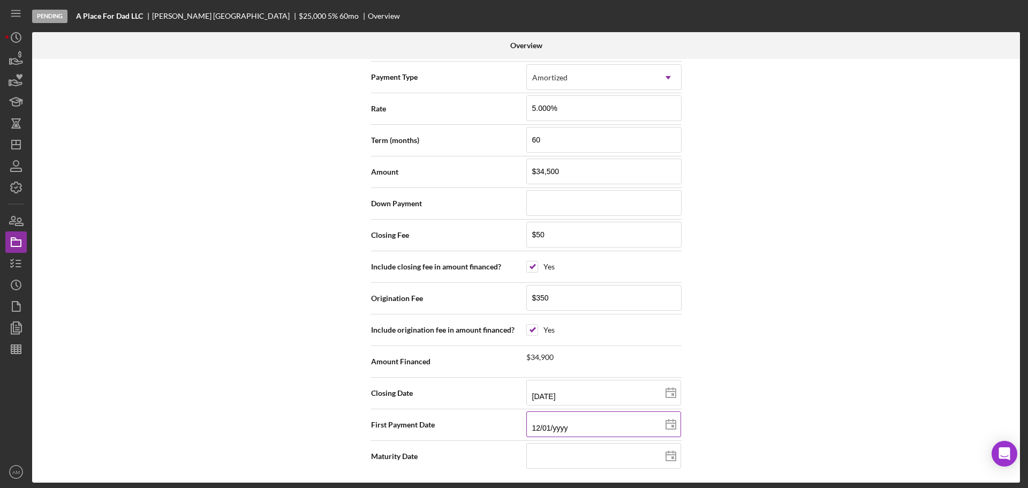
type input "12/01/2yyy"
type input "12/01/20yy"
type input "12/01/202y"
click at [571, 454] on input at bounding box center [603, 456] width 155 height 26
click at [793, 429] on div "Internal Workflow Stage Pending Icon/Dropdown Arrow Archive (can unarchive late…" at bounding box center [526, 270] width 988 height 423
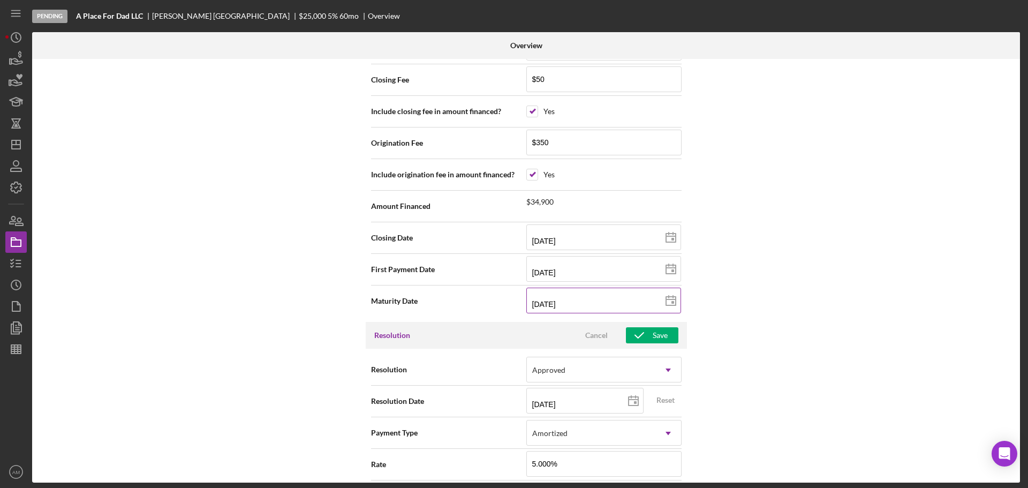
scroll to position [1214, 0]
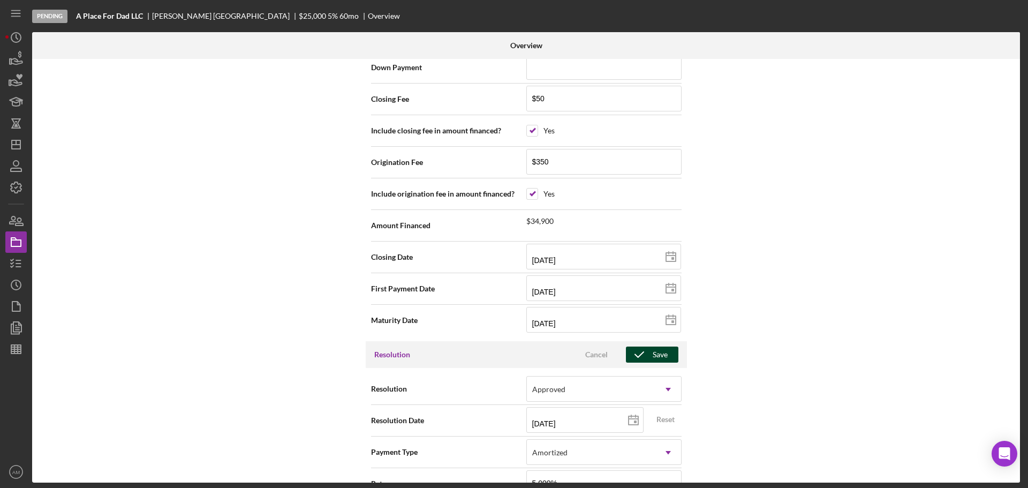
click at [656, 355] on div "Save" at bounding box center [660, 354] width 15 height 16
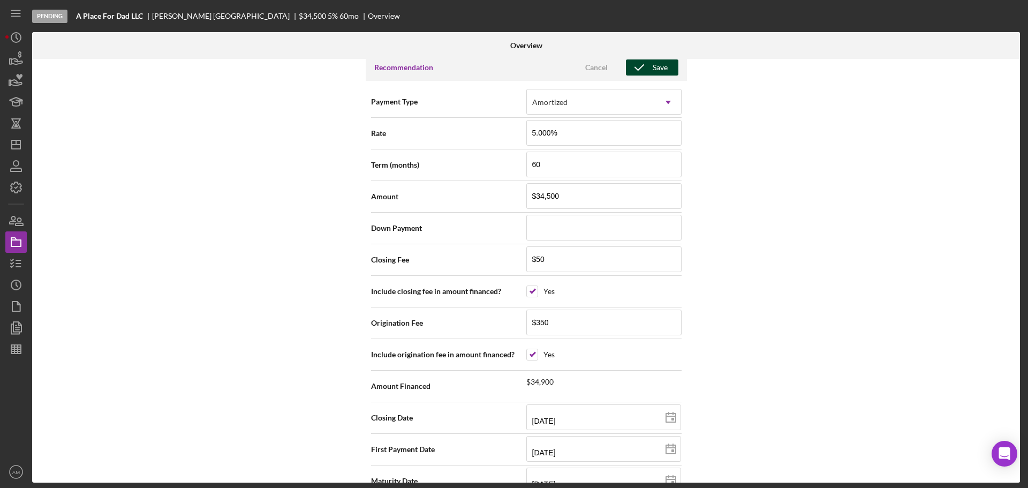
click at [647, 67] on icon "button" at bounding box center [639, 67] width 27 height 27
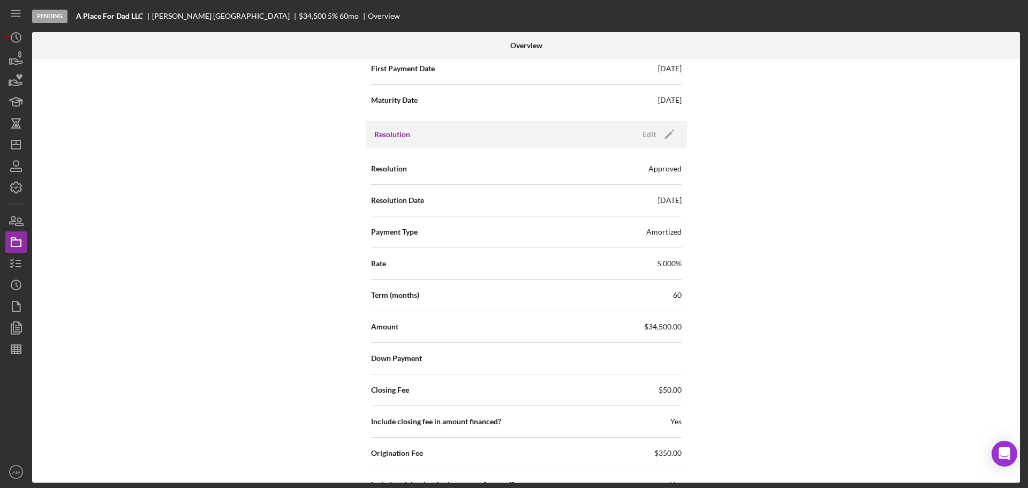
scroll to position [1428, 0]
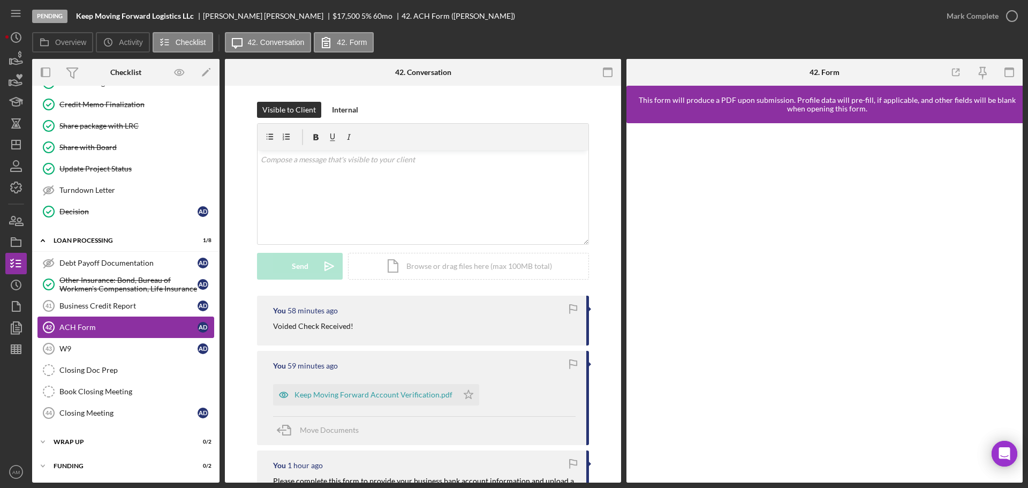
click at [83, 323] on div "ACH Form" at bounding box center [128, 327] width 138 height 9
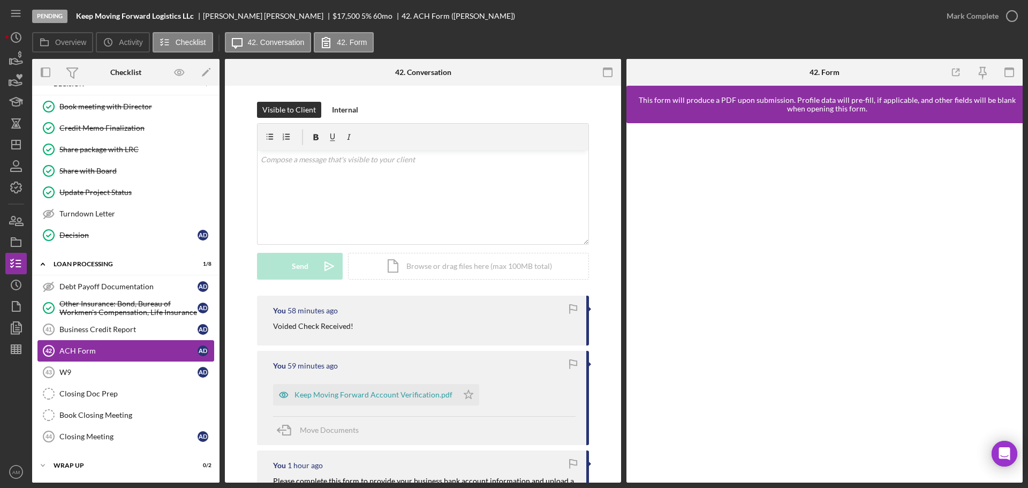
scroll to position [113, 0]
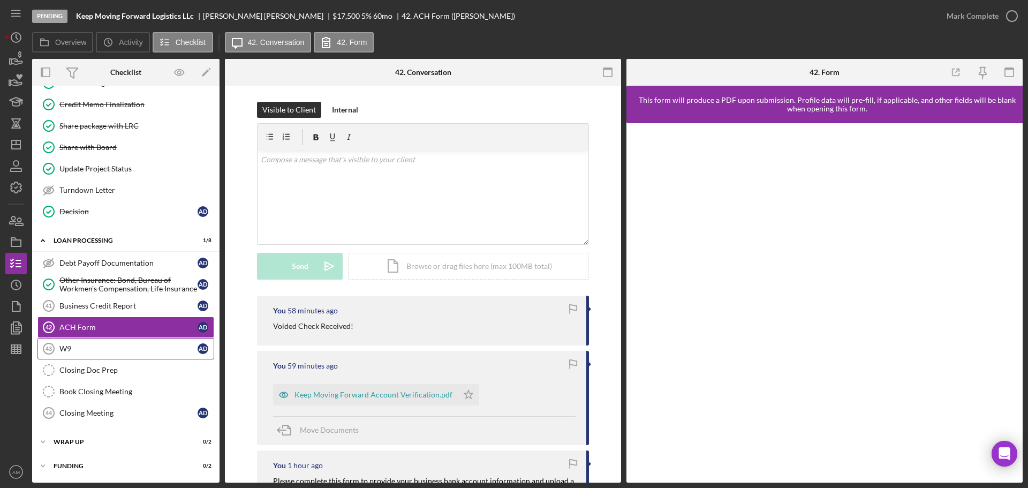
click at [90, 348] on div "W9" at bounding box center [128, 348] width 138 height 9
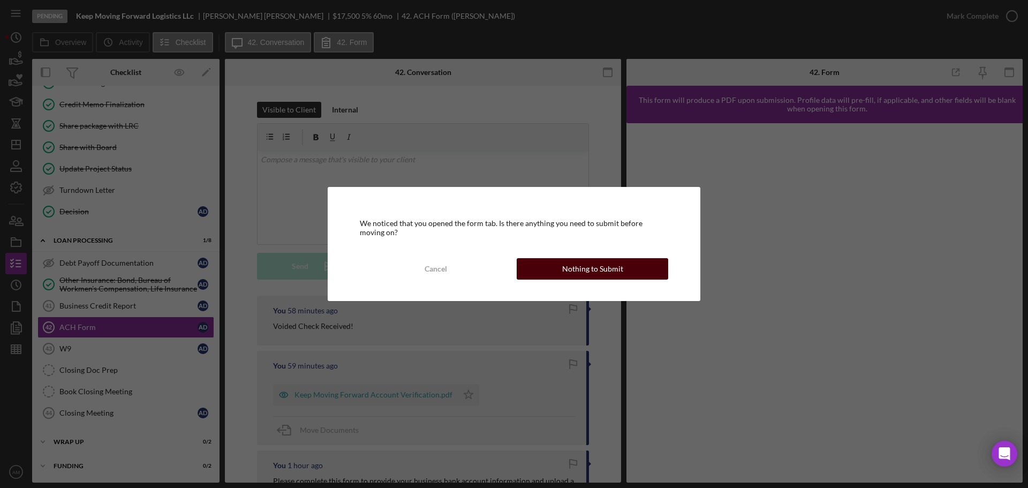
click at [565, 262] on div "Nothing to Submit" at bounding box center [592, 268] width 61 height 21
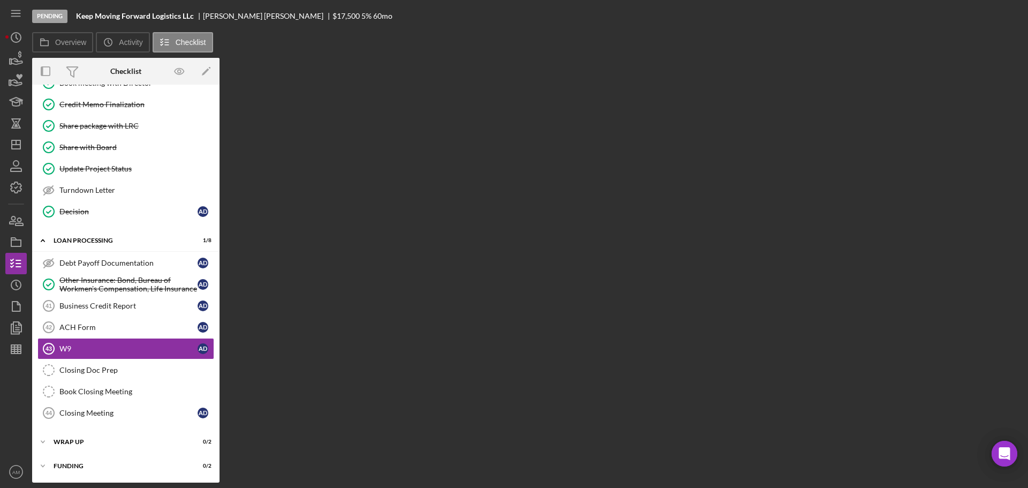
scroll to position [113, 0]
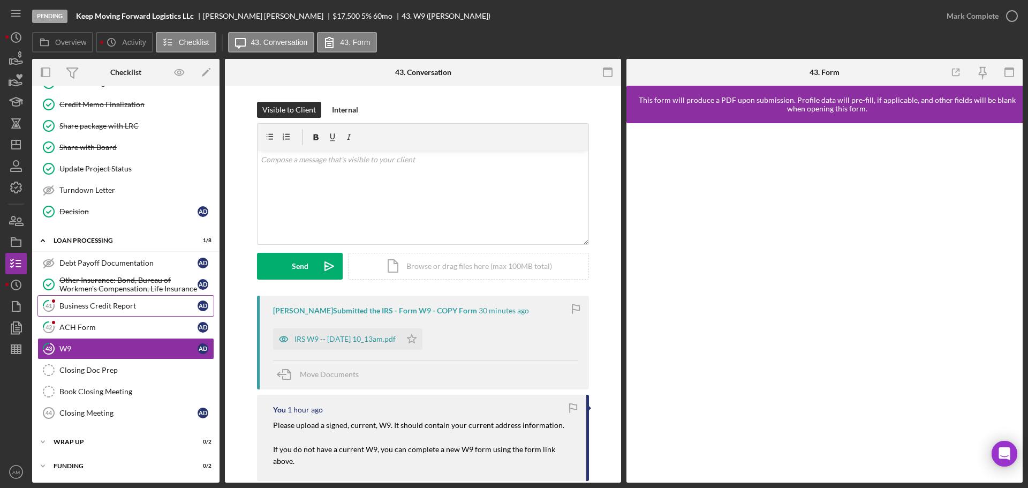
click at [126, 299] on link "41 Business Credit Report A D" at bounding box center [125, 305] width 177 height 21
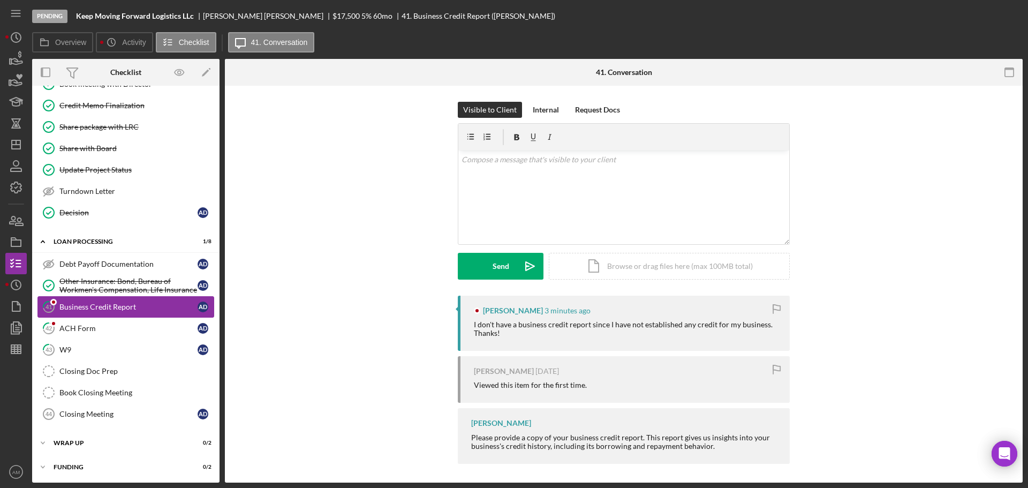
scroll to position [113, 0]
click at [560, 207] on div "v Color teal Color pink Remove color Add row above Add row below Add column bef…" at bounding box center [623, 197] width 331 height 94
click at [550, 104] on div "Internal" at bounding box center [546, 110] width 26 height 16
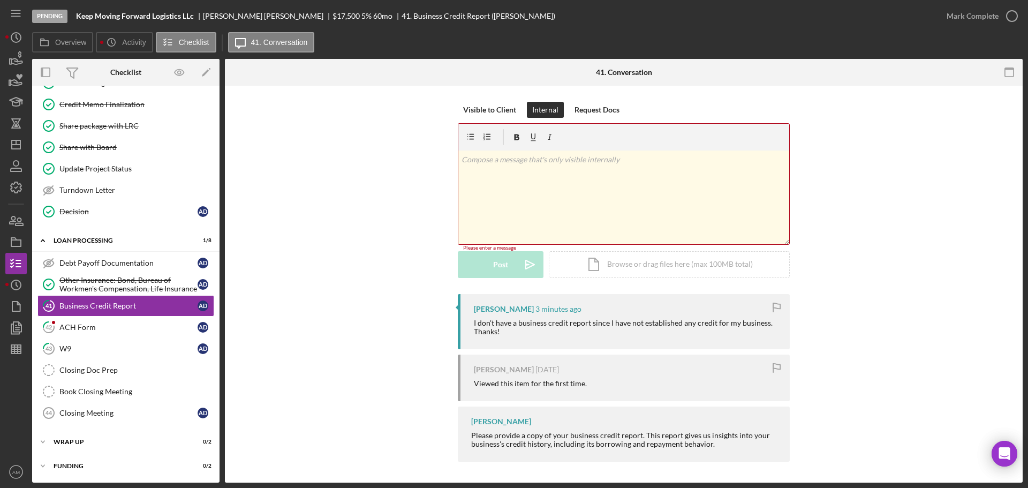
click at [528, 181] on div "v Color teal Color pink Remove color Add row above Add row below Add column bef…" at bounding box center [623, 197] width 331 height 94
click at [491, 108] on div "Visible to Client" at bounding box center [489, 110] width 53 height 16
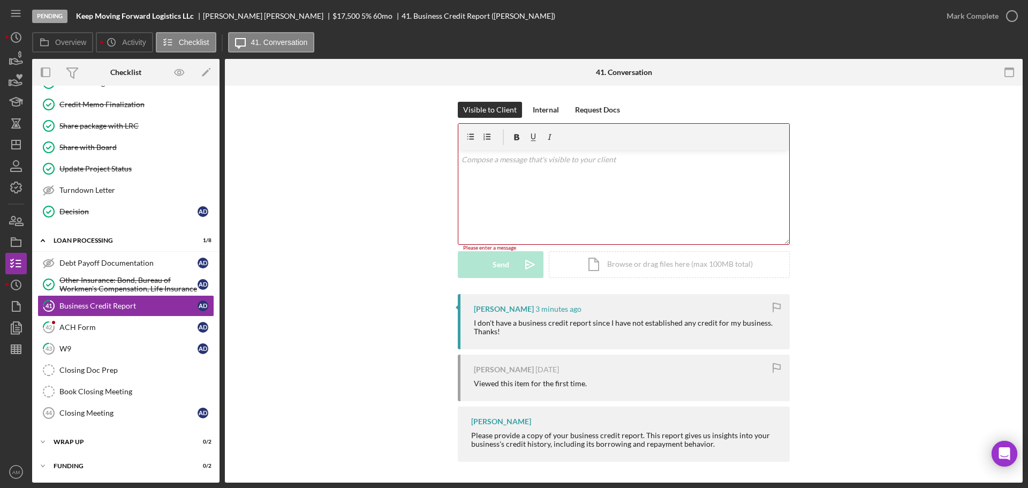
click at [496, 174] on div "v Color teal Color pink Remove color Add row above Add row below Add column bef…" at bounding box center [623, 197] width 331 height 94
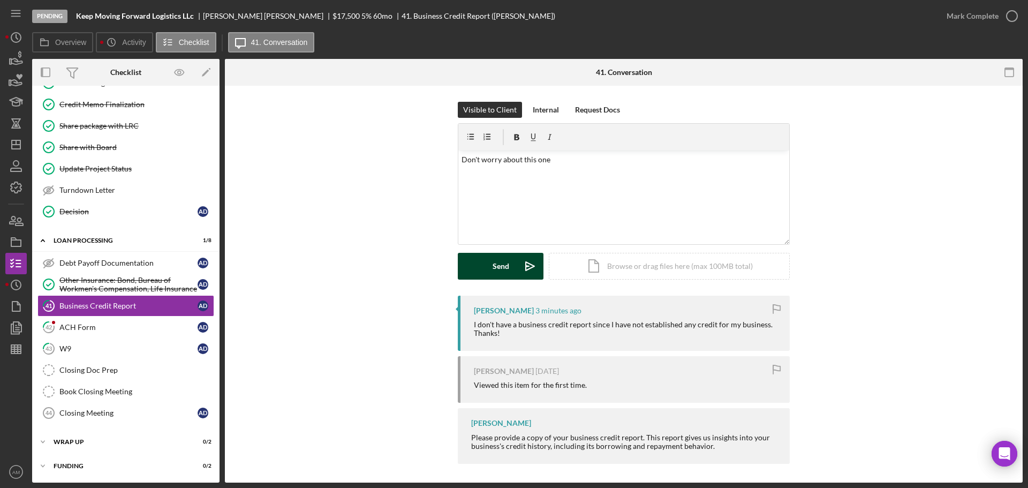
click at [507, 269] on button "Send Icon/icon-invite-send" at bounding box center [501, 266] width 86 height 27
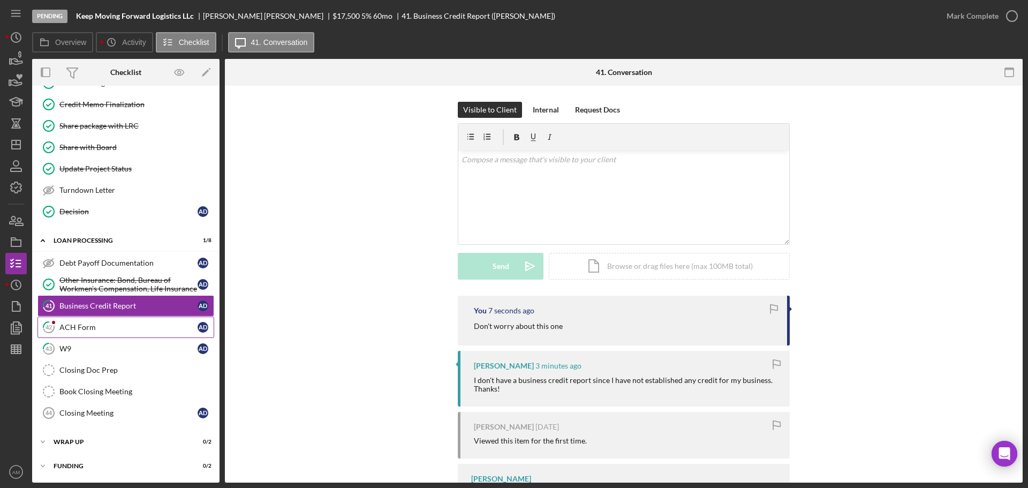
click at [128, 325] on div "ACH Form" at bounding box center [128, 327] width 138 height 9
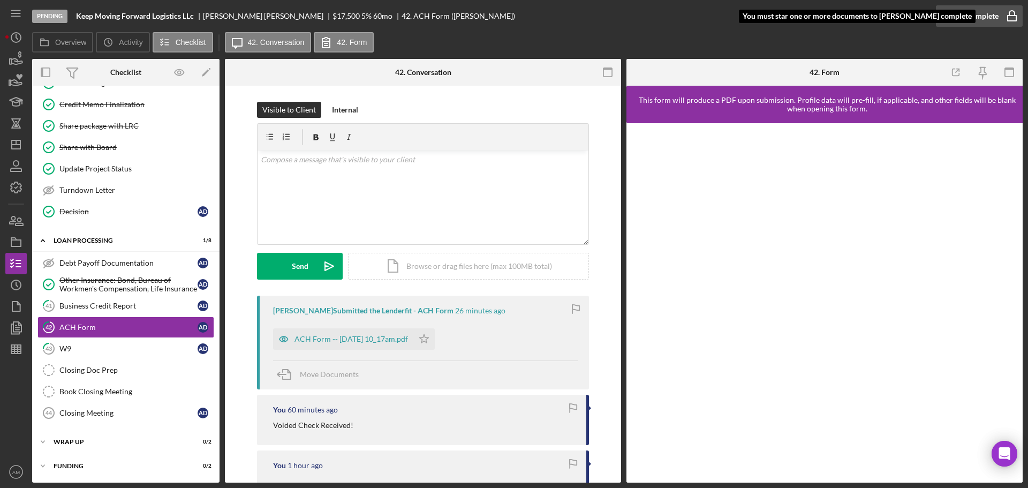
click at [966, 9] on div "Mark Complete" at bounding box center [972, 15] width 52 height 21
click at [60, 346] on div "W9" at bounding box center [128, 348] width 138 height 9
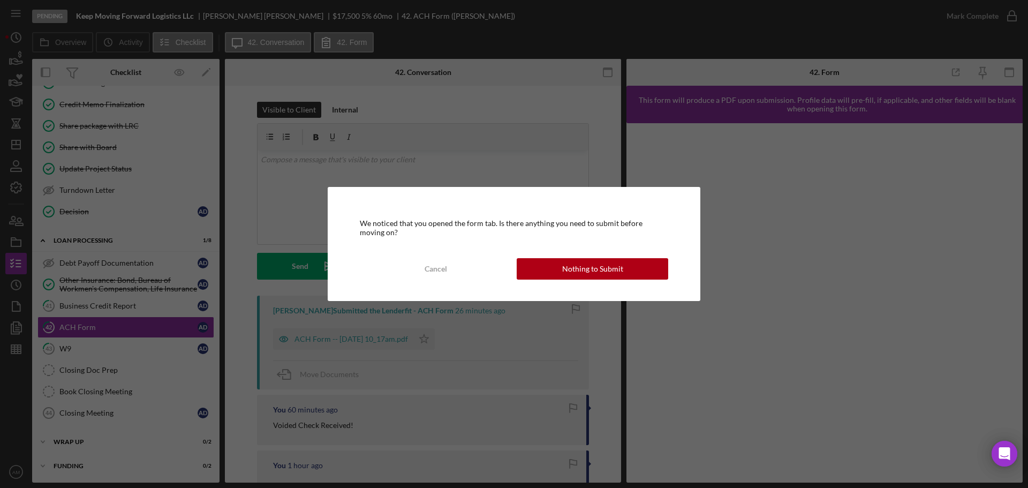
click at [573, 267] on div "Nothing to Submit" at bounding box center [592, 268] width 61 height 21
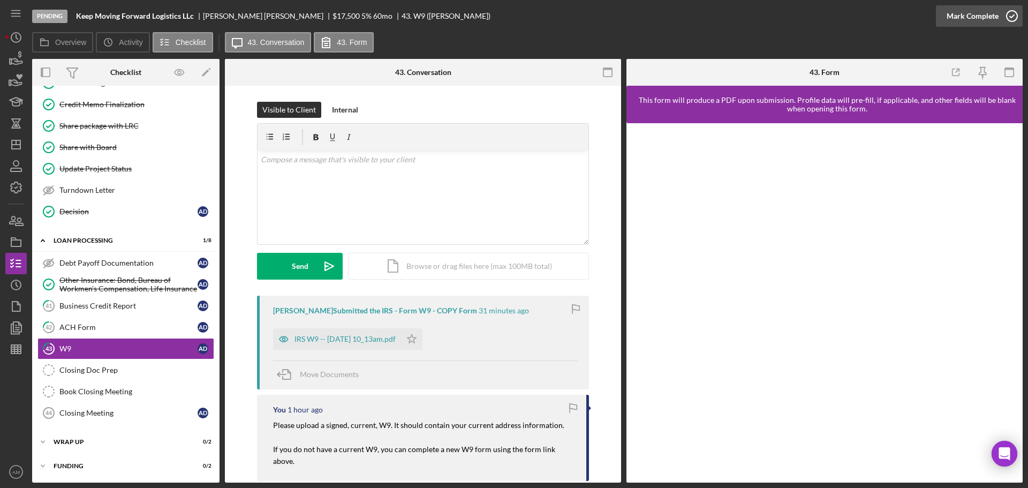
click at [969, 15] on div "Mark Complete" at bounding box center [972, 15] width 52 height 21
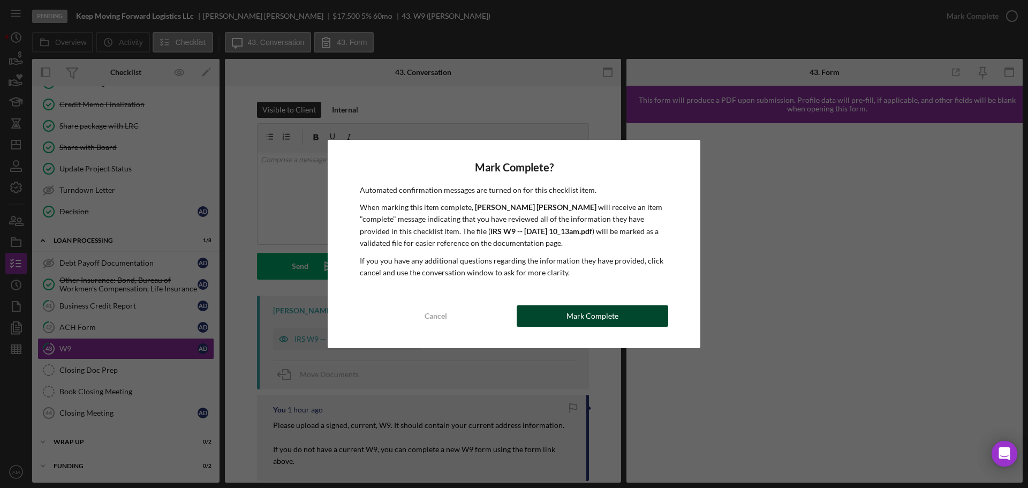
click at [588, 311] on div "Mark Complete" at bounding box center [592, 315] width 52 height 21
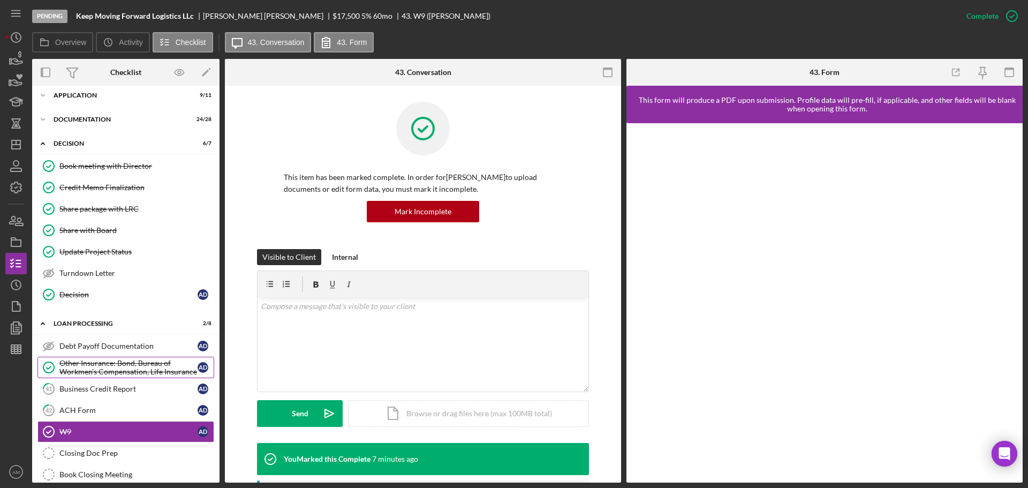
scroll to position [6, 0]
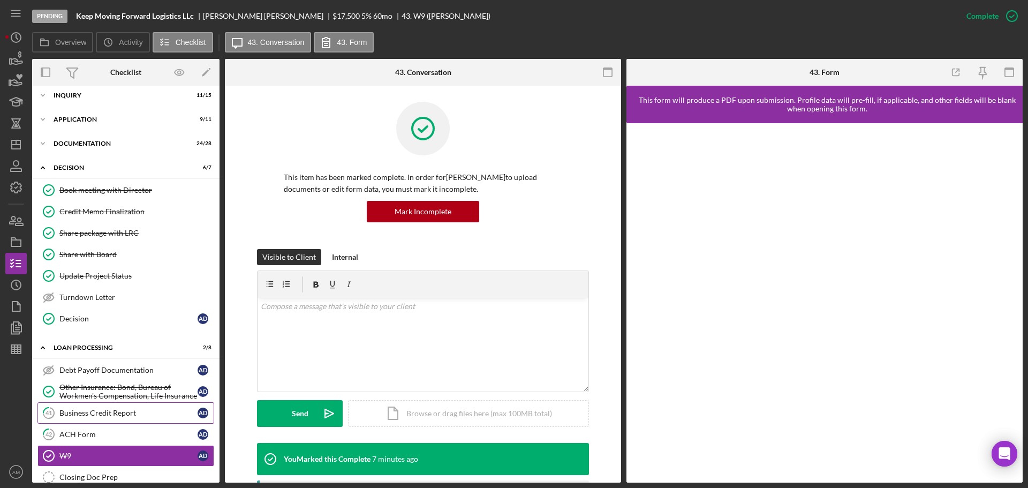
click at [109, 410] on div "Business Credit Report" at bounding box center [128, 412] width 138 height 9
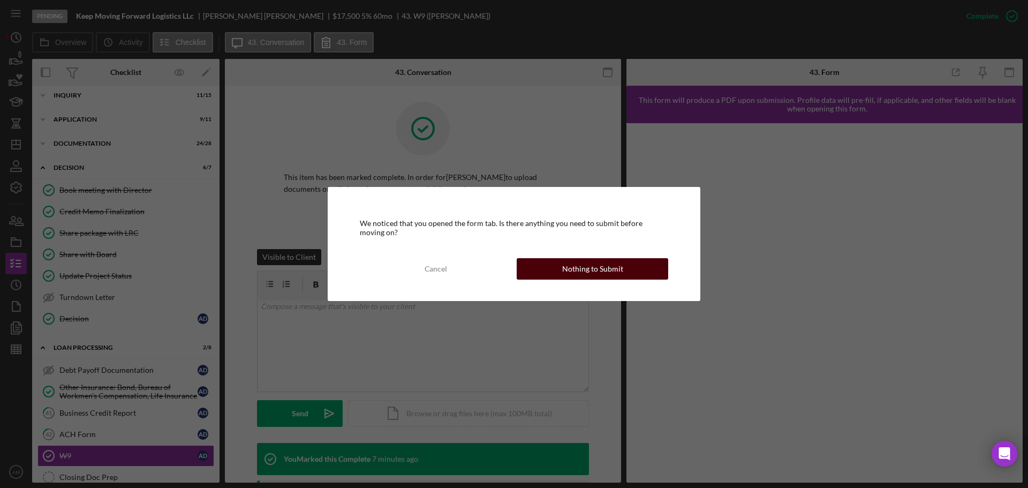
click at [588, 270] on div "Nothing to Submit" at bounding box center [592, 268] width 61 height 21
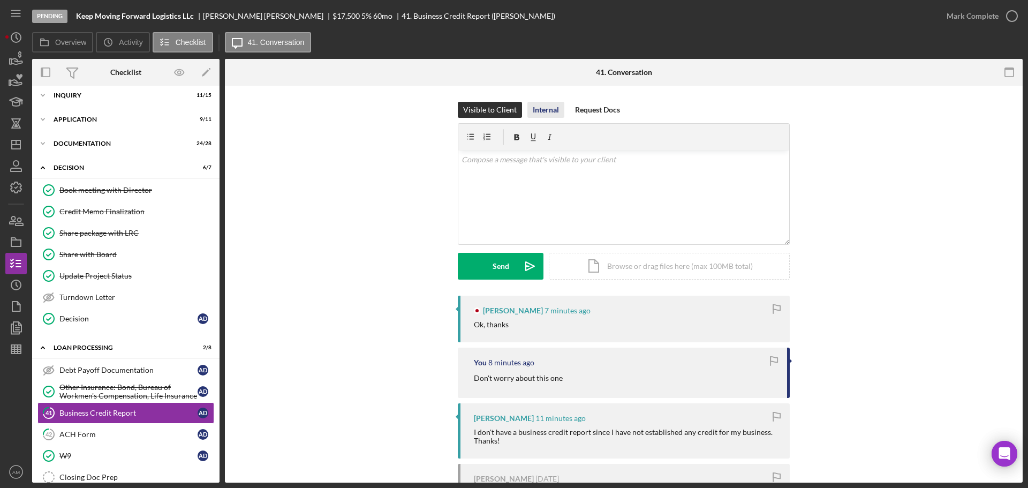
click at [542, 106] on div "Internal" at bounding box center [546, 110] width 26 height 16
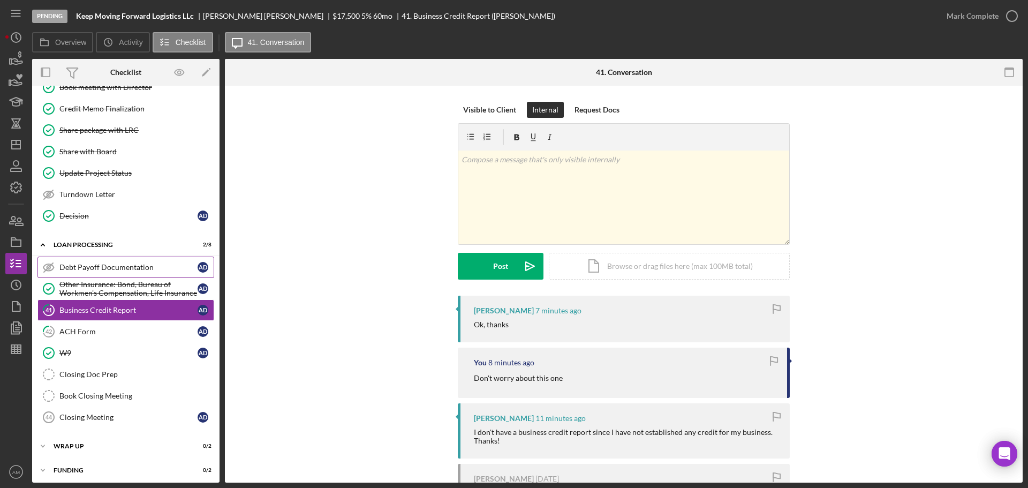
scroll to position [113, 0]
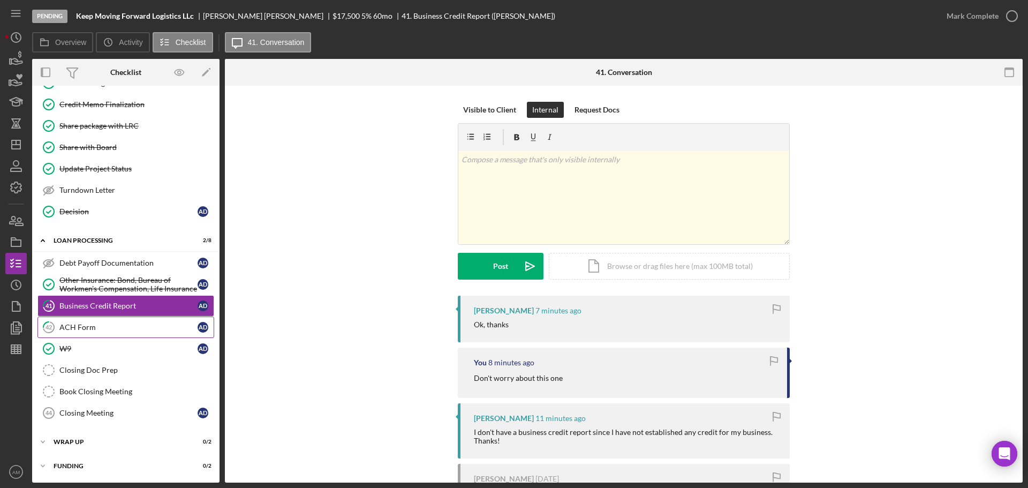
click at [102, 327] on div "ACH Form" at bounding box center [128, 327] width 138 height 9
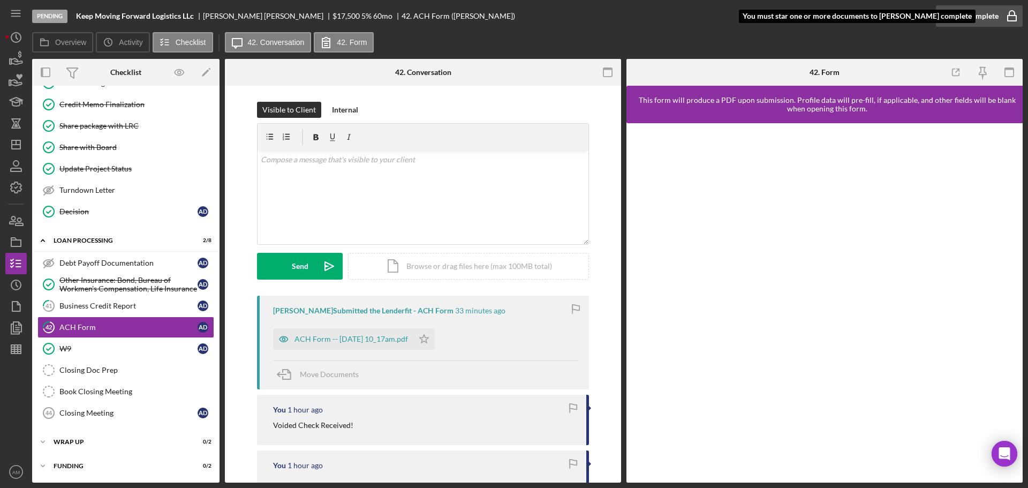
click at [968, 13] on div "Mark Complete" at bounding box center [972, 15] width 52 height 21
click at [435, 340] on icon "Icon/Star" at bounding box center [423, 338] width 21 height 21
click at [972, 12] on div "Mark Complete" at bounding box center [972, 15] width 52 height 21
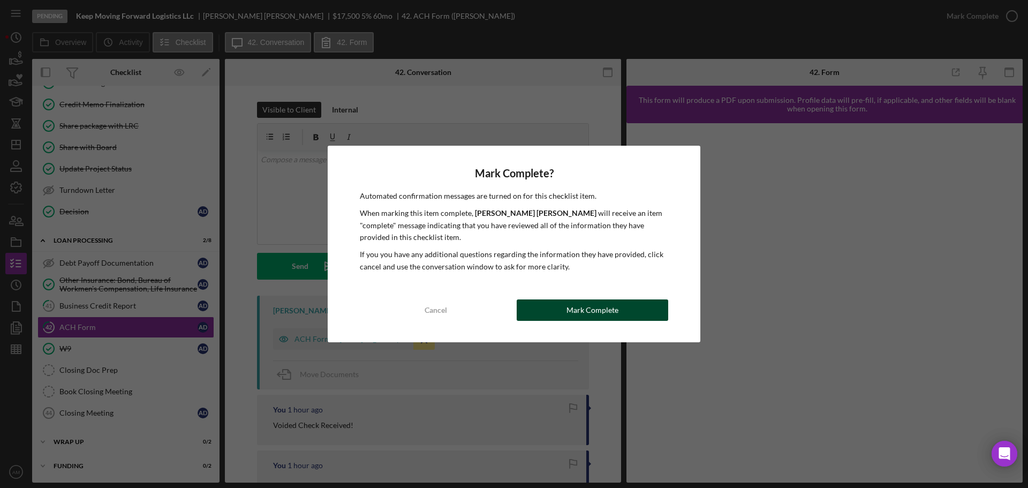
click at [607, 316] on div "Mark Complete" at bounding box center [592, 309] width 52 height 21
